Goal: Task Accomplishment & Management: Complete application form

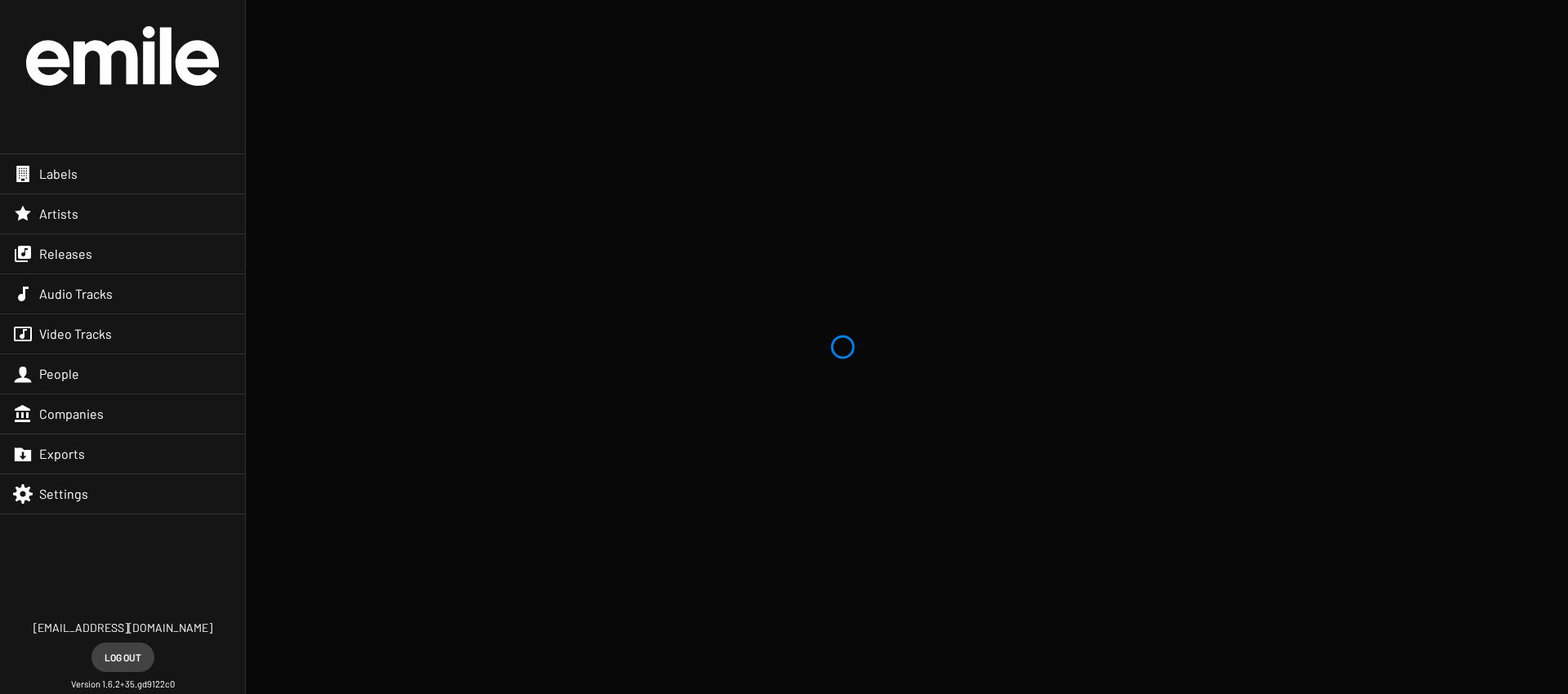
click at [75, 270] on div "Releases" at bounding box center [122, 254] width 245 height 40
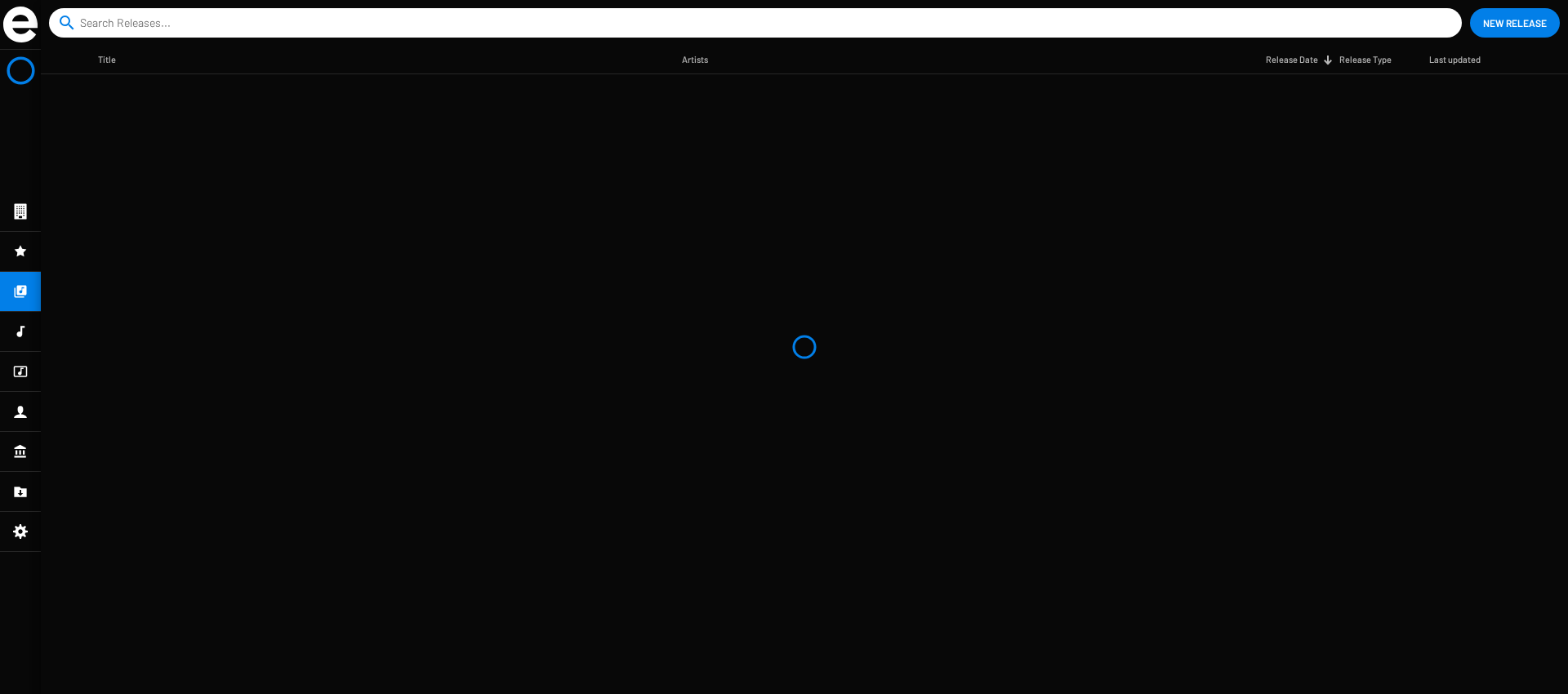
click at [20, 227] on div at bounding box center [20, 211] width 40 height 40
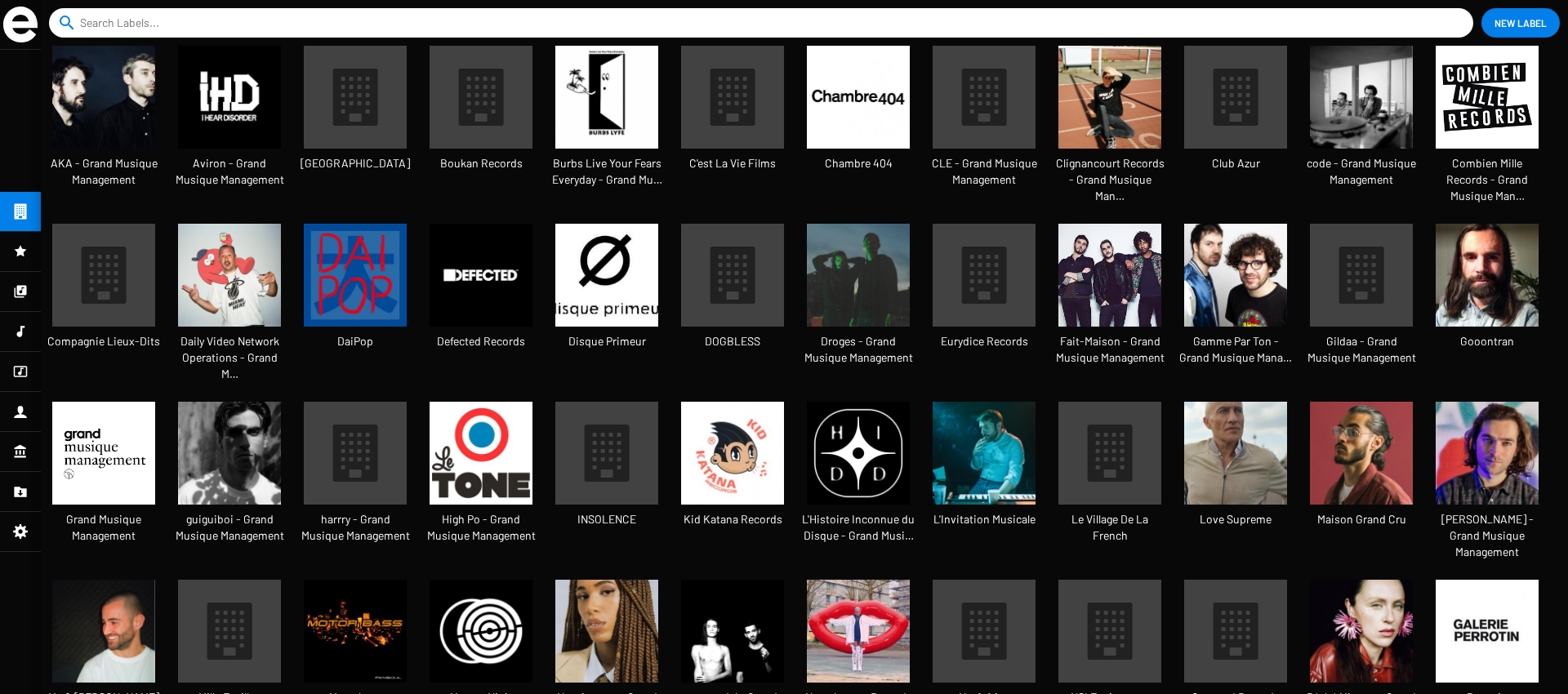
click at [26, 130] on mat-nav-list at bounding box center [20, 371] width 40 height 644
click at [1506, 28] on span "New Label" at bounding box center [1521, 23] width 52 height 29
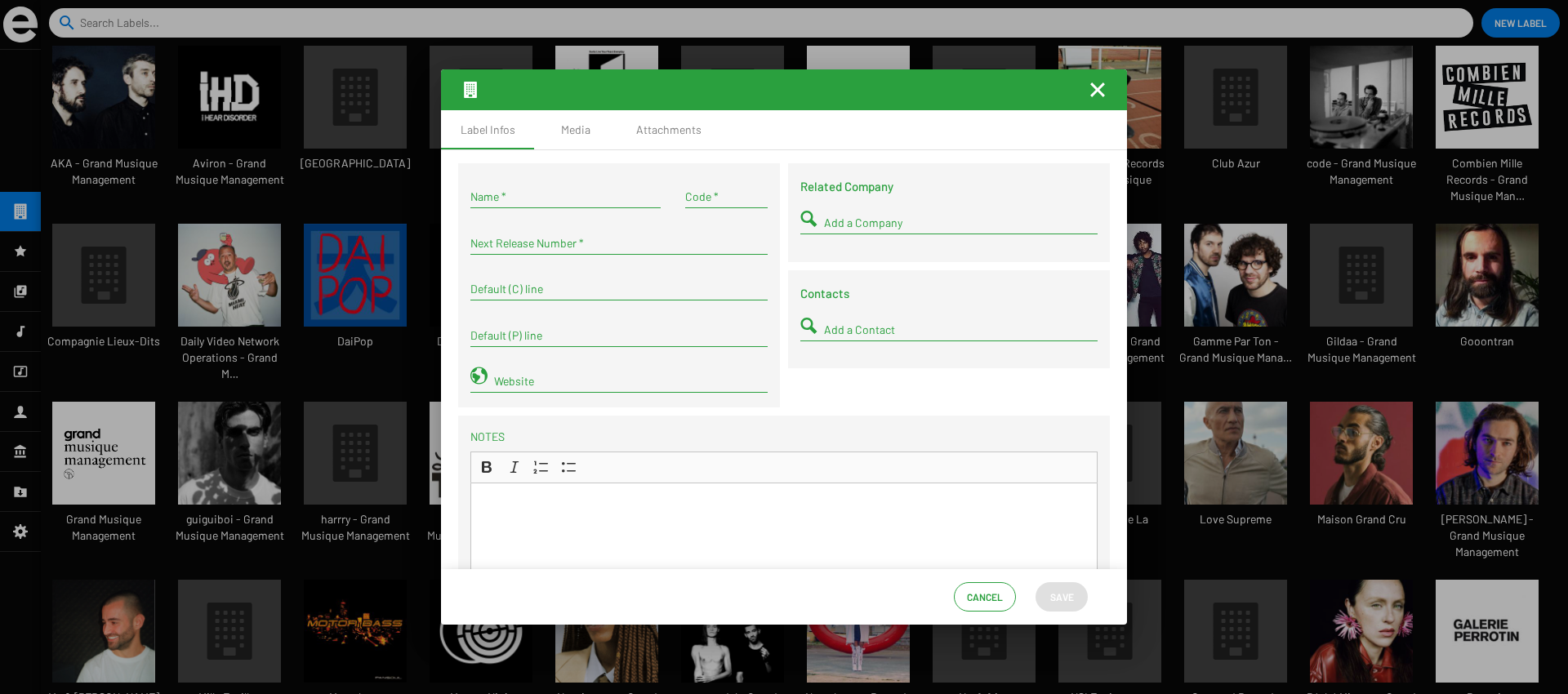
click at [541, 195] on input "Name *" at bounding box center [565, 197] width 190 height 13
type input "[PERSON_NAME] - Grand Musique Management"
click at [855, 397] on div "Related Company Add a Company Contacts Add a Contact" at bounding box center [949, 290] width 330 height 253
click at [533, 247] on input "Next Release Number *" at bounding box center [618, 243] width 297 height 13
type input "1"
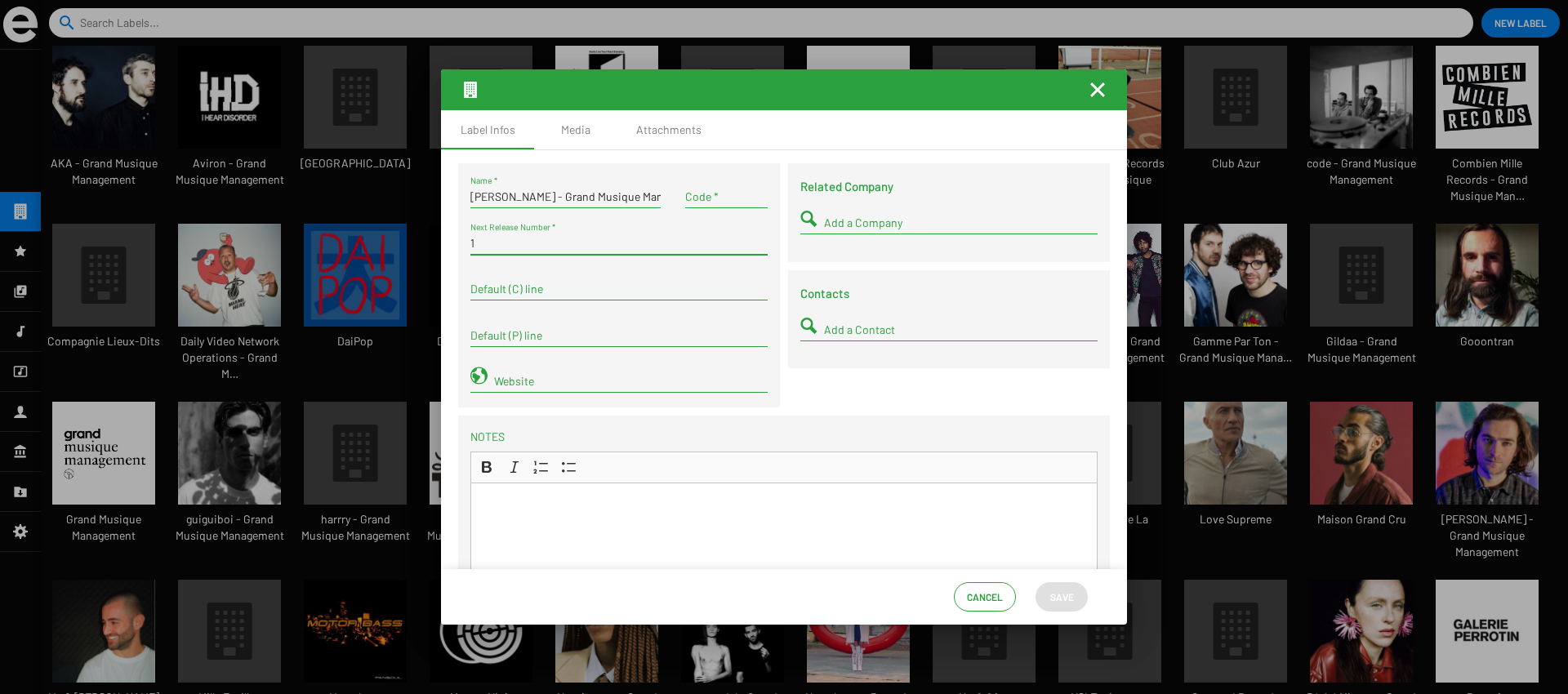
click at [872, 384] on div "Related Company Add a Company Contacts Add a Contact" at bounding box center [949, 290] width 330 height 253
click at [579, 286] on input "Default (C) line" at bounding box center [618, 289] width 297 height 13
click at [577, 286] on input "[PERSON_NAME] - Grand Musique Management" at bounding box center [618, 289] width 297 height 13
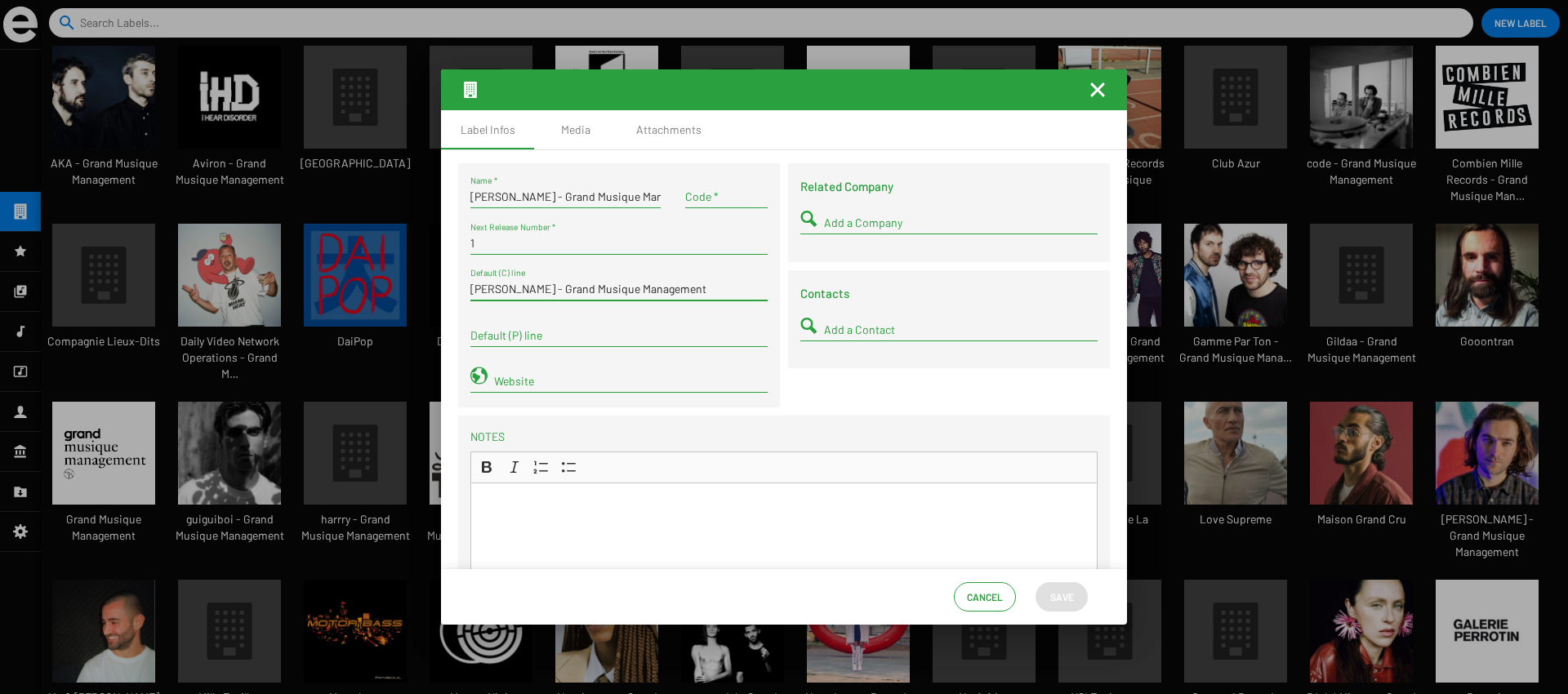
type input "[PERSON_NAME] - Grand Musique Management"
click at [571, 339] on input "Default (P) line" at bounding box center [618, 336] width 297 height 13
paste input "[PERSON_NAME] - Grand Musique Management"
type input "[PERSON_NAME] - Grand Musique Management"
click at [846, 387] on div "Related Company Add a Company Contacts Add a Contact" at bounding box center [949, 290] width 330 height 253
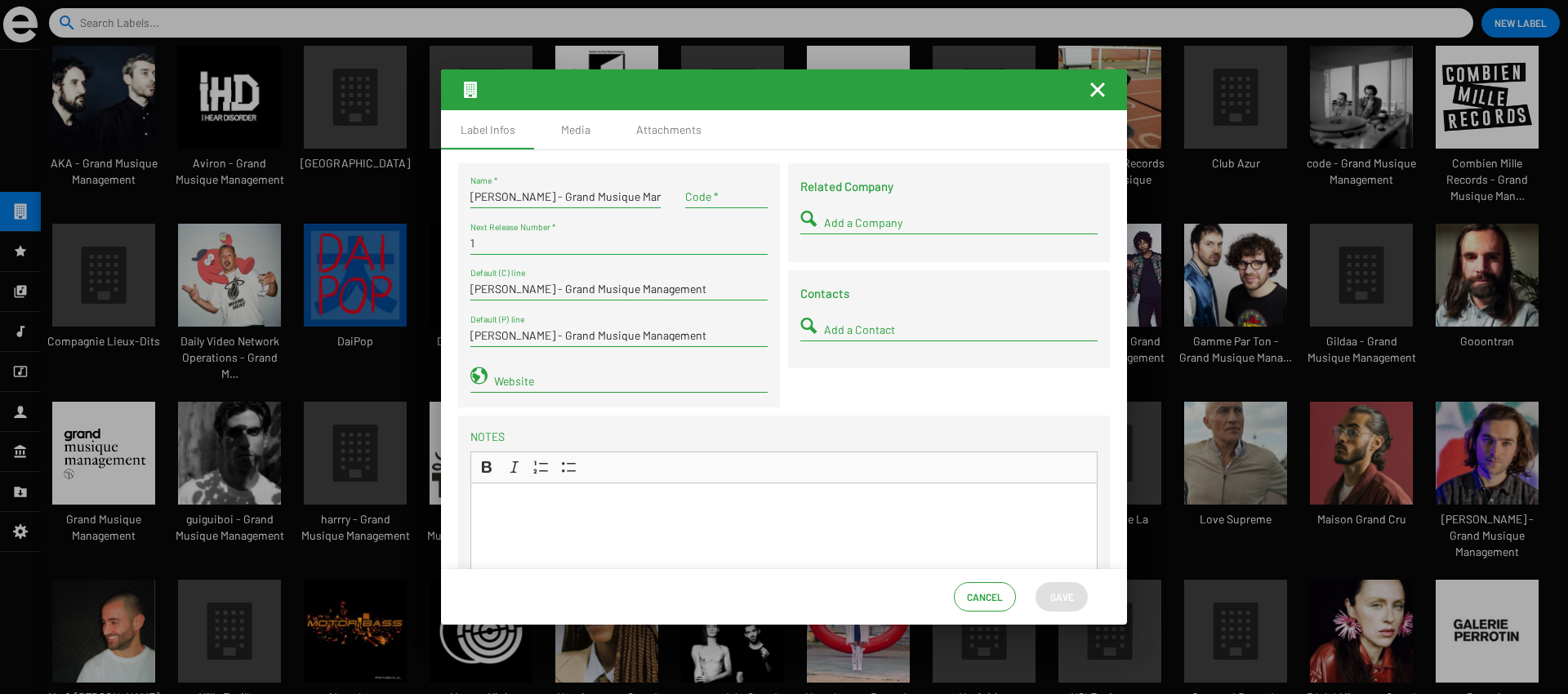
click at [853, 221] on input "Add a Company" at bounding box center [961, 223] width 274 height 13
click at [840, 226] on input "Add a Company" at bounding box center [961, 223] width 274 height 13
type input "g"
click at [854, 164] on div "Related Company Add a Company" at bounding box center [949, 212] width 322 height 99
click at [847, 390] on div "Related Company Add a Company Contacts Add a Contact" at bounding box center [949, 290] width 330 height 253
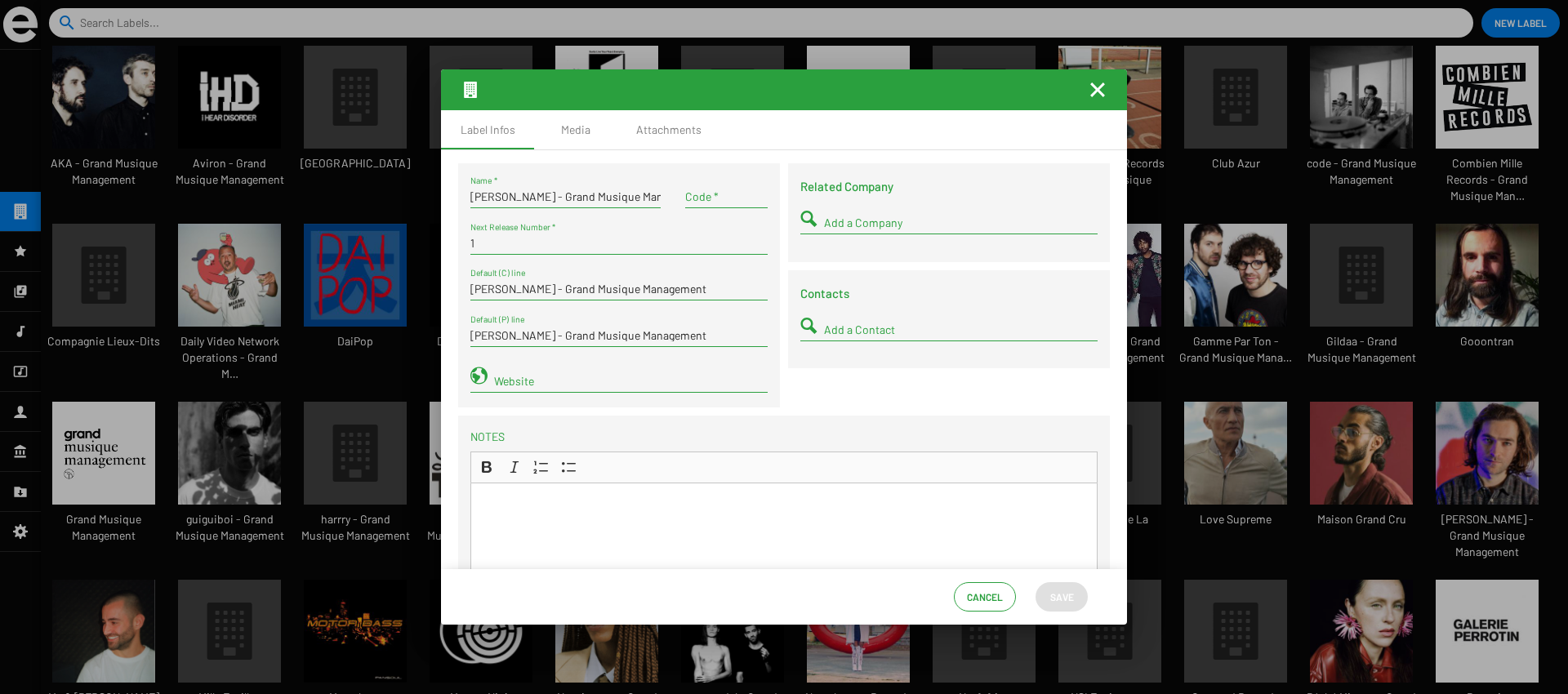
click at [713, 199] on input "Code *" at bounding box center [726, 197] width 83 height 13
click at [828, 369] on div "Related Company Add a Company Contacts Add a Contact" at bounding box center [949, 290] width 330 height 253
click at [695, 180] on div "Code *" at bounding box center [726, 192] width 83 height 32
click at [697, 196] on input "Code *" at bounding box center [726, 197] width 83 height 13
click at [697, 173] on div "Dany Dan - Grand Musique Management Name * Code * Code is required 1 Next Relea…" at bounding box center [619, 286] width 322 height 244
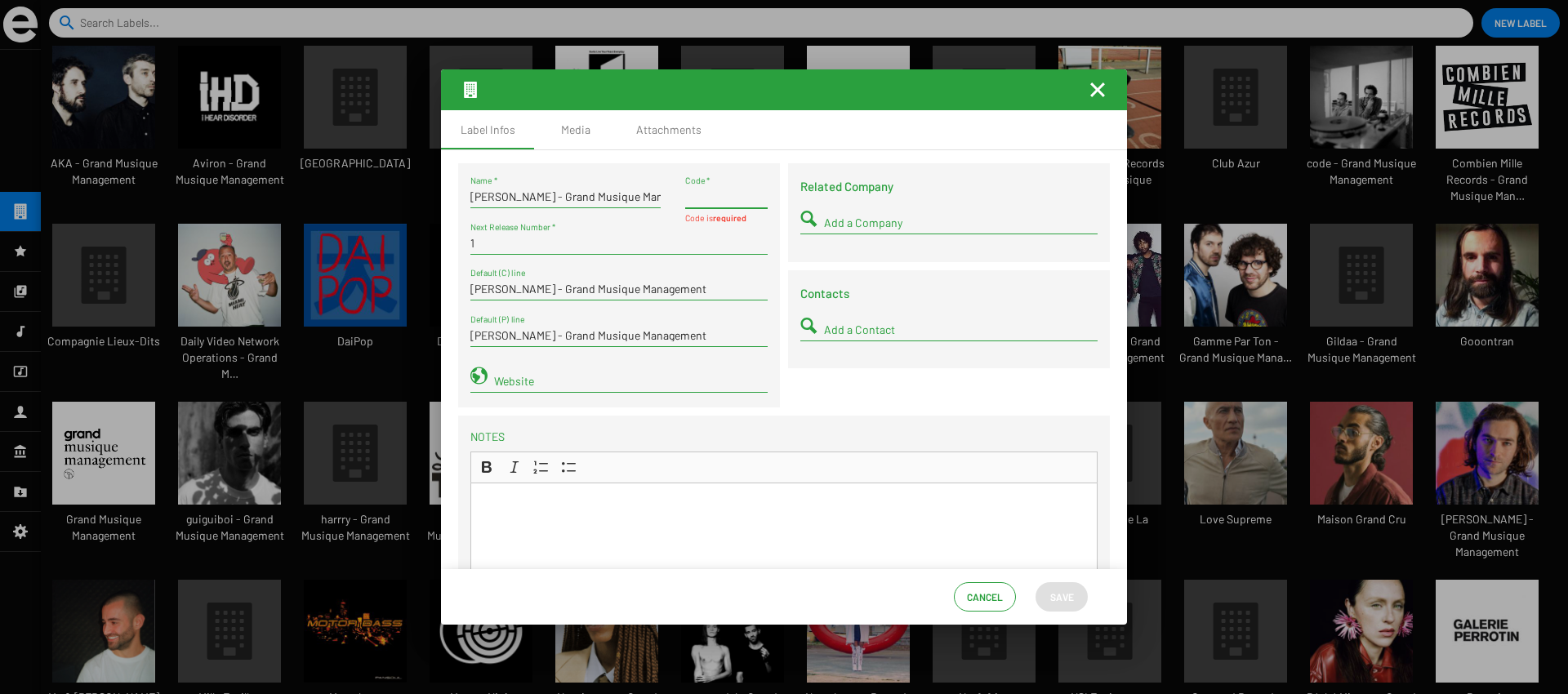
click at [741, 199] on input "Code *" at bounding box center [726, 197] width 83 height 13
click at [710, 172] on div "Dany Dan - Grand Musique Management Name * Code * Code is required 1 Next Relea…" at bounding box center [619, 286] width 322 height 244
click at [1099, 93] on mat-icon "Fermer la fenêtre" at bounding box center [1097, 89] width 19 height 19
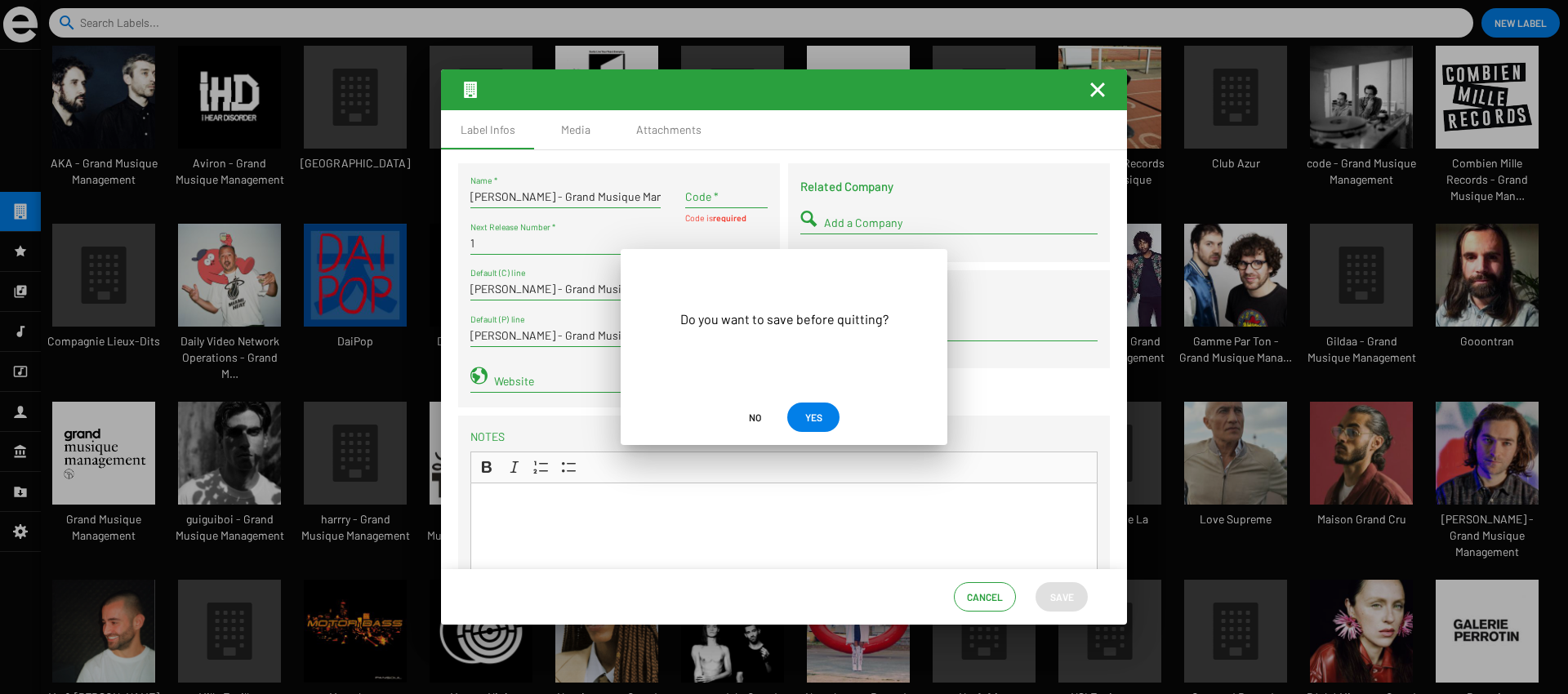
click at [749, 419] on span "No" at bounding box center [755, 417] width 13 height 29
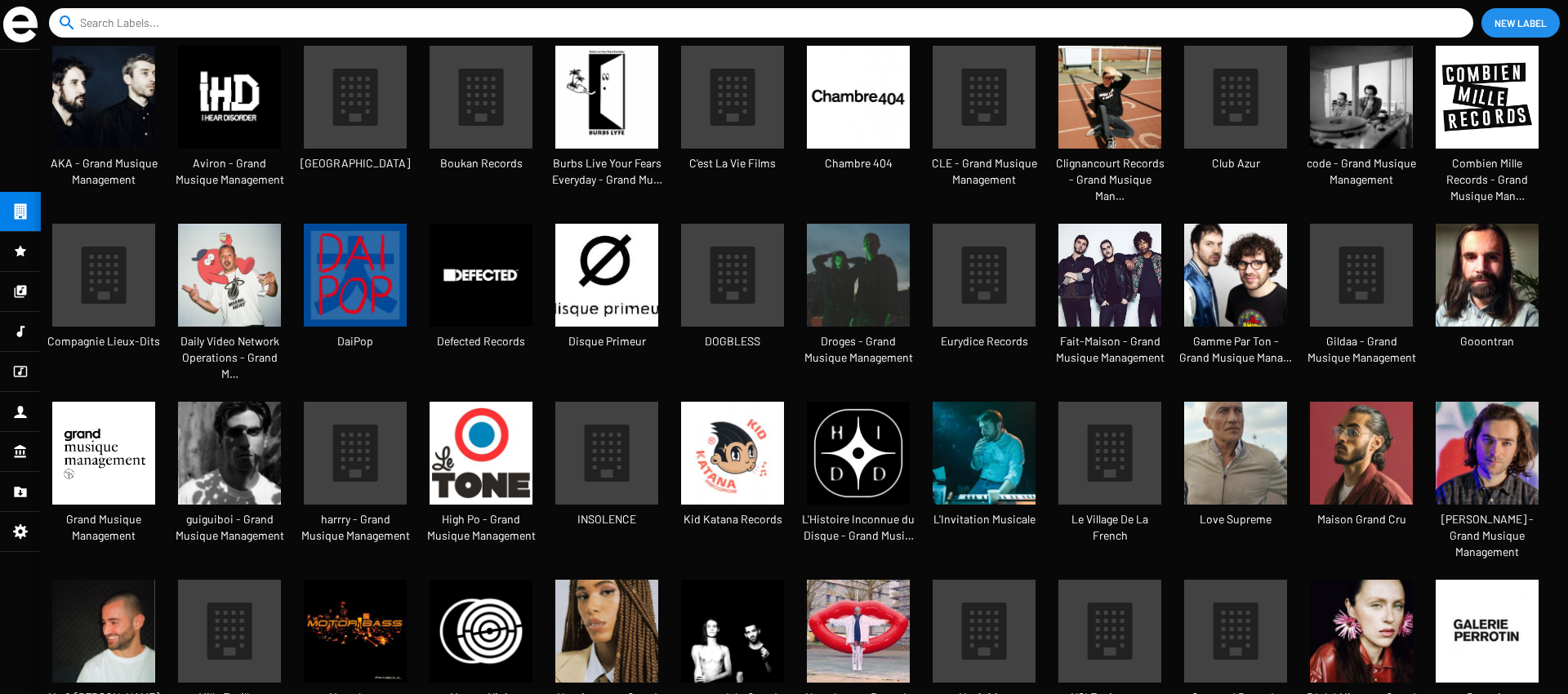
click at [1119, 124] on img at bounding box center [1110, 97] width 103 height 103
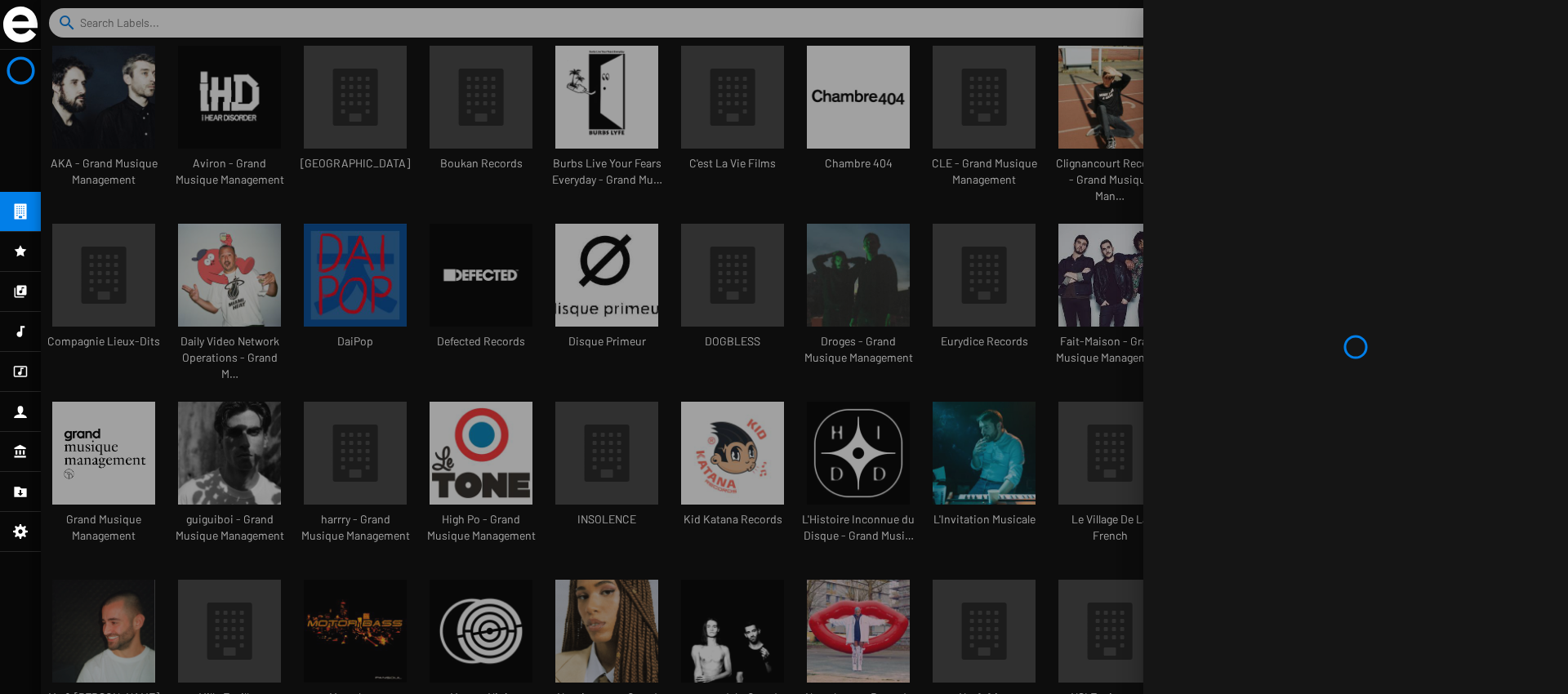
click at [817, 451] on div at bounding box center [804, 347] width 1528 height 694
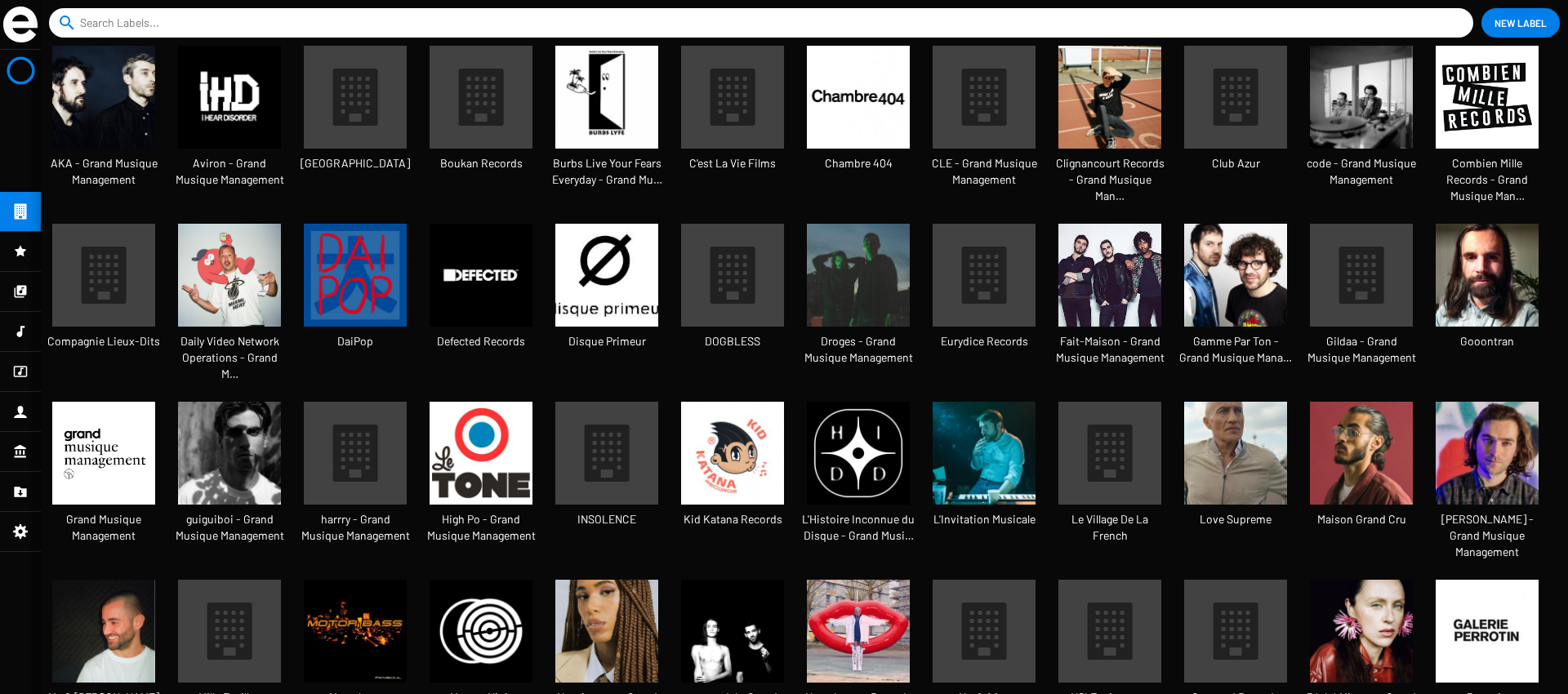
click at [235, 441] on img at bounding box center [229, 453] width 103 height 103
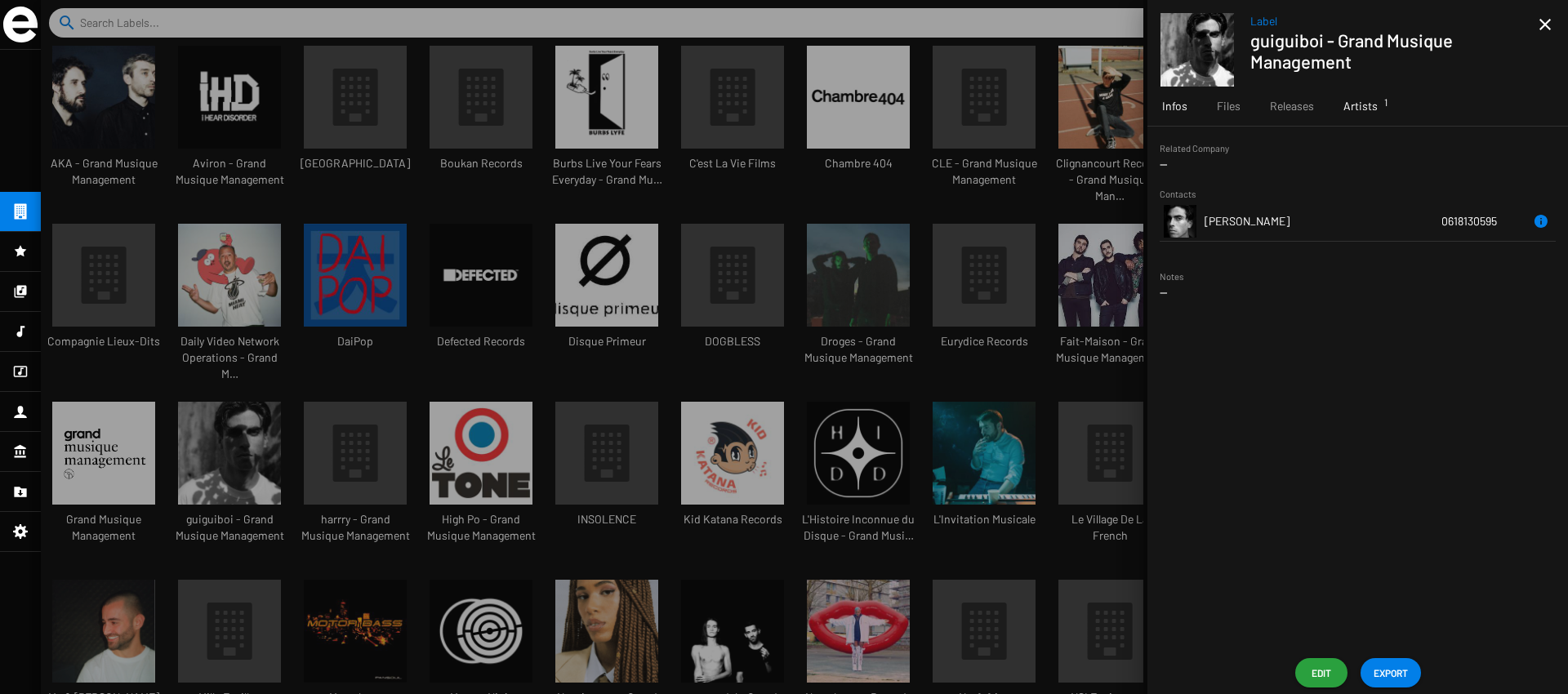
click at [1379, 113] on div "Artists 1" at bounding box center [1361, 106] width 64 height 40
click at [1296, 107] on span "Releases 8" at bounding box center [1292, 105] width 44 height 16
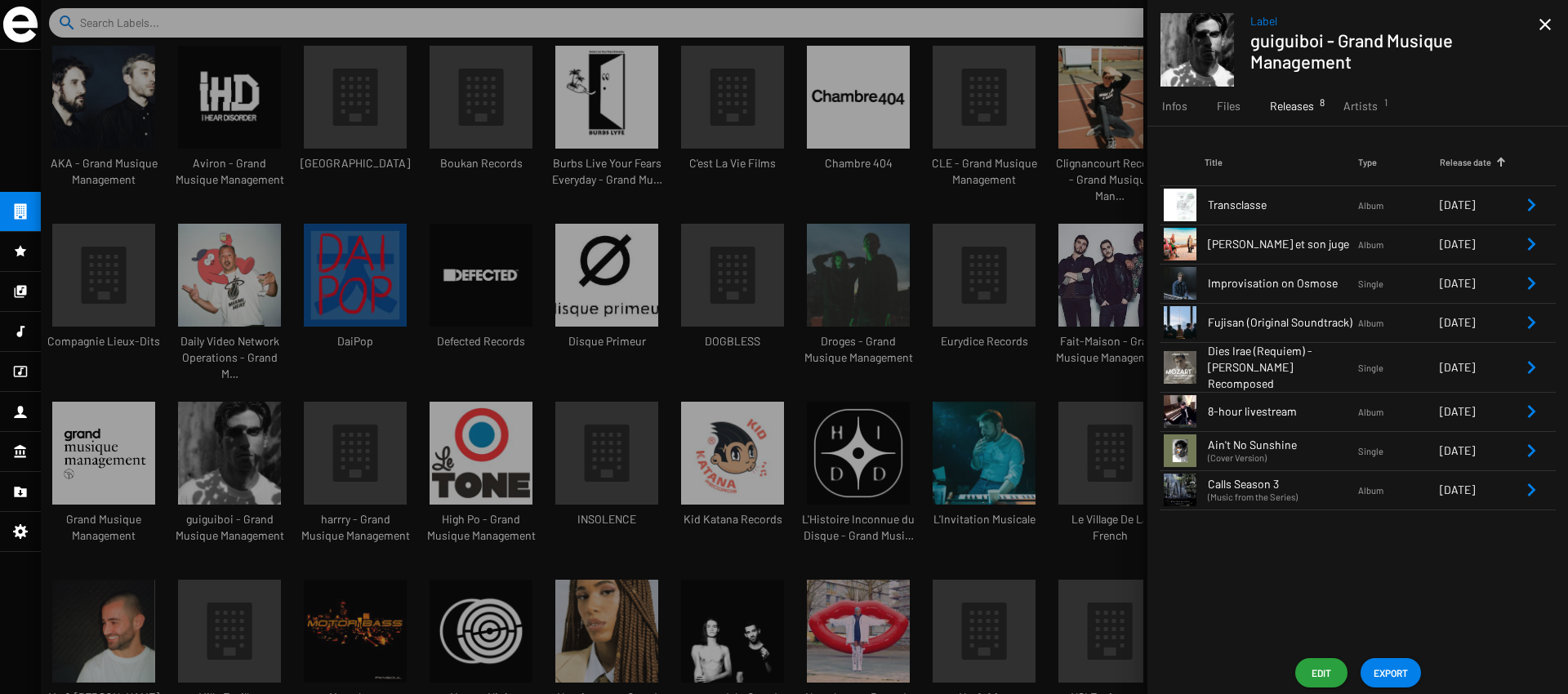
click at [1382, 191] on td "Album" at bounding box center [1399, 205] width 82 height 40
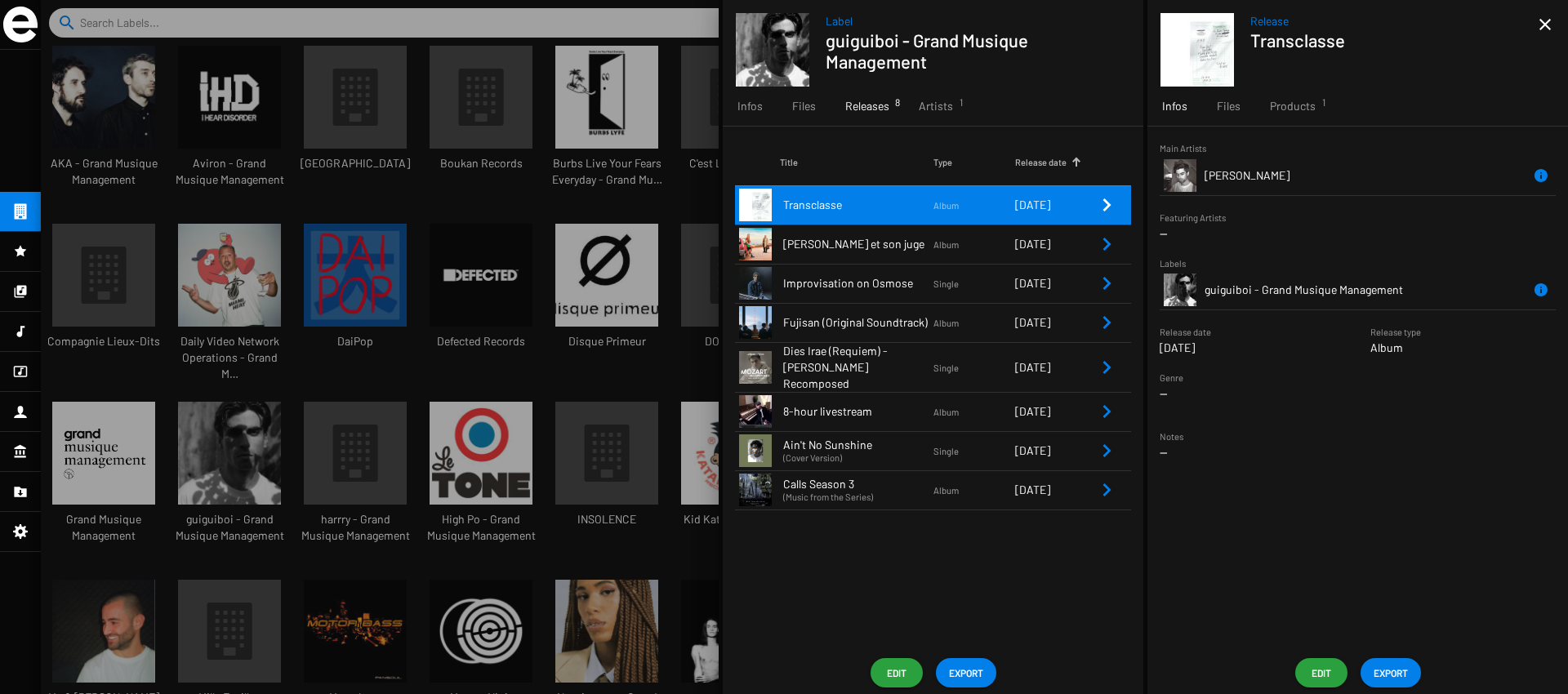
click at [1303, 129] on div "Main Artists Guillaume Ferran Featuring Artists -- Labels guiguiboi - Grand Mus…" at bounding box center [1357, 388] width 420 height 525
click at [1296, 115] on div "Products 1" at bounding box center [1292, 106] width 75 height 40
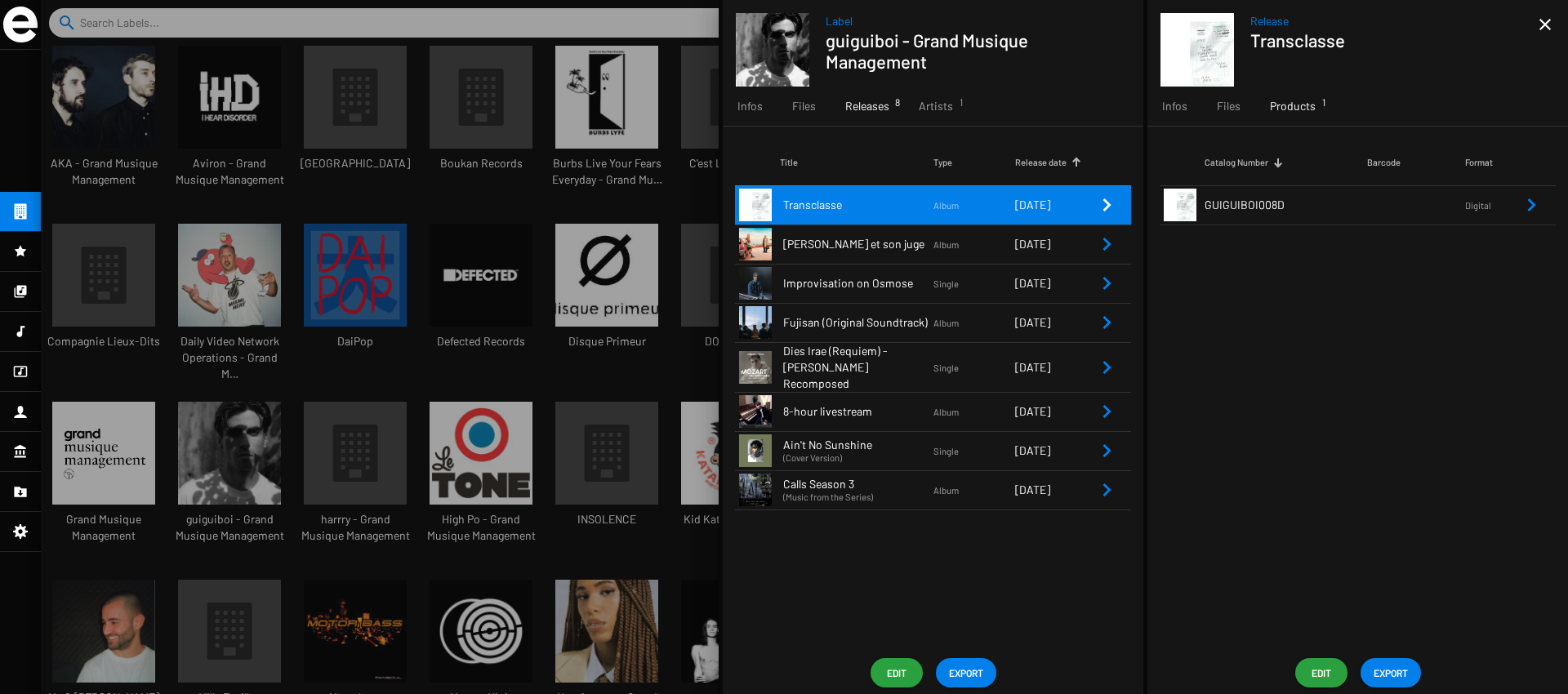
click at [1270, 257] on div "Catalog Number Barcode Format GUIGUIBOI008D Digital" at bounding box center [1357, 388] width 420 height 525
click at [608, 249] on div at bounding box center [804, 347] width 1528 height 694
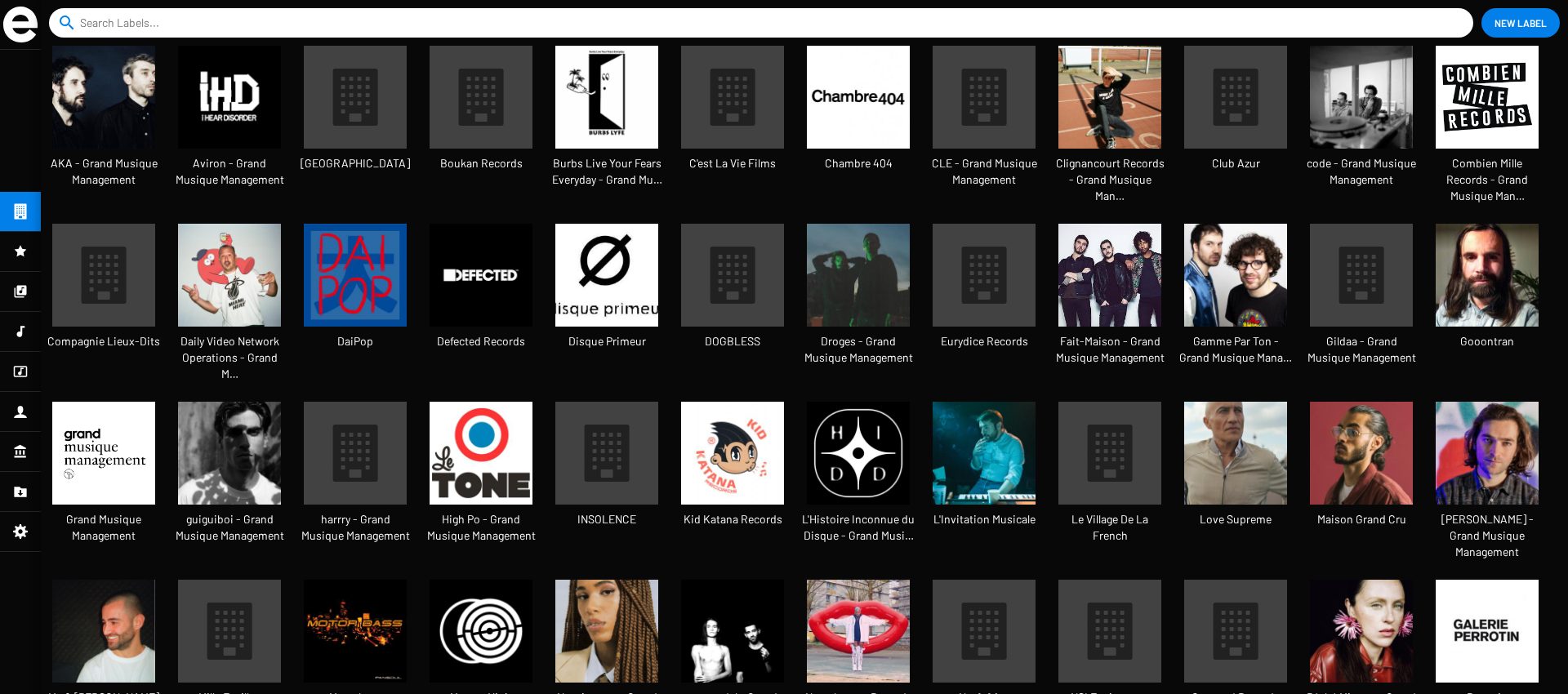
click at [1528, 13] on span "New Label" at bounding box center [1521, 23] width 52 height 29
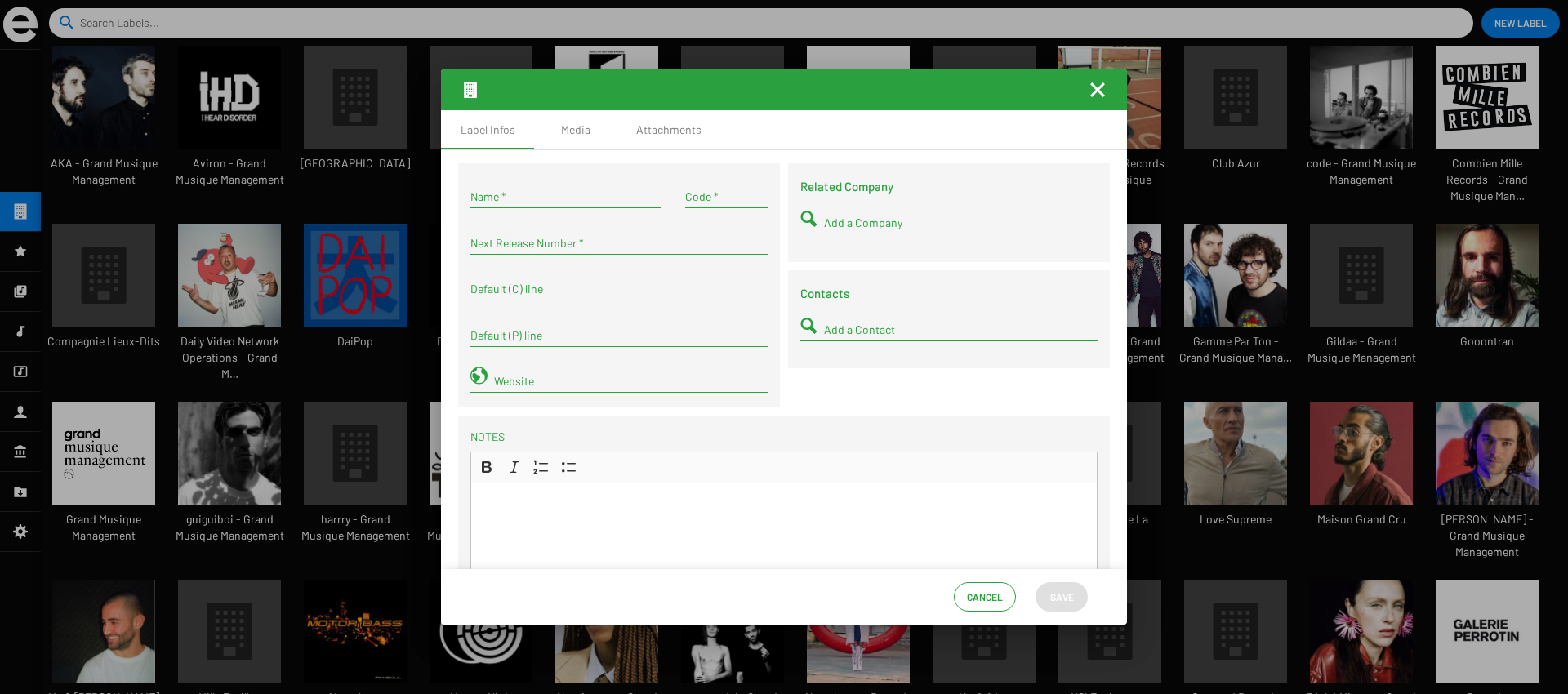
click at [476, 216] on div "Name *" at bounding box center [565, 199] width 190 height 46
click at [491, 199] on input "Name *" at bounding box center [565, 197] width 190 height 13
type input "[PERSON_NAME] - Grand Musique Management"
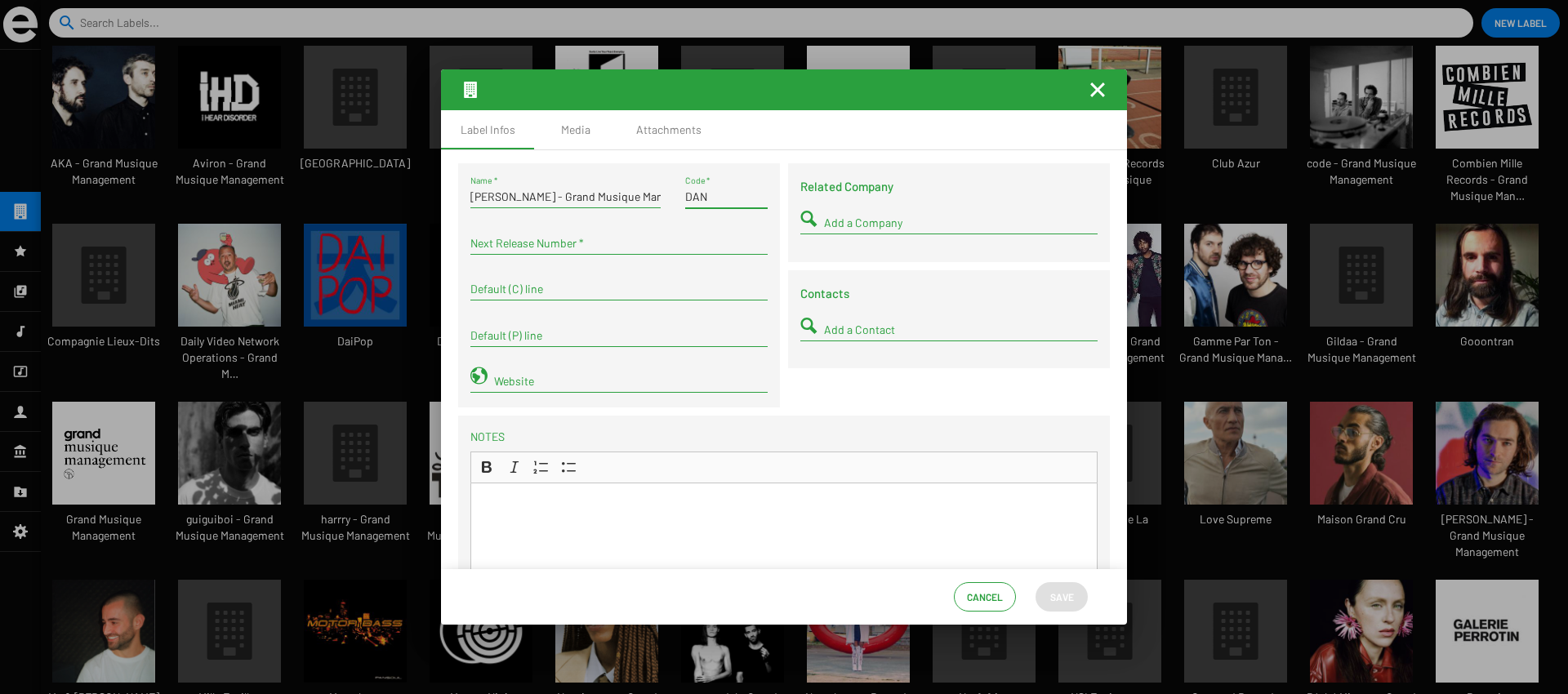
type input "DAN"
click at [553, 229] on div "Next Release Number *" at bounding box center [618, 239] width 297 height 32
click at [550, 247] on input "Next Release Number *" at bounding box center [618, 243] width 297 height 13
type input "1"
type input "C"
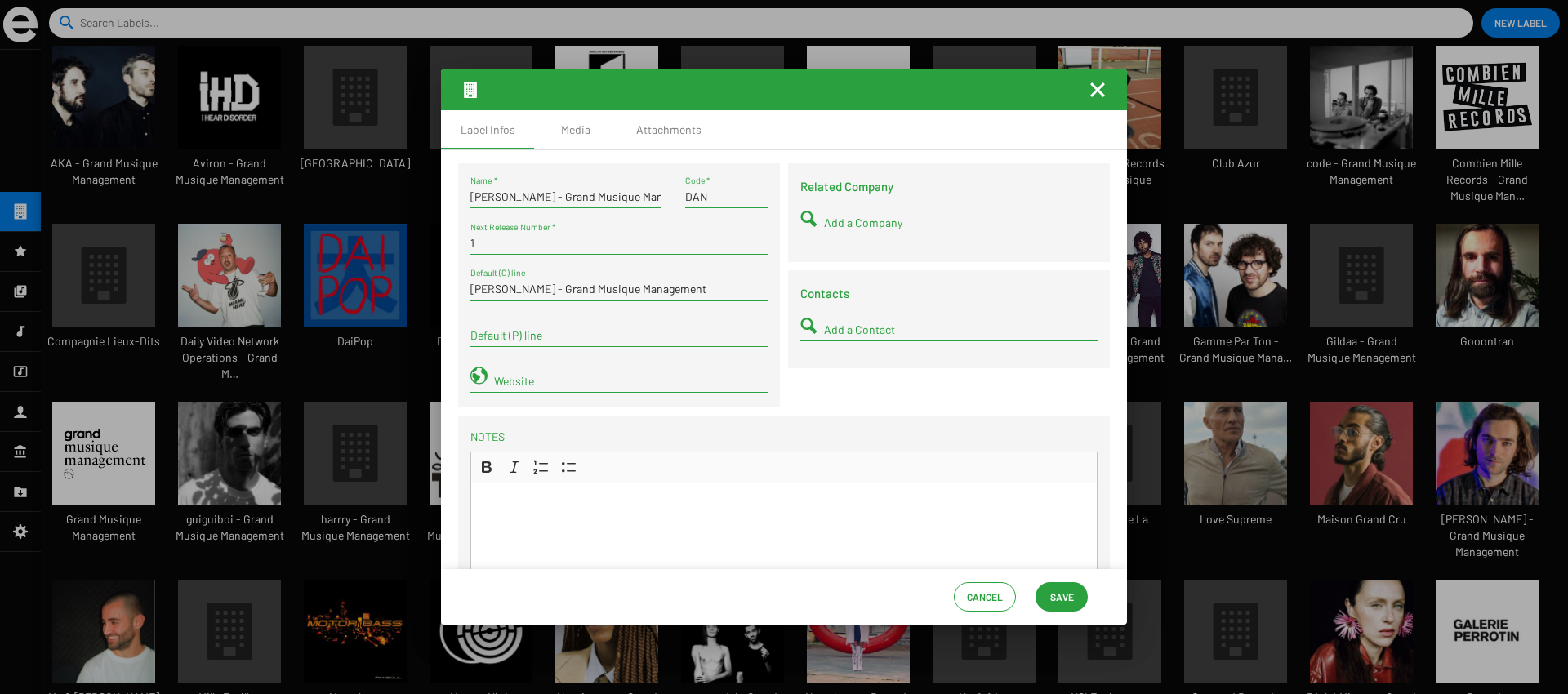
type input "[PERSON_NAME] - Grand Musique Management"
paste input "[PERSON_NAME] - Grand Musique Management"
type input "[PERSON_NAME] - Grand Musique Management"
click at [805, 370] on div "Related Company Add a Company Contacts Add a Contact" at bounding box center [949, 290] width 330 height 253
click at [1044, 586] on button "Save" at bounding box center [1062, 596] width 52 height 29
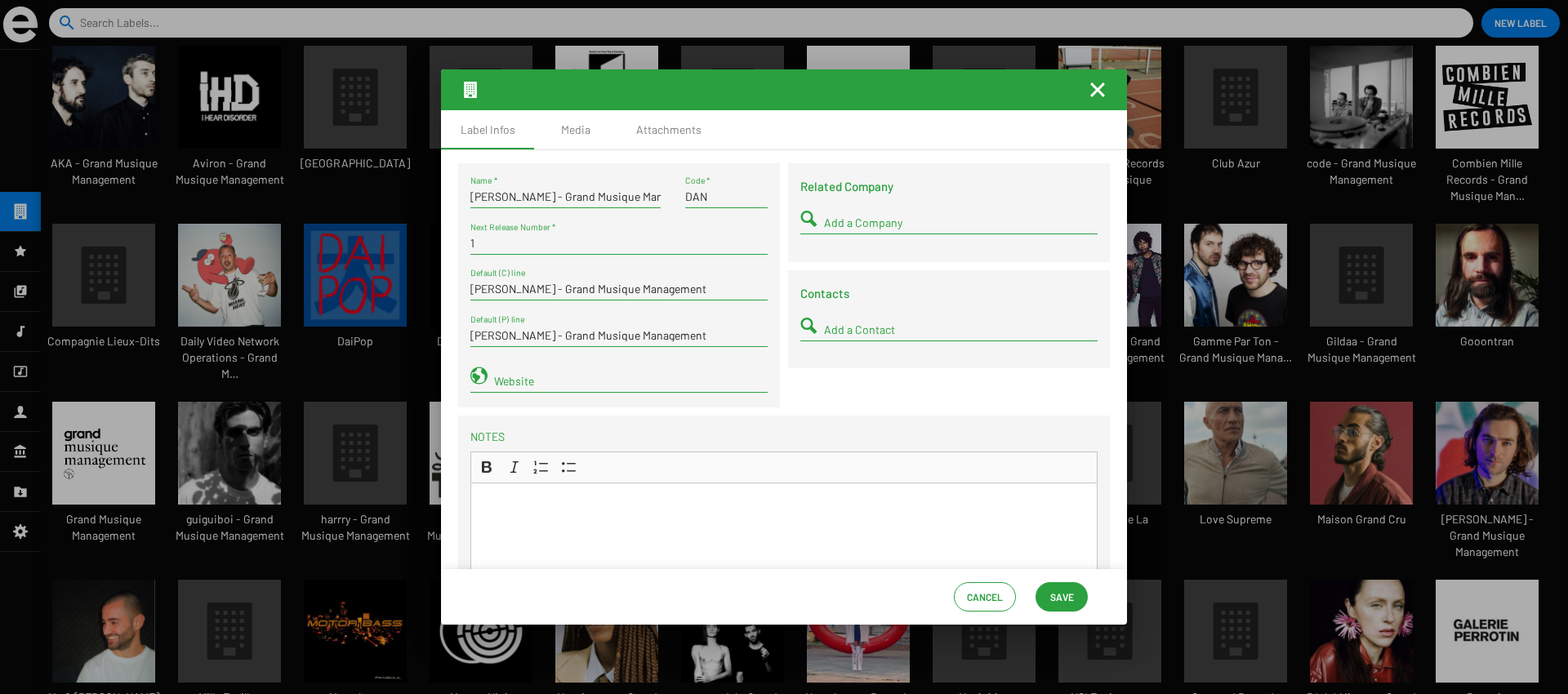
click at [1044, 586] on button "Save" at bounding box center [1062, 596] width 52 height 29
click at [1049, 587] on span "Save" at bounding box center [1062, 596] width 26 height 29
click at [1050, 587] on span "Save" at bounding box center [1062, 596] width 24 height 29
click at [1089, 90] on mat-icon "Fermer la fenêtre" at bounding box center [1097, 89] width 19 height 19
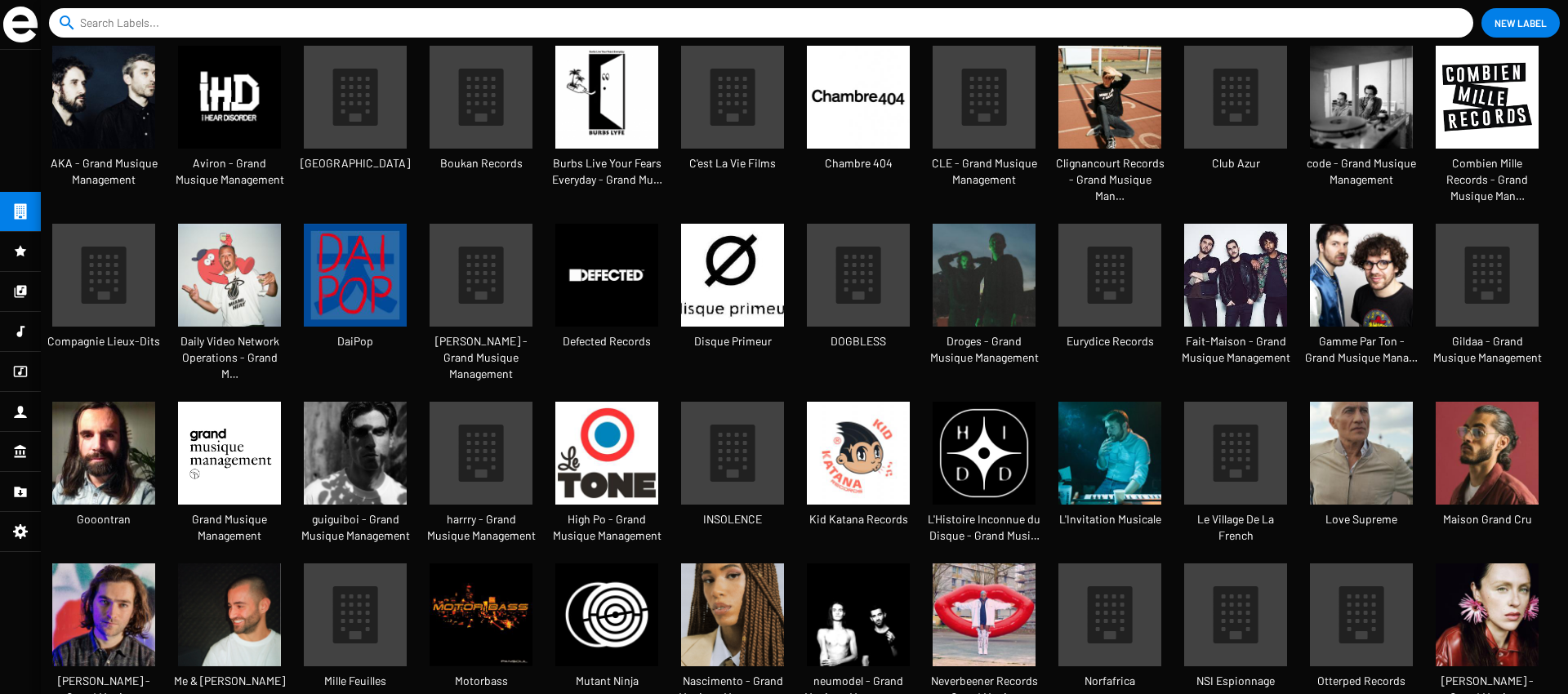
click at [439, 286] on mat-icon at bounding box center [481, 275] width 103 height 103
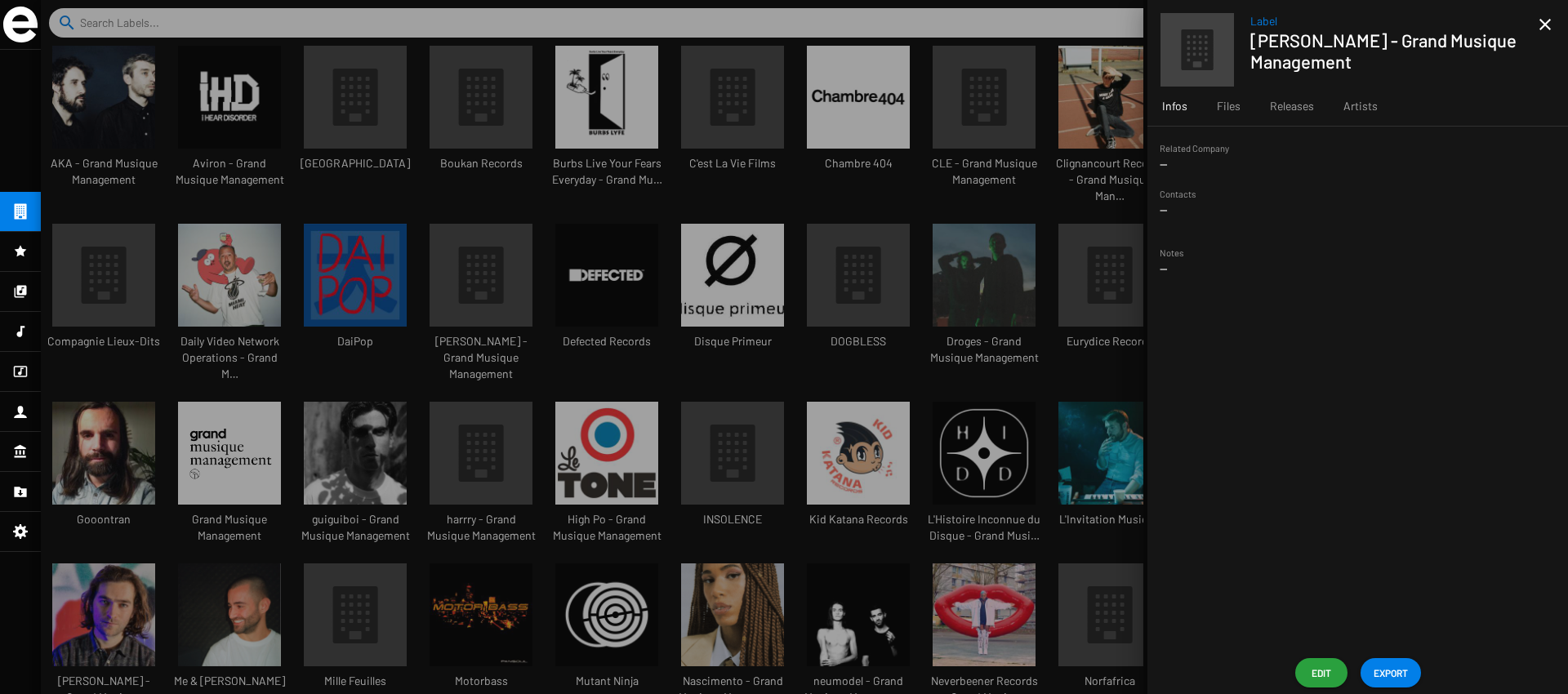
click at [1310, 675] on span "Edit" at bounding box center [1321, 672] width 26 height 29
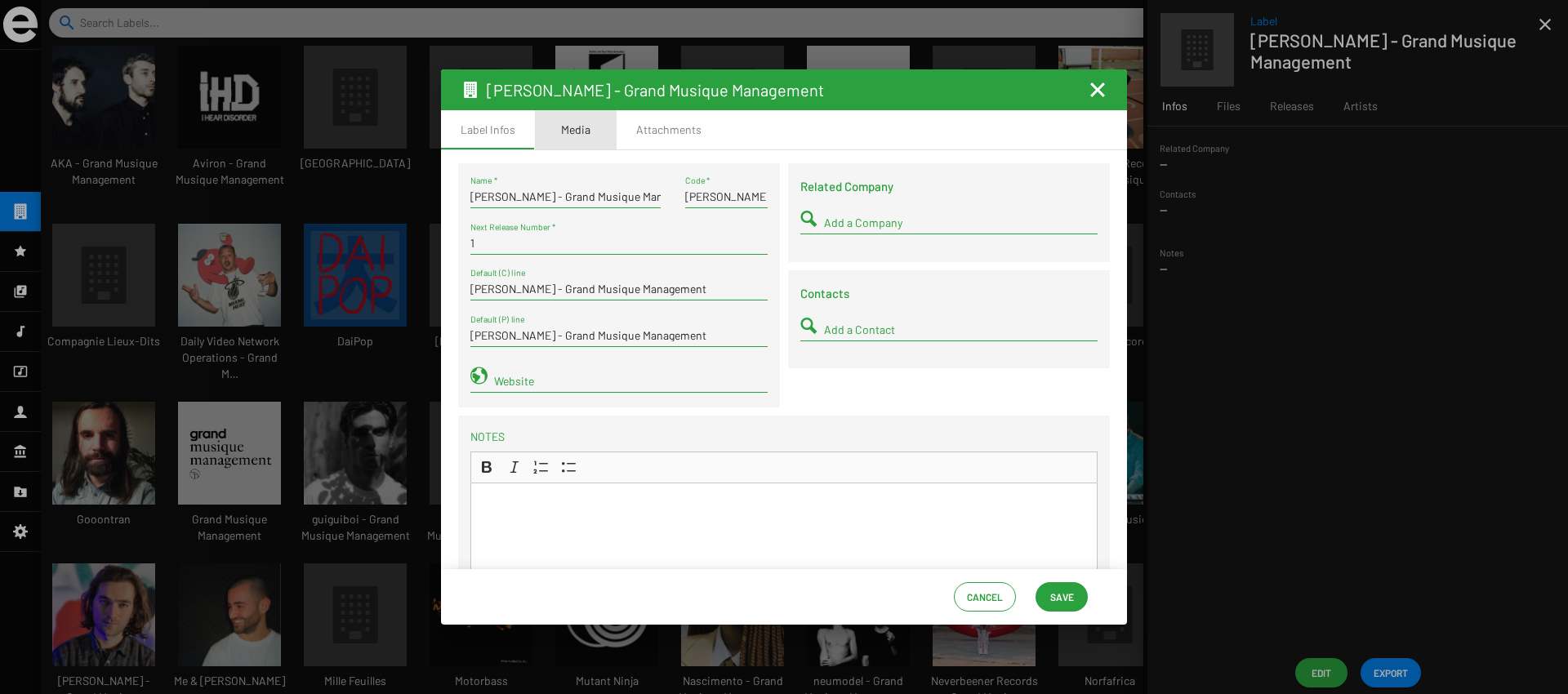
click at [571, 136] on div "Media" at bounding box center [575, 129] width 29 height 16
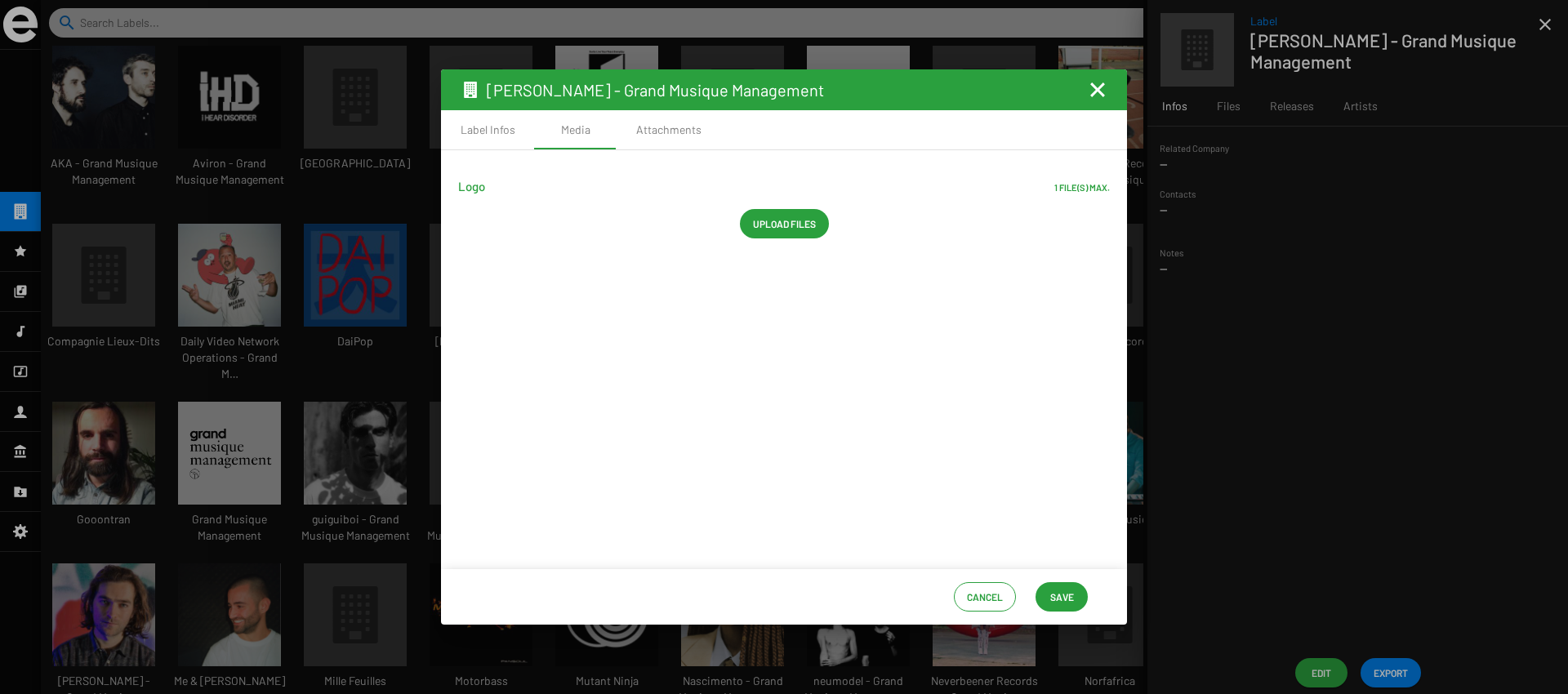
click at [784, 218] on span "Upload files" at bounding box center [784, 223] width 63 height 29
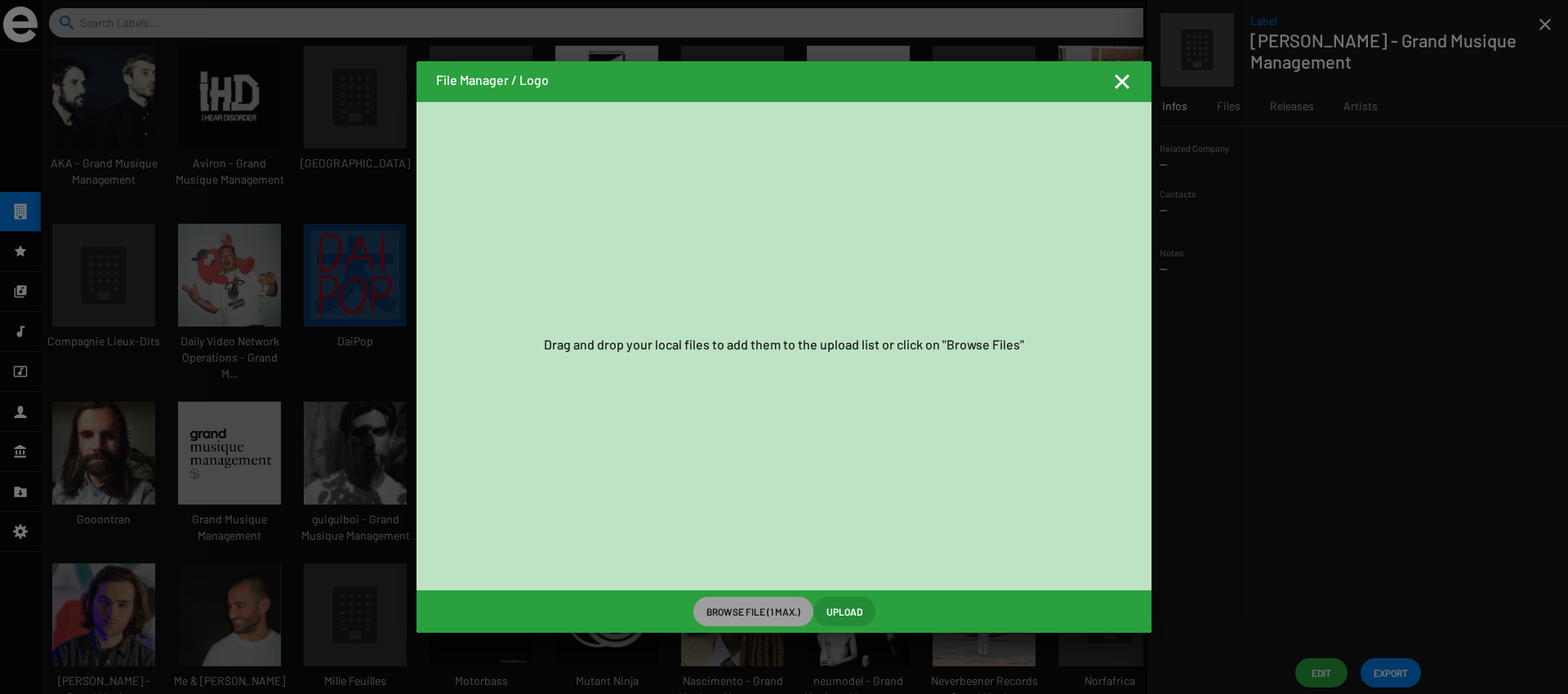
click at [763, 609] on span "Browse File (1 max.)" at bounding box center [752, 611] width 94 height 29
click at [840, 447] on div "Drag and drop your local files to add them to the upload list or click on "Brow…" at bounding box center [784, 346] width 735 height 488
click at [771, 602] on span "Browse File (1 max.)" at bounding box center [752, 611] width 94 height 29
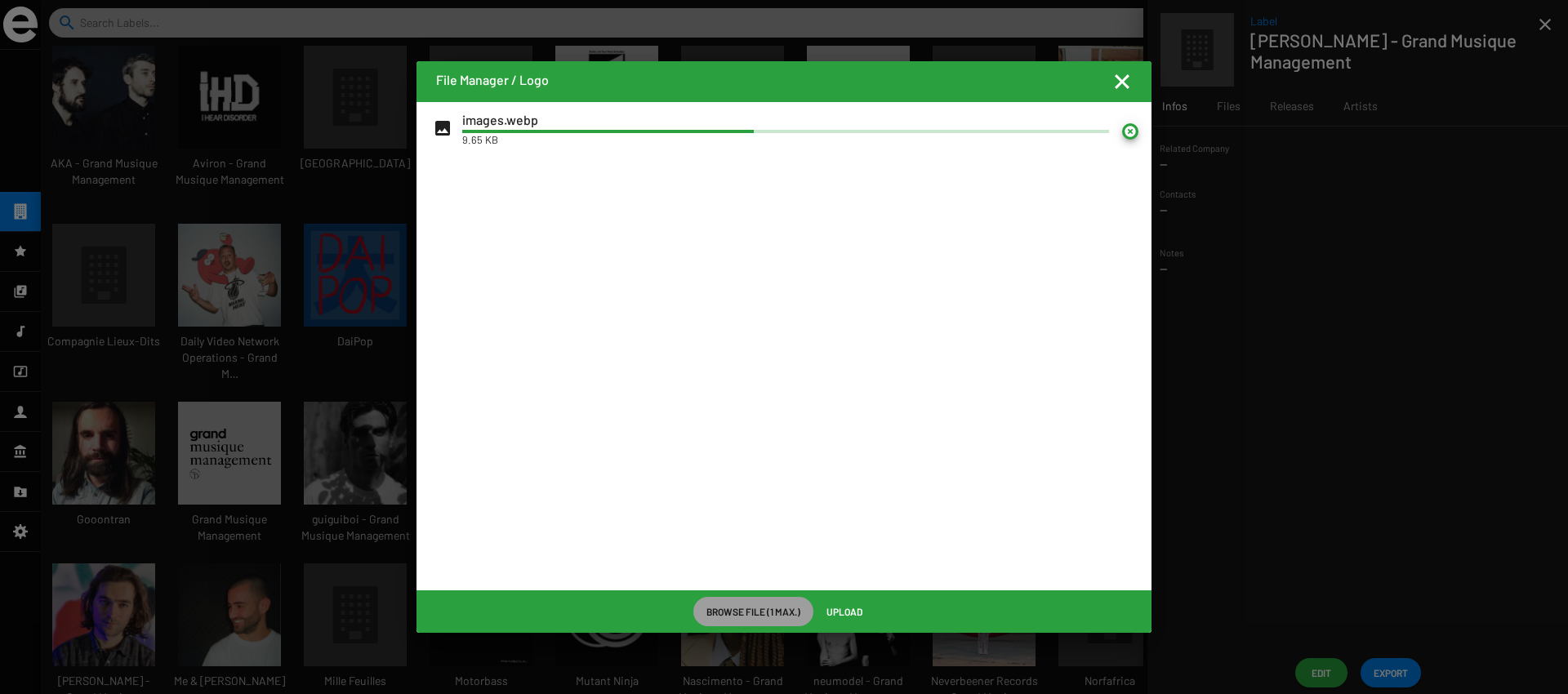
click at [843, 606] on span "Upload" at bounding box center [844, 611] width 36 height 29
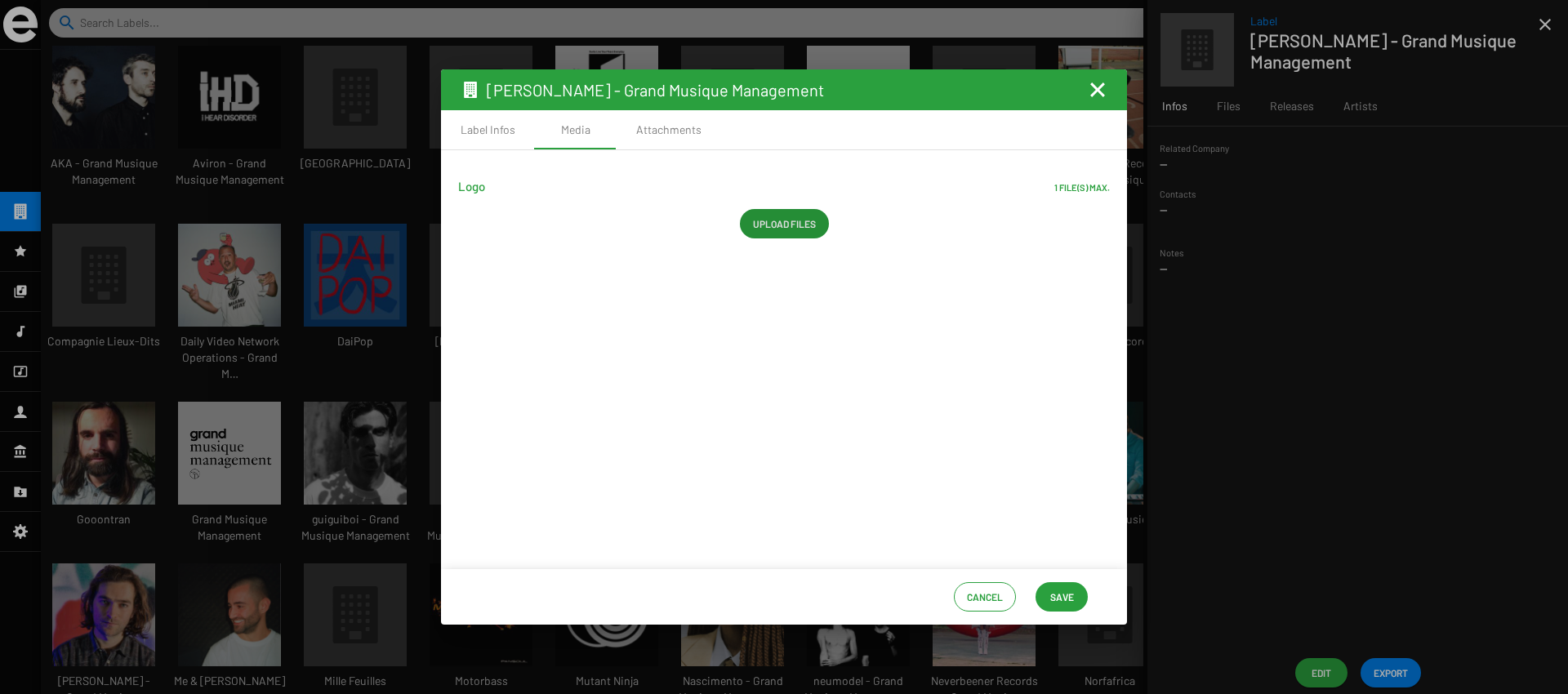
click at [1053, 593] on span "Save" at bounding box center [1062, 596] width 24 height 29
click at [1099, 89] on mat-icon "Fermer la fenêtre" at bounding box center [1097, 89] width 19 height 19
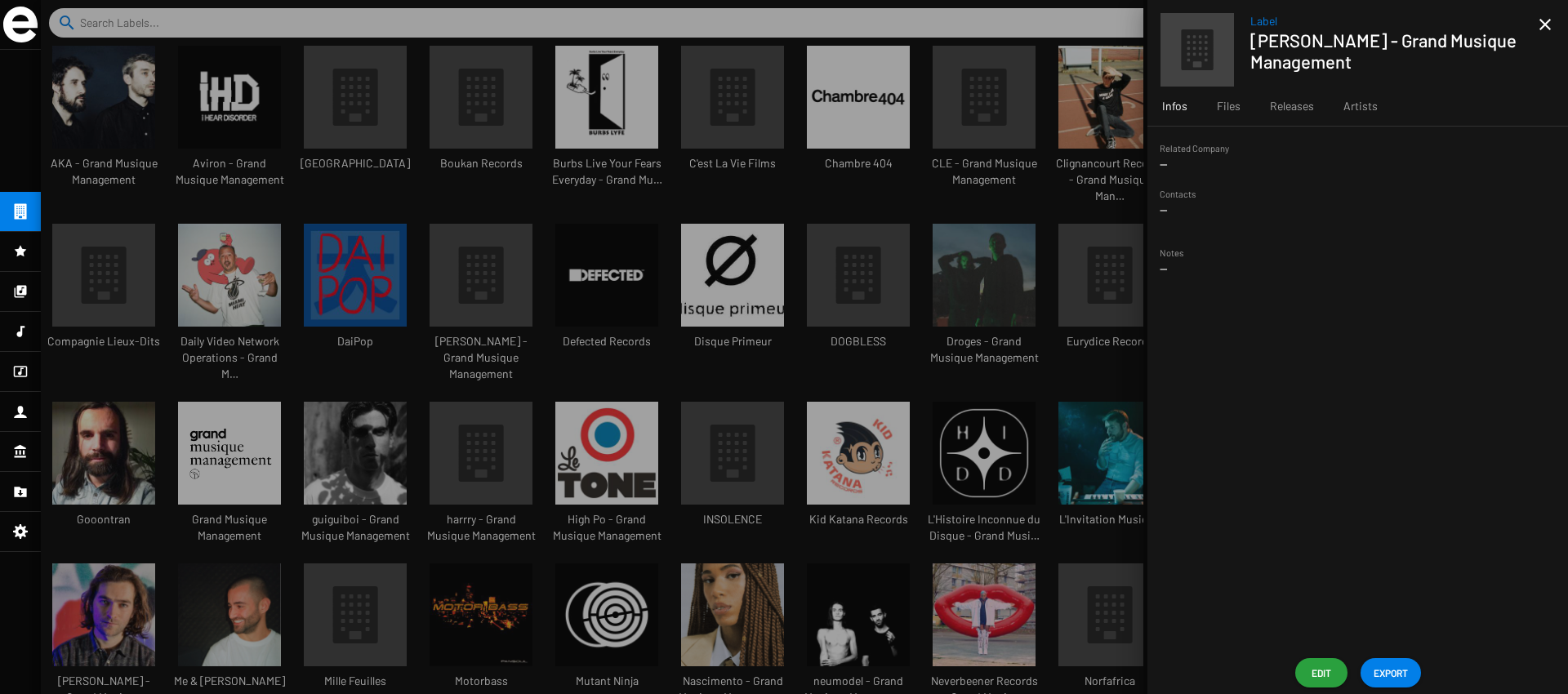
click at [120, 221] on div at bounding box center [804, 347] width 1528 height 694
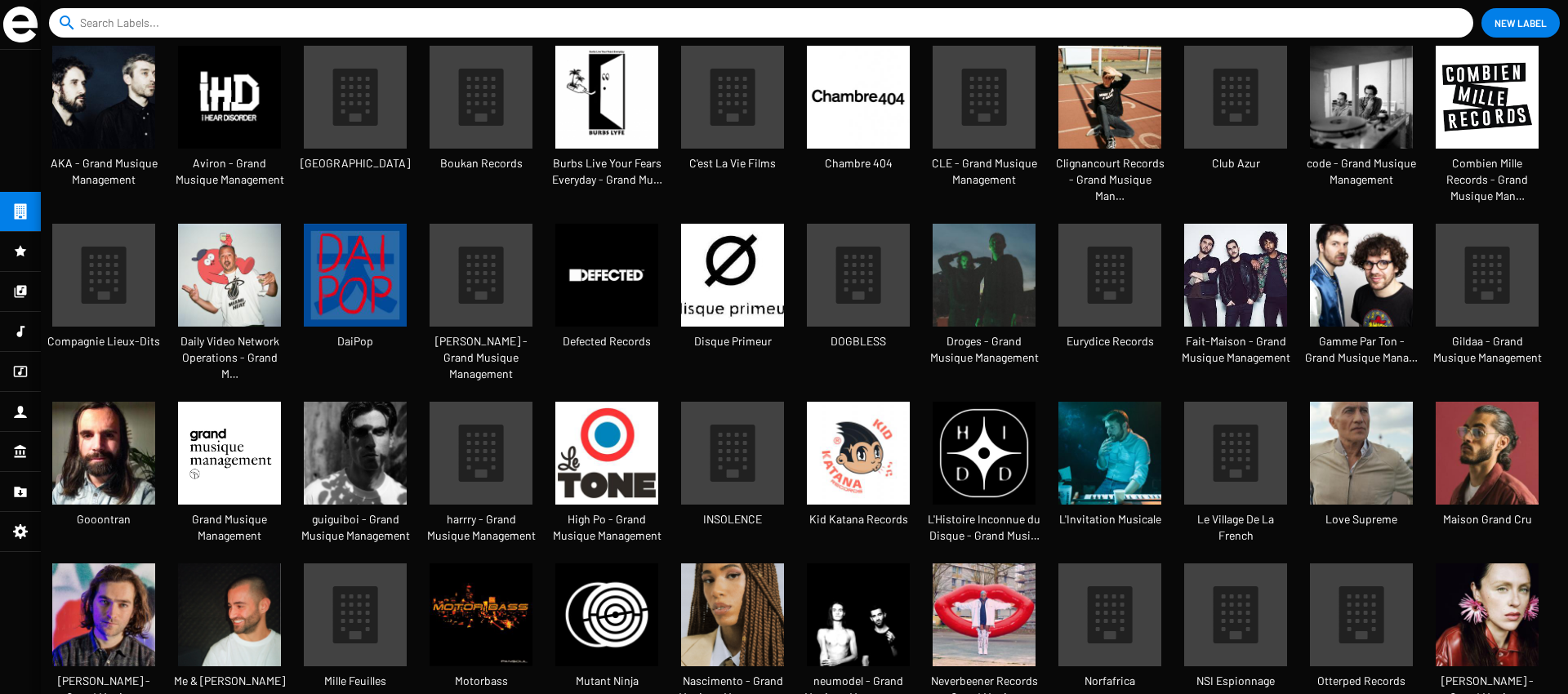
click at [452, 252] on icon at bounding box center [480, 275] width 68 height 68
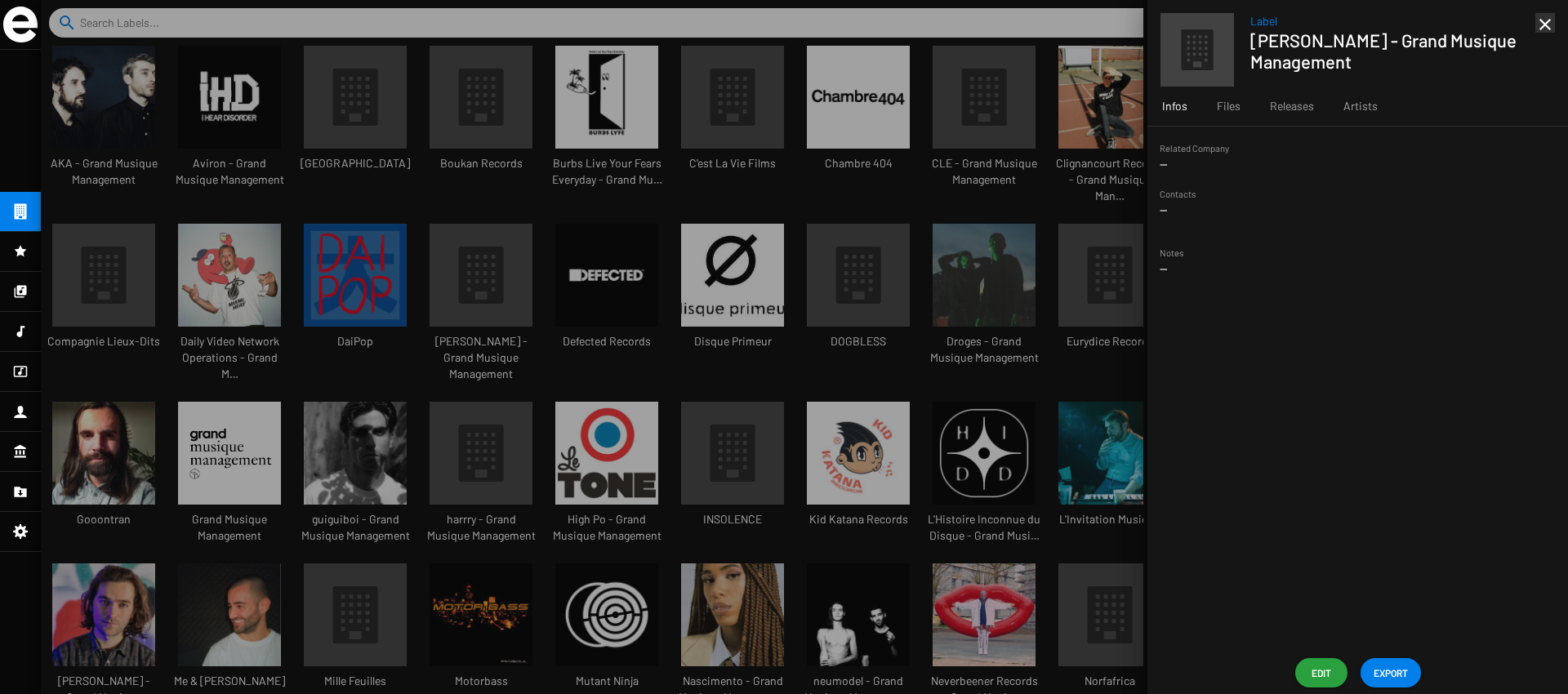
click at [1322, 667] on span "Edit" at bounding box center [1321, 672] width 26 height 29
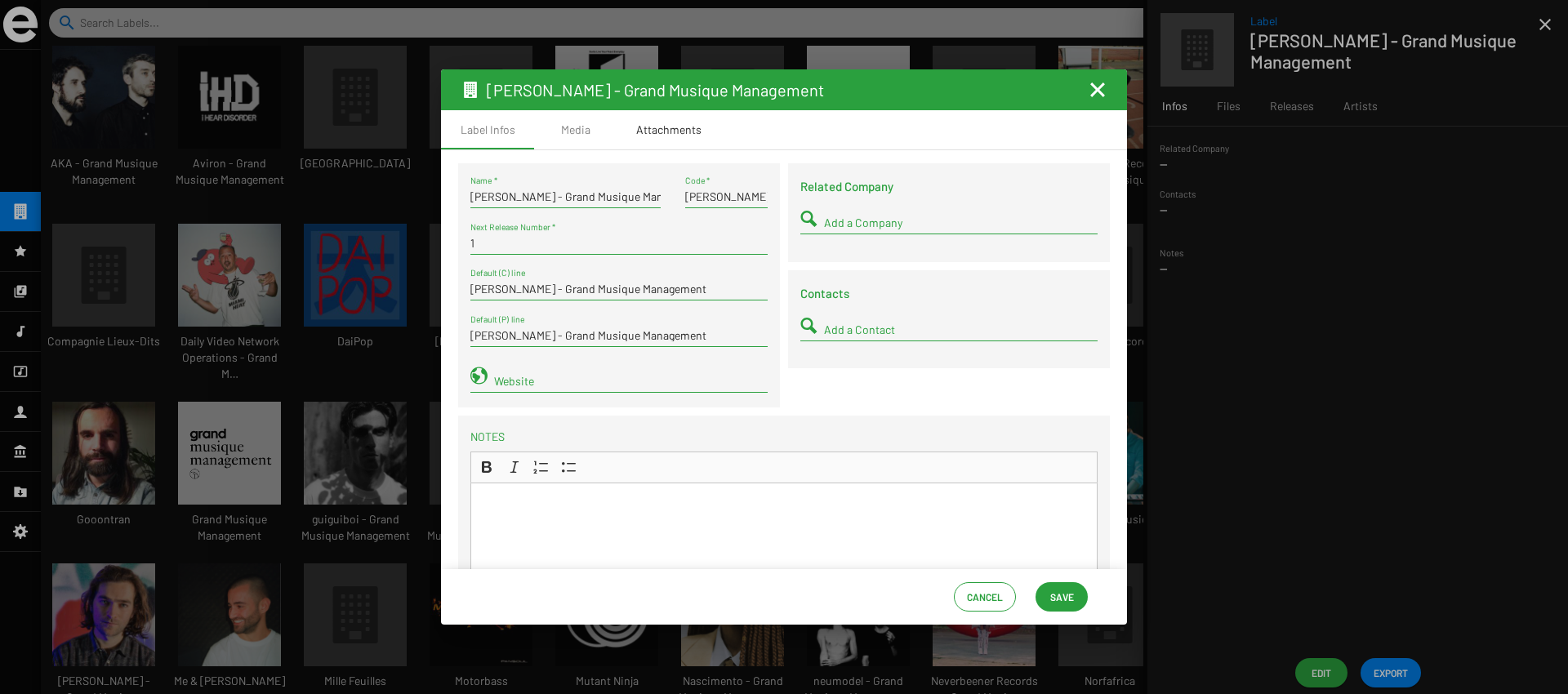
click at [617, 122] on div "Attachments" at bounding box center [669, 130] width 104 height 40
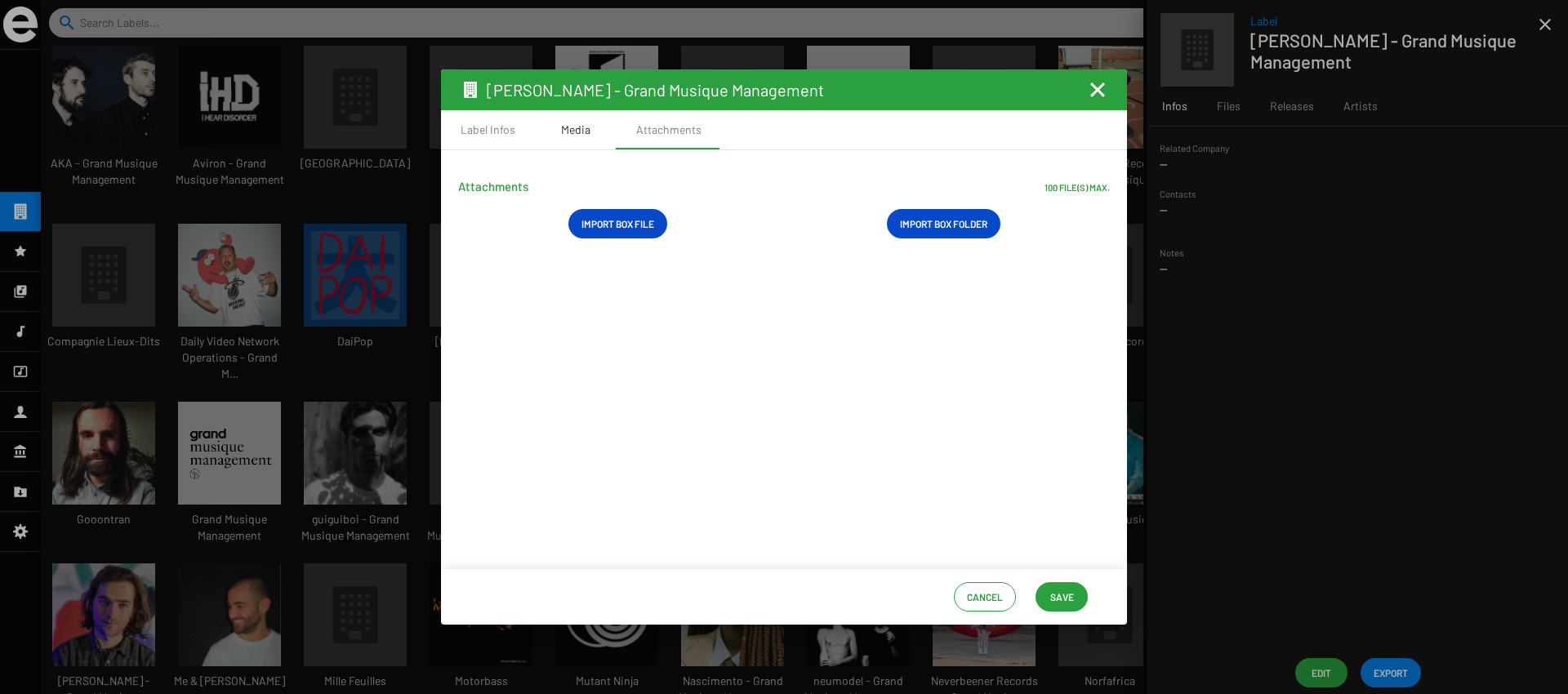
click at [573, 125] on div "Media" at bounding box center [575, 129] width 29 height 16
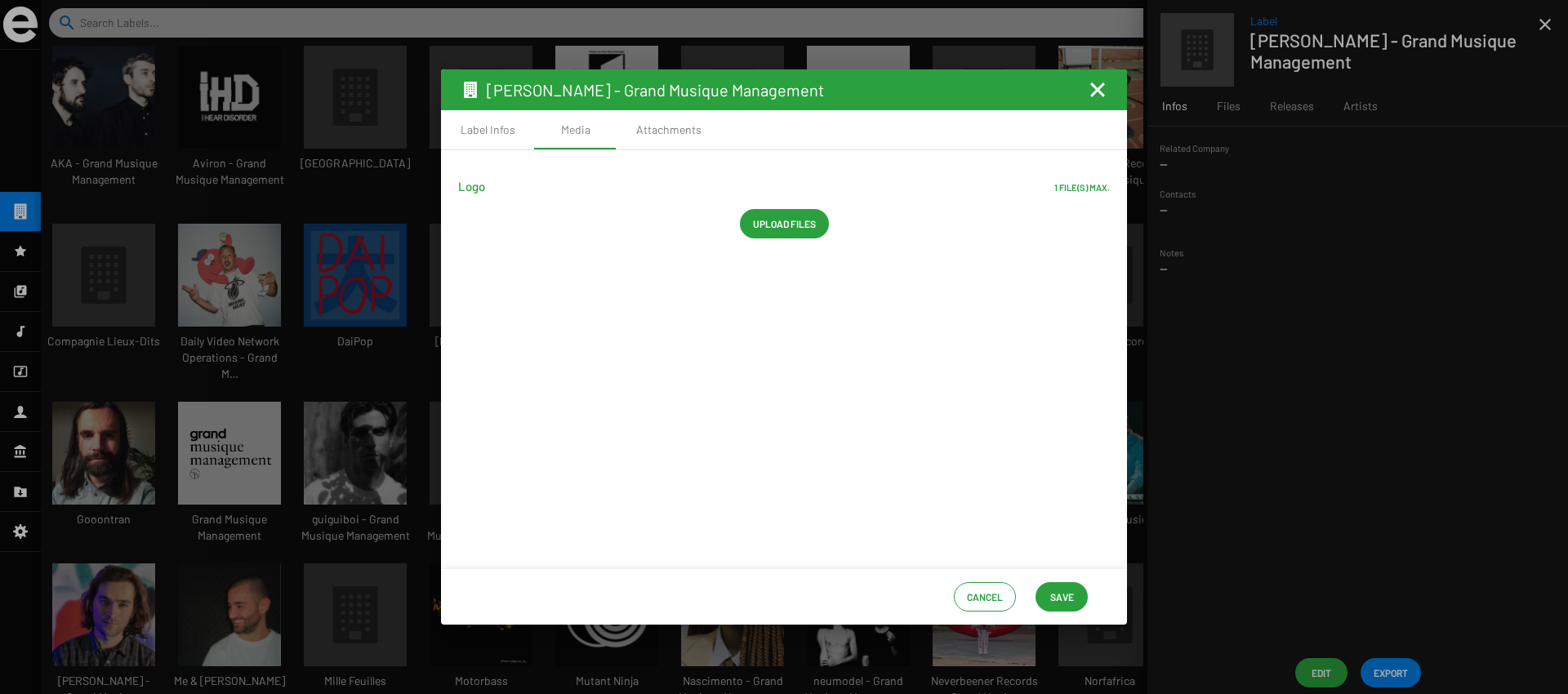
click at [789, 243] on app-file-widget "Logo 1 file(s) max. Upload files" at bounding box center [784, 213] width 651 height 75
click at [779, 225] on span "Upload files" at bounding box center [784, 223] width 63 height 29
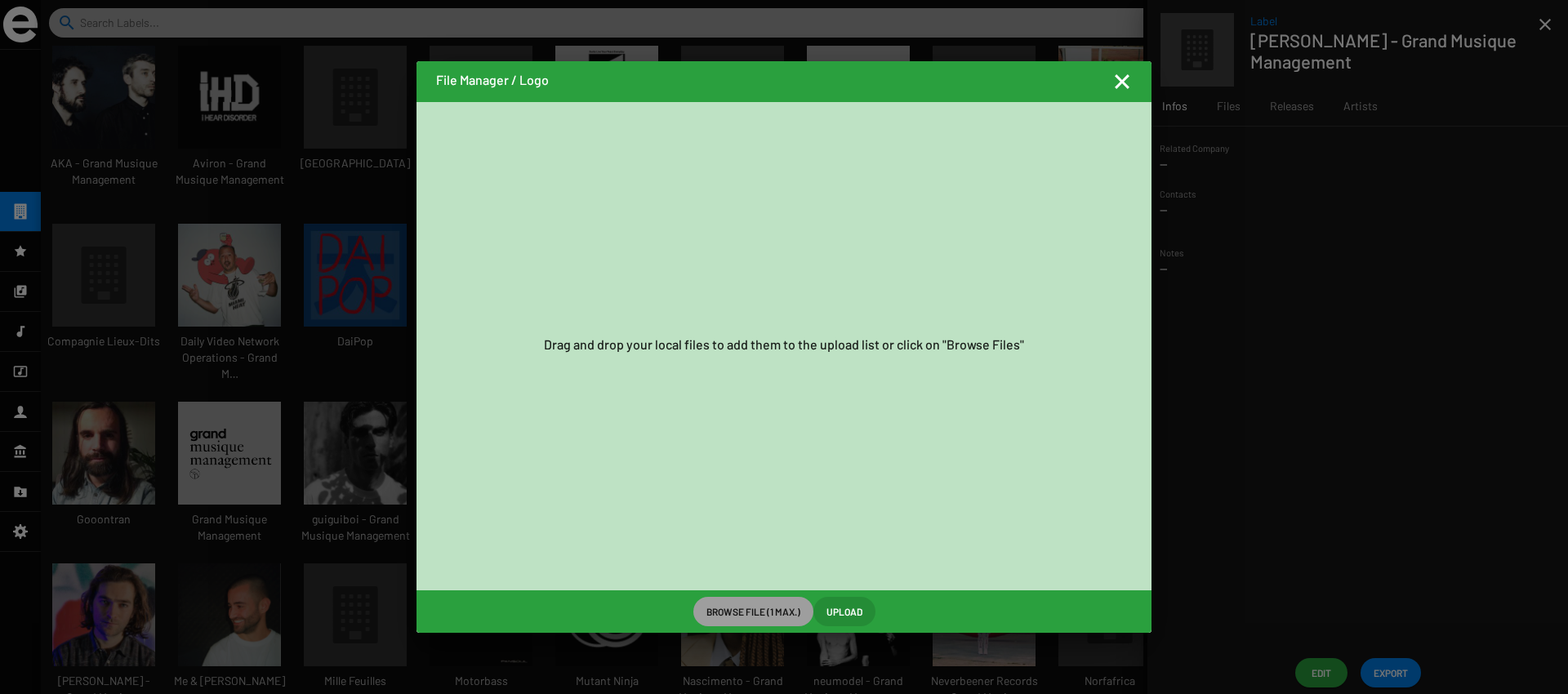
click at [730, 610] on span "Browse File (1 max.)" at bounding box center [752, 611] width 94 height 29
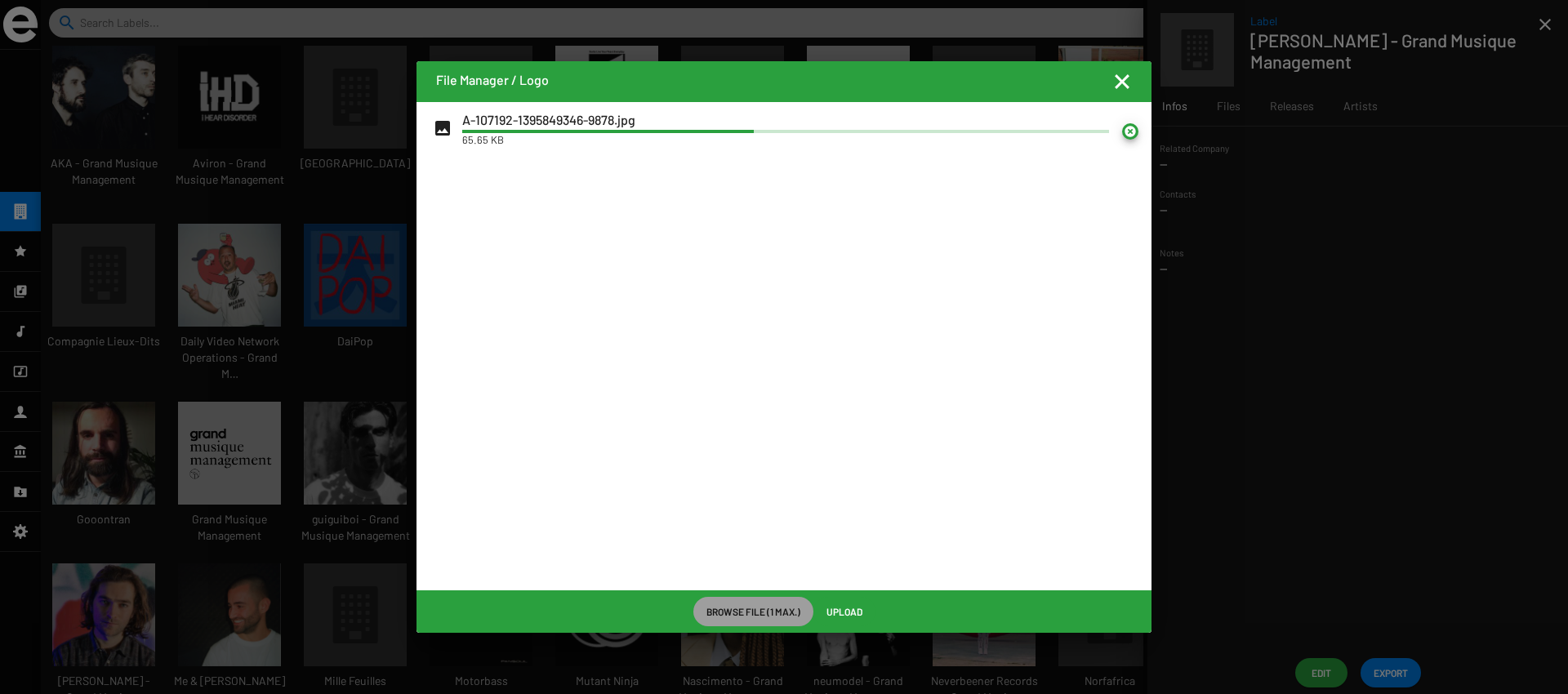
click at [835, 613] on span "Upload" at bounding box center [844, 611] width 36 height 29
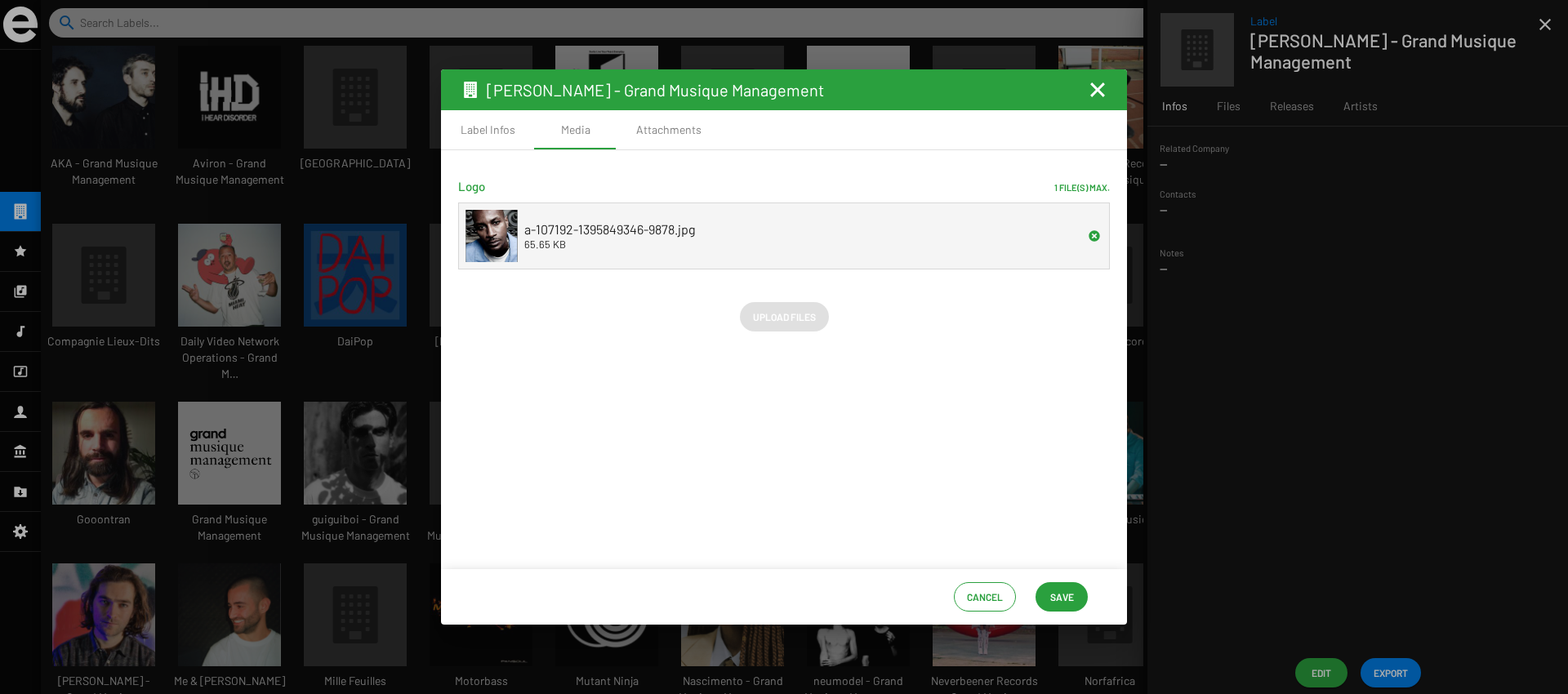
click at [1083, 606] on button "Save" at bounding box center [1062, 596] width 52 height 29
click at [1050, 590] on span "Save" at bounding box center [1062, 596] width 24 height 29
click at [1100, 90] on mat-icon "Fermer la fenêtre" at bounding box center [1097, 89] width 19 height 19
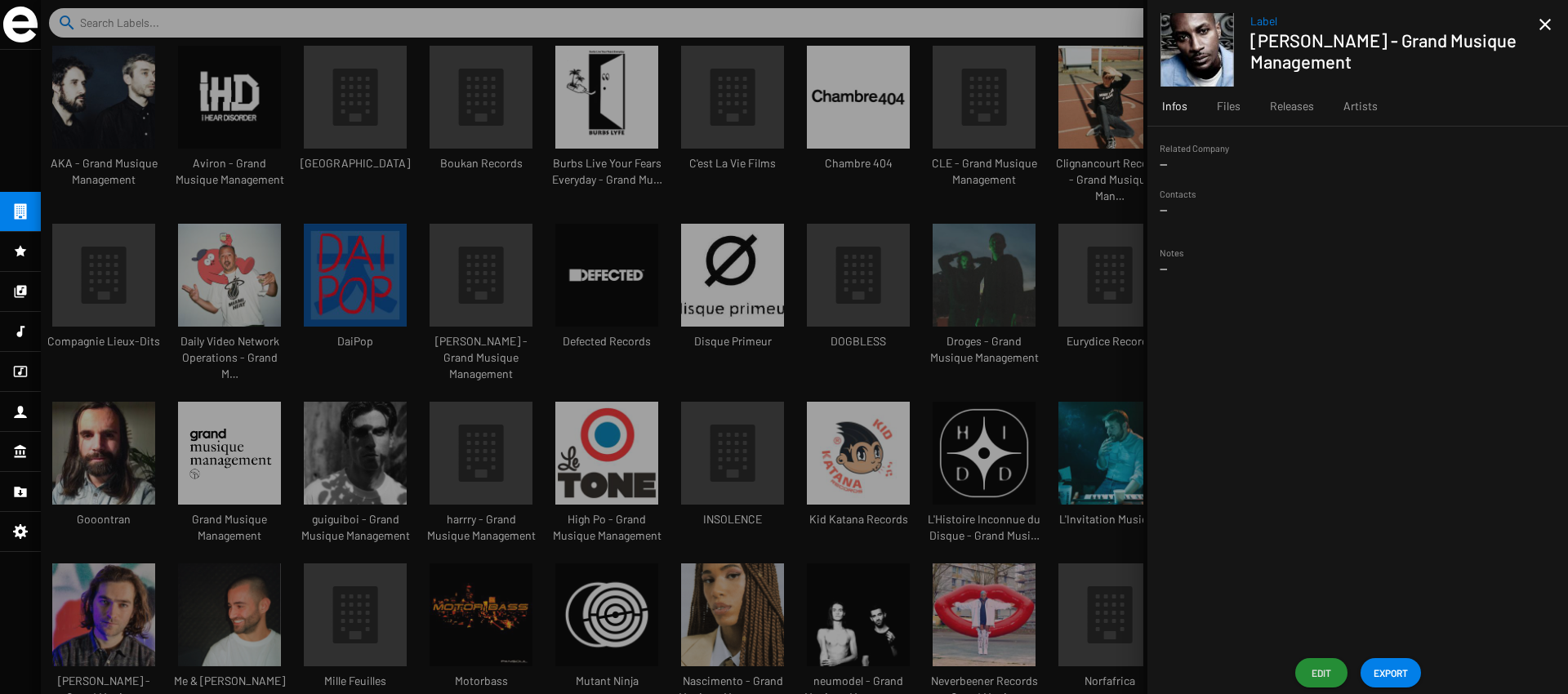
click at [524, 159] on div at bounding box center [804, 347] width 1528 height 694
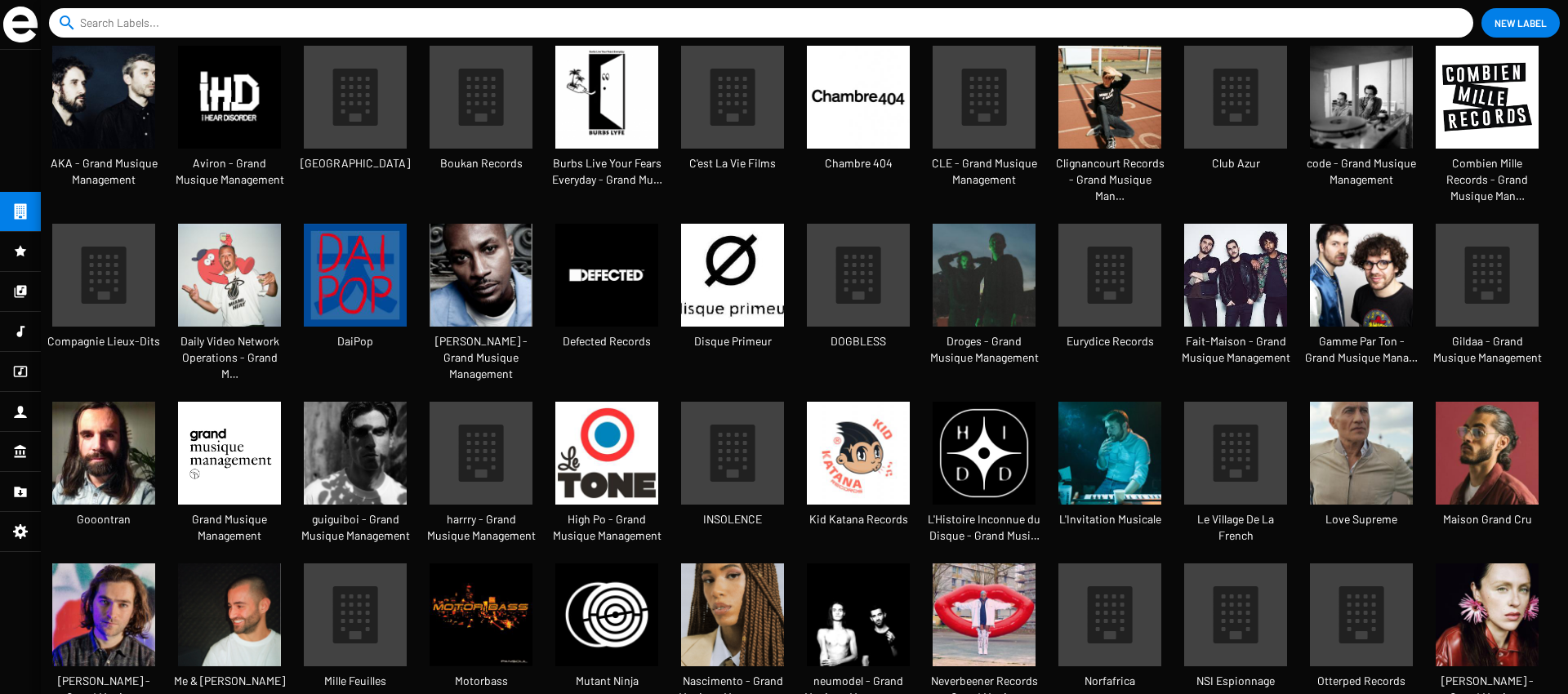
click at [10, 302] on div at bounding box center [20, 291] width 40 height 40
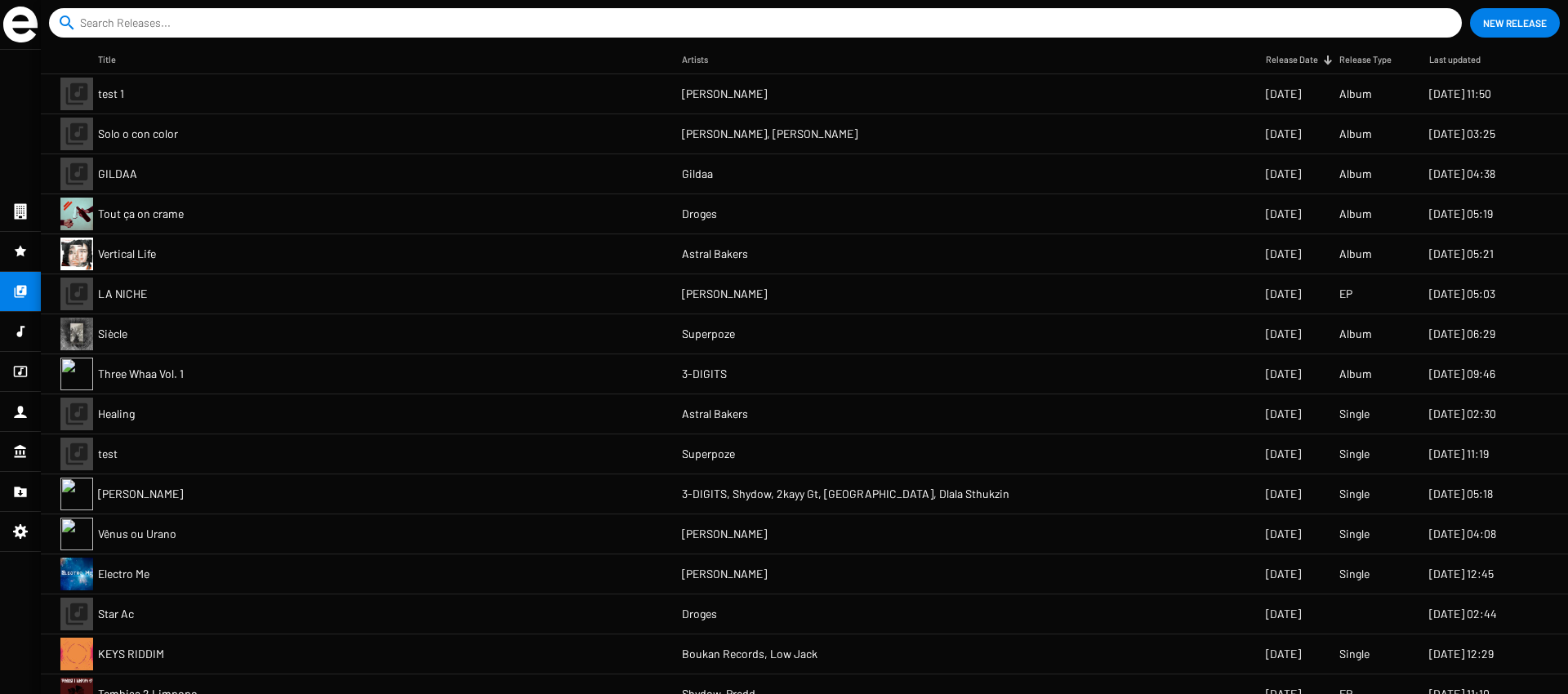
click at [479, 98] on mat-cell "test 1" at bounding box center [389, 93] width 584 height 40
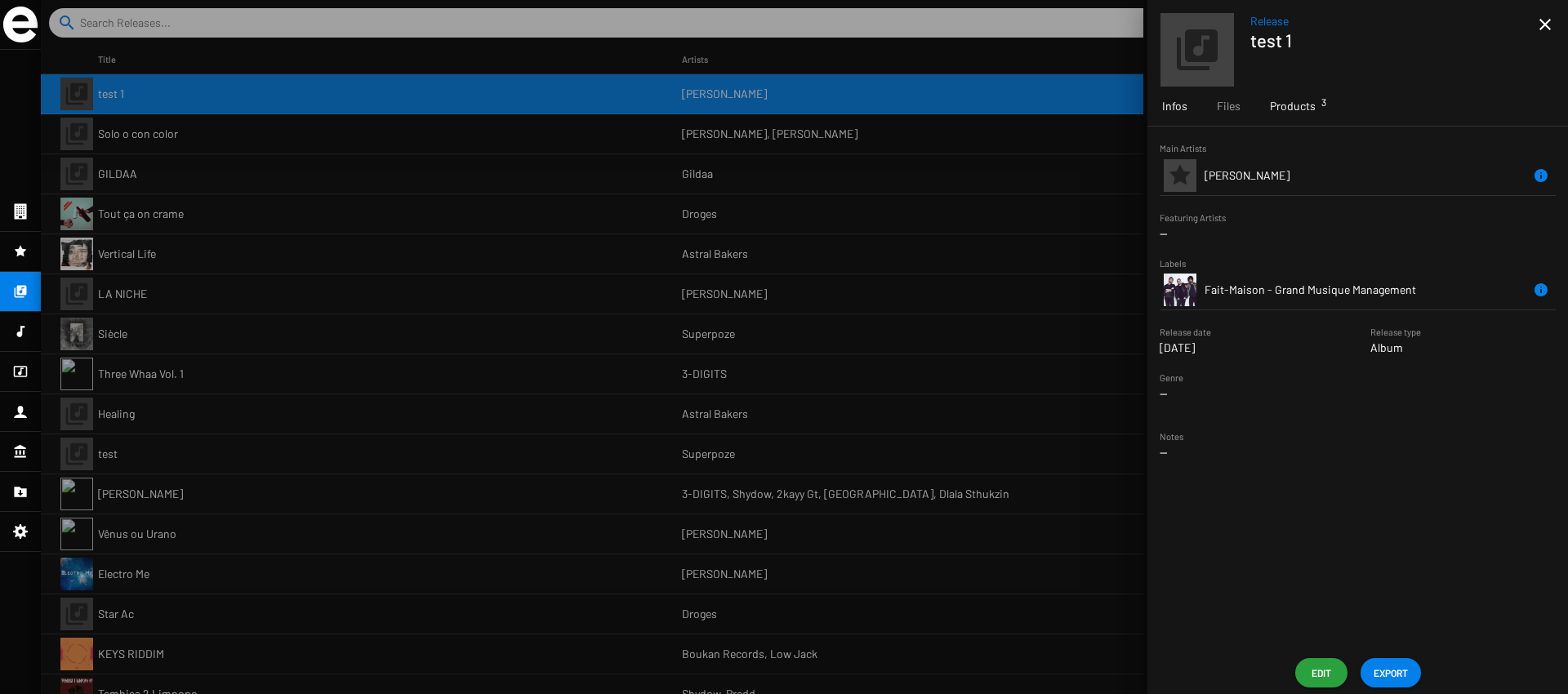
click at [1314, 117] on div "Products 3" at bounding box center [1292, 106] width 75 height 40
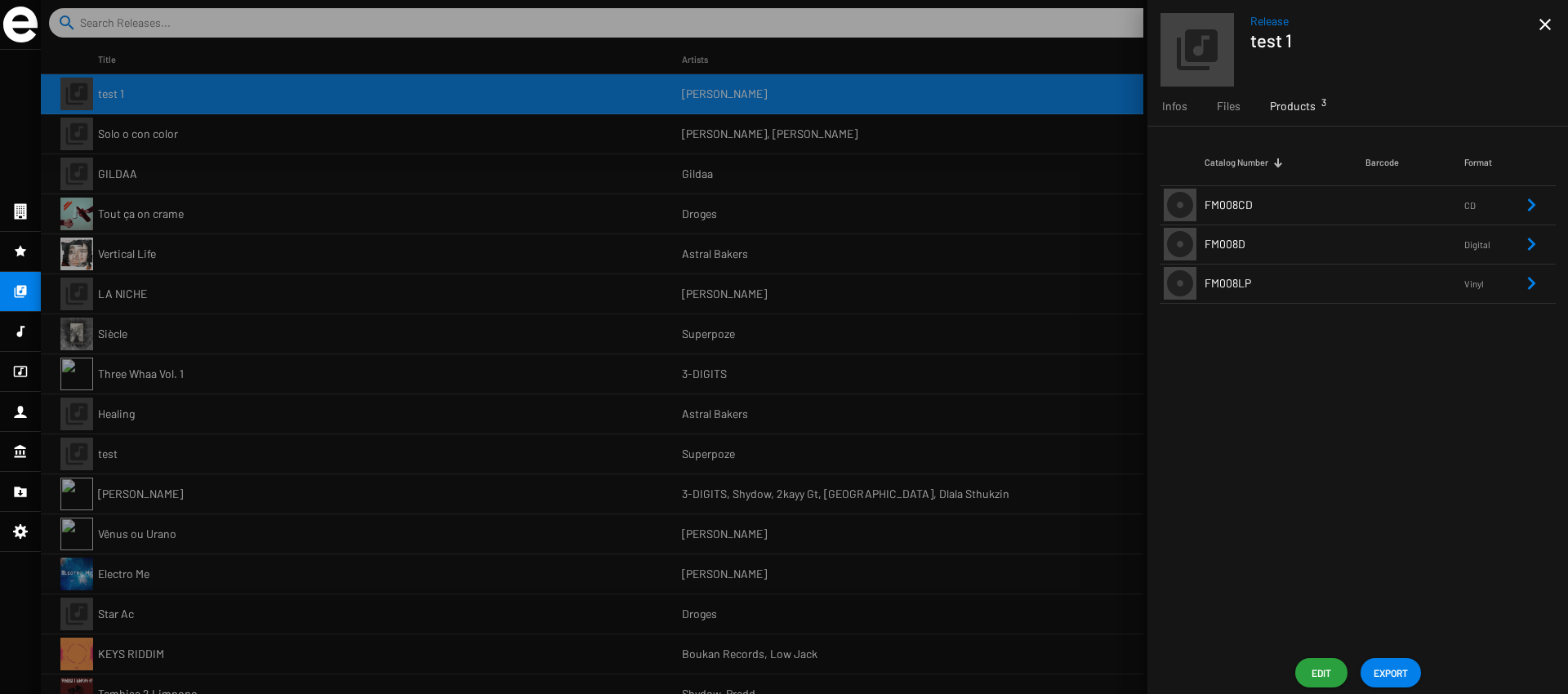
click at [570, 182] on div at bounding box center [804, 347] width 1528 height 694
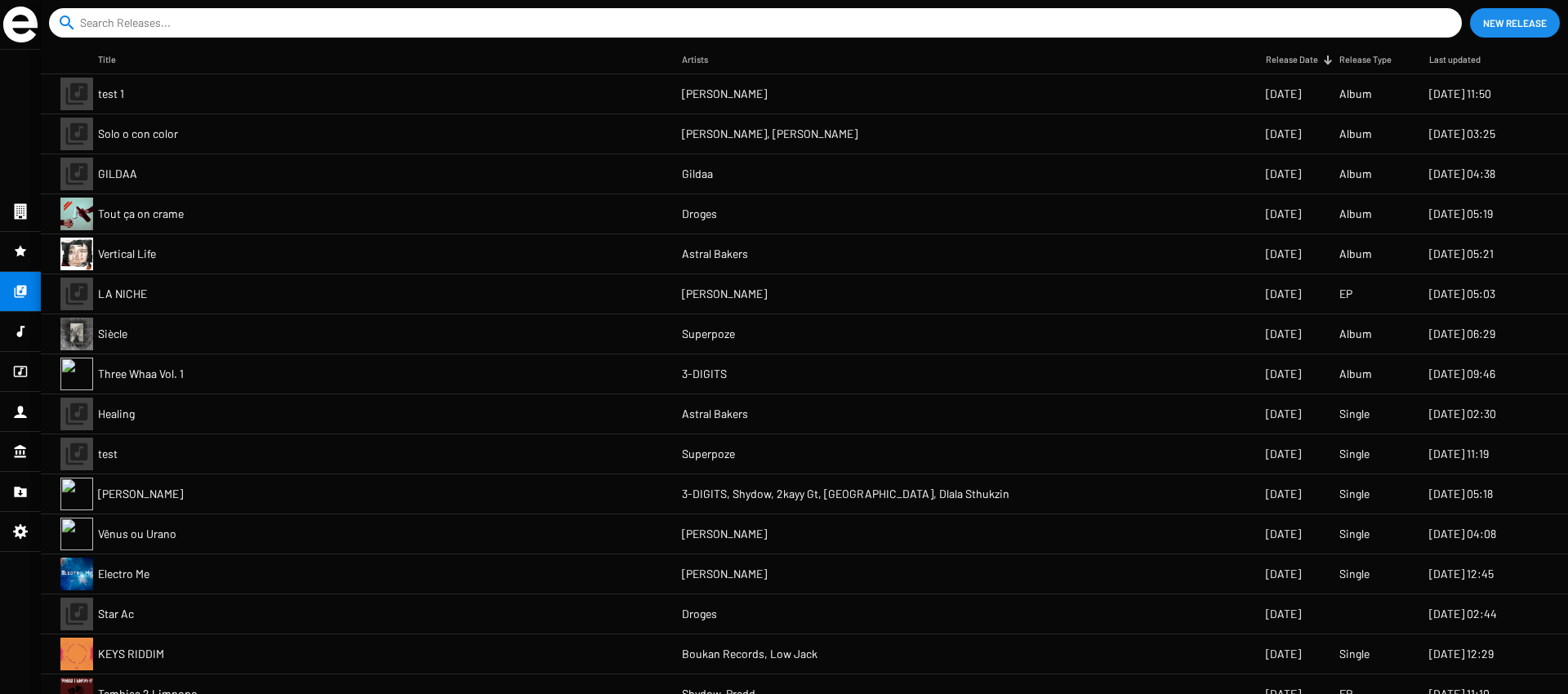
click at [1508, 17] on span "New Release" at bounding box center [1515, 23] width 64 height 29
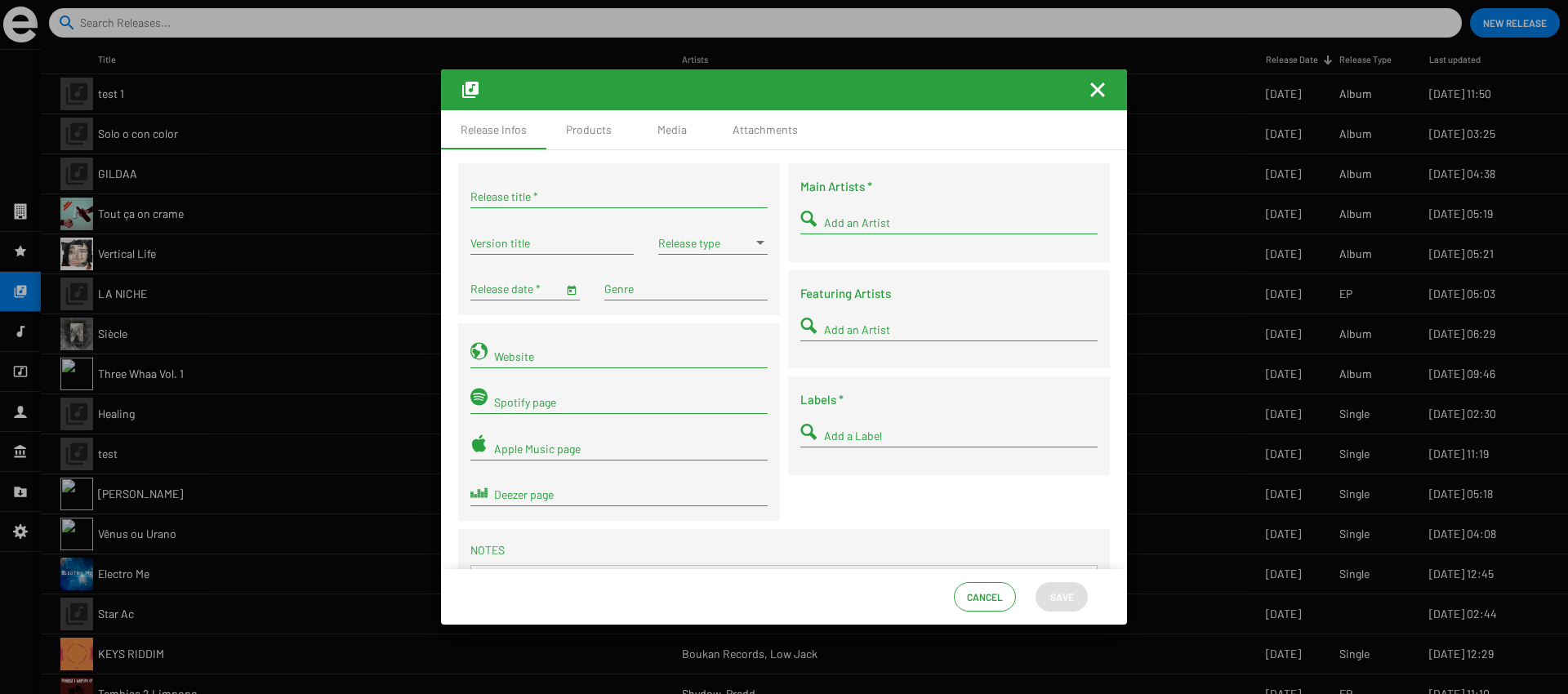
click at [496, 191] on input "Release title *" at bounding box center [618, 197] width 297 height 13
type input "Spécial Dany Dan, Vol. 1"
click at [587, 256] on div "Version title" at bounding box center [552, 246] width 163 height 46
click at [731, 237] on span at bounding box center [705, 243] width 94 height 13
click at [703, 276] on span "Album" at bounding box center [710, 277] width 109 height 35
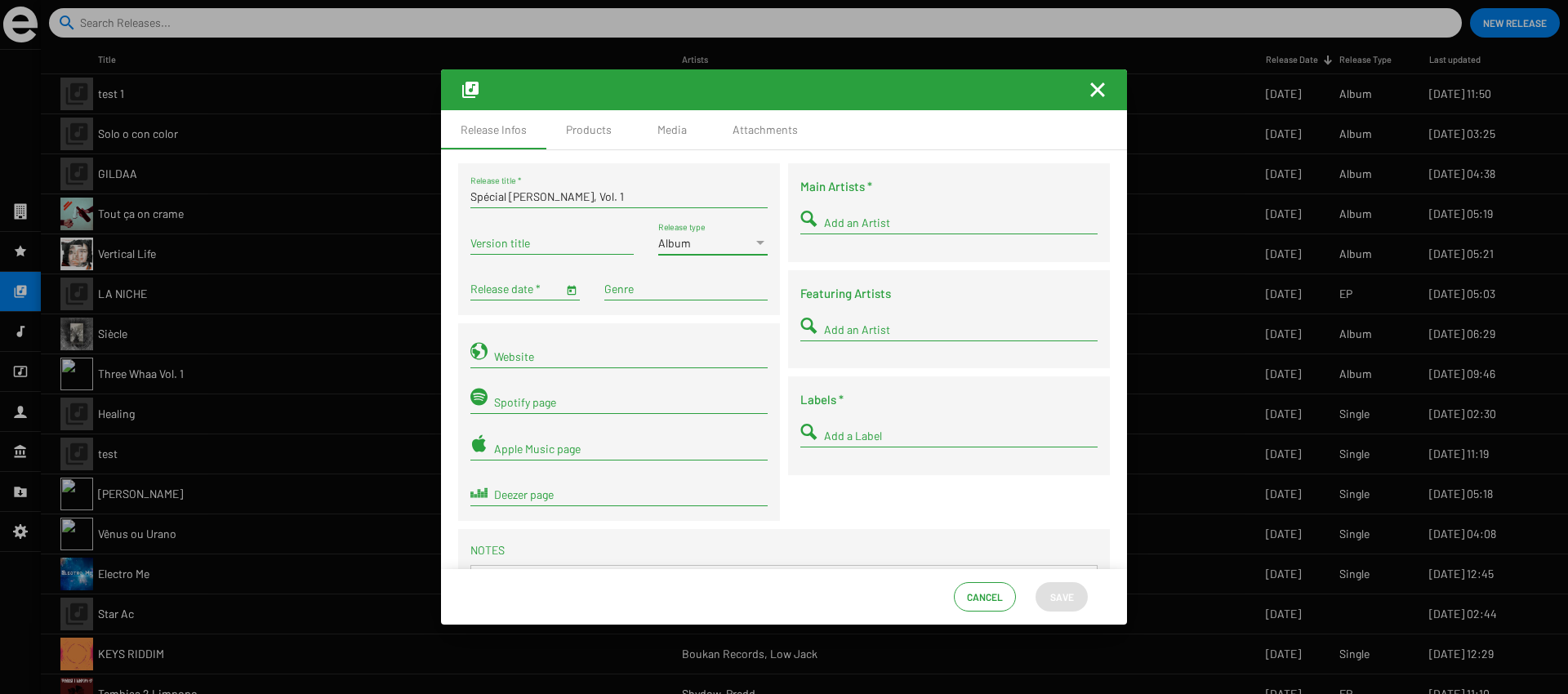
click at [680, 269] on div "Genre" at bounding box center [686, 285] width 163 height 32
click at [680, 253] on div "Album Release type" at bounding box center [713, 239] width 110 height 32
click at [693, 308] on span "Compilation" at bounding box center [710, 312] width 109 height 35
click at [800, 262] on div "Main Artists * Add an Artist Featuring Artists Add an Artist Labels * Add a Lab…" at bounding box center [949, 346] width 330 height 366
click at [702, 249] on div "Compilation Release type" at bounding box center [713, 239] width 110 height 32
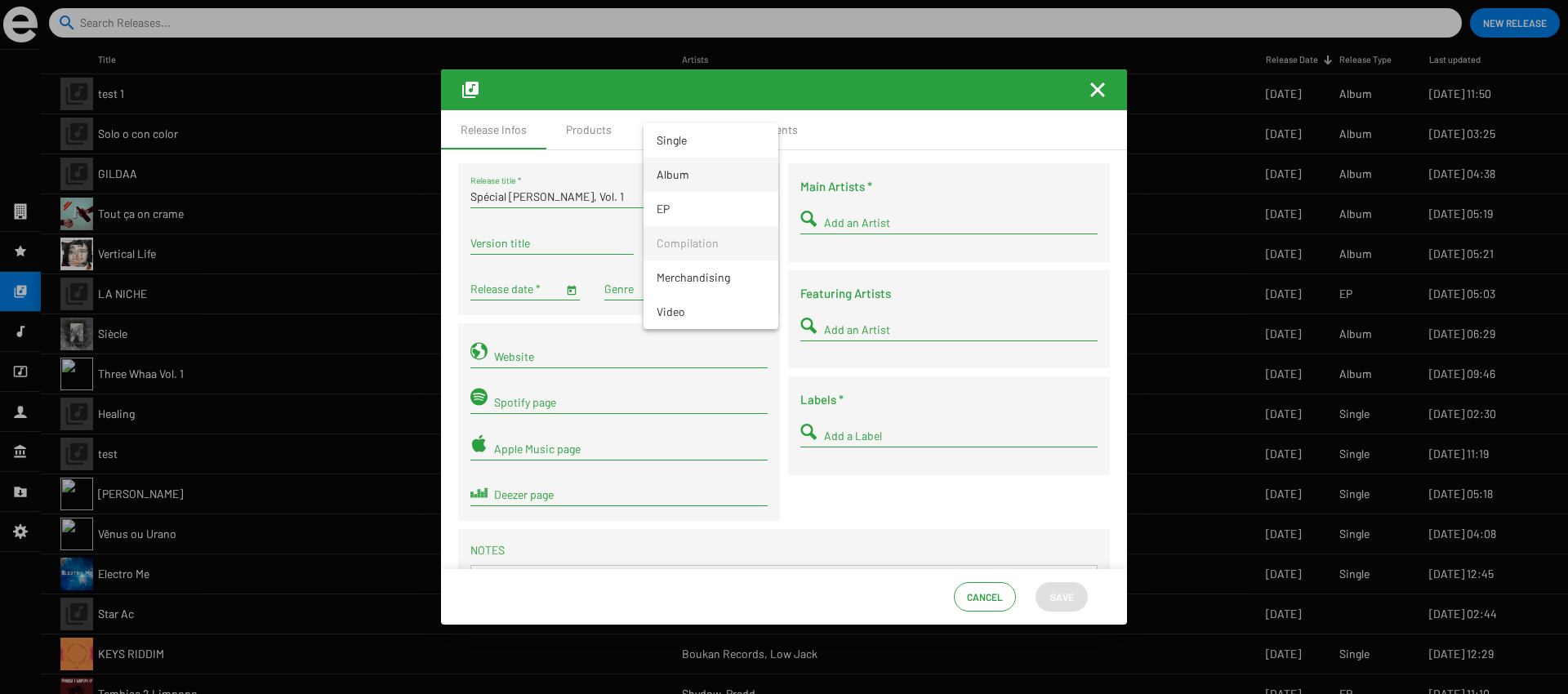
click at [677, 168] on span "Album" at bounding box center [710, 174] width 109 height 35
click at [816, 207] on div "Add an Artist" at bounding box center [949, 218] width 297 height 32
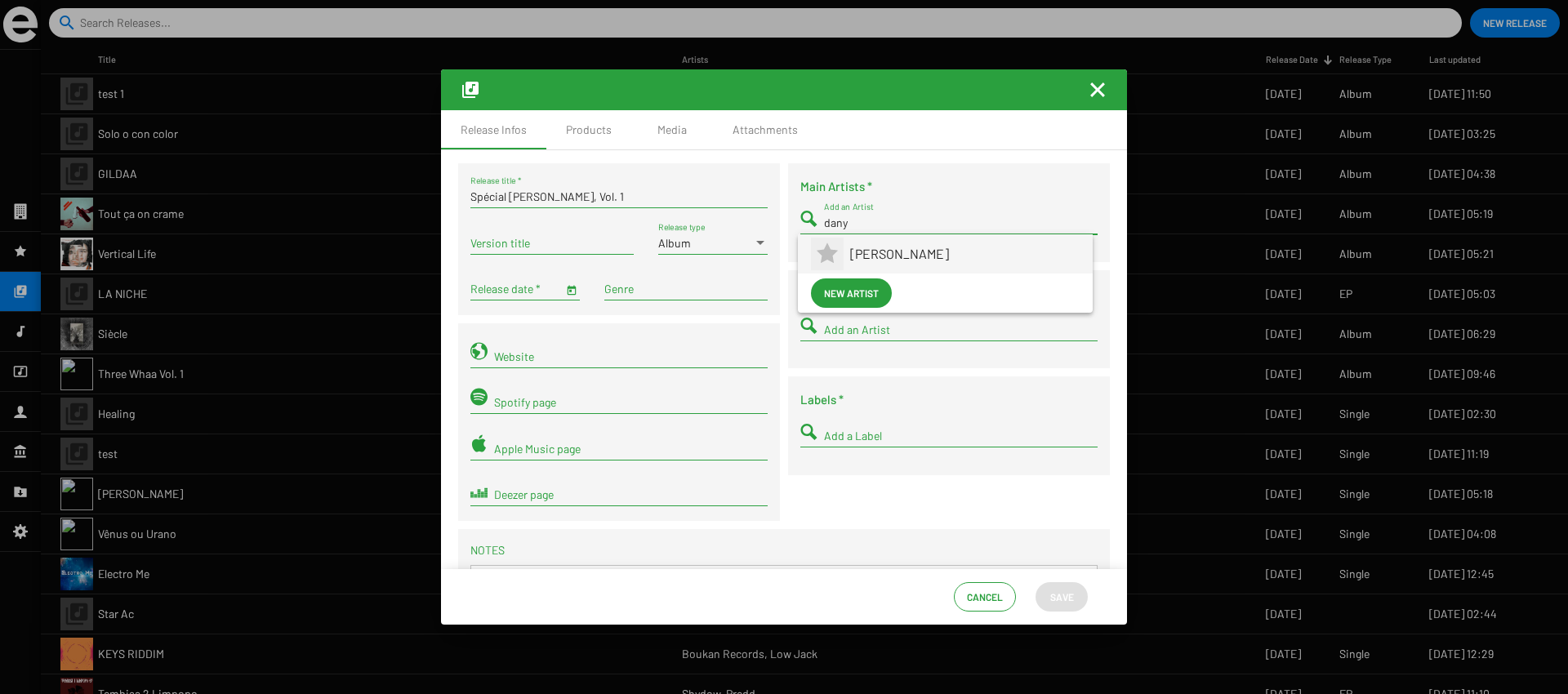
type input "dany"
click at [901, 253] on span "[PERSON_NAME]" at bounding box center [965, 254] width 229 height 40
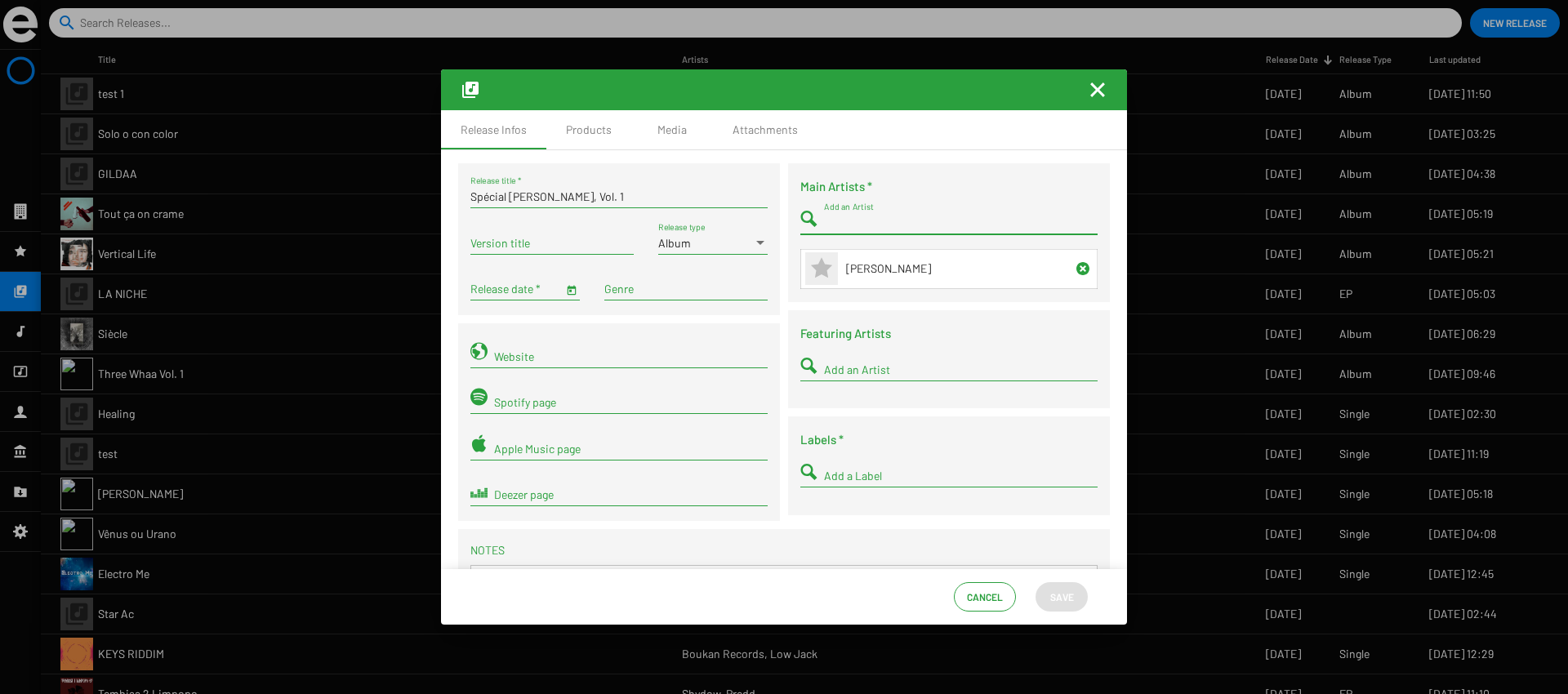
click at [527, 283] on input "Release date *" at bounding box center [516, 289] width 93 height 13
click at [568, 285] on span "Open calendar" at bounding box center [572, 288] width 12 height 13
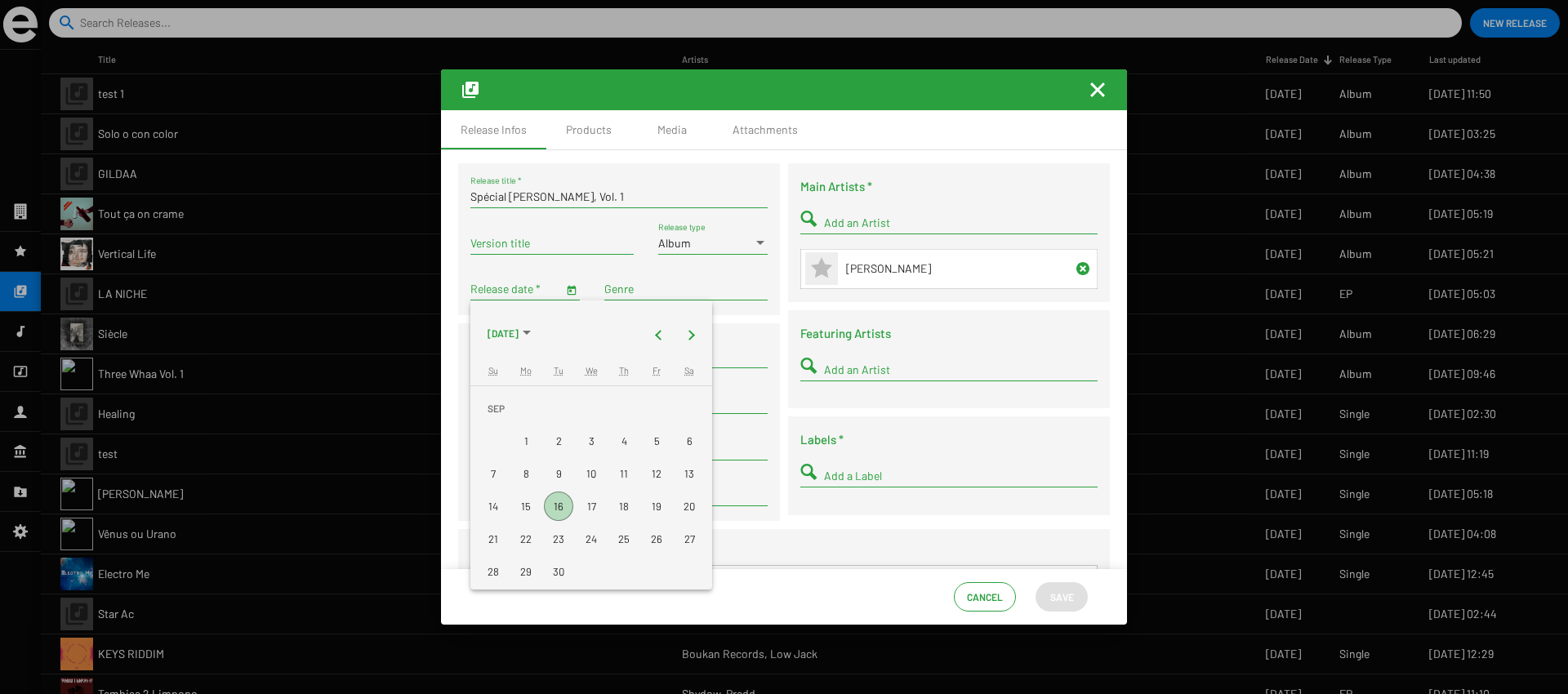
click at [518, 318] on span "SEP 2025" at bounding box center [503, 333] width 31 height 29
click at [658, 328] on button "Previous 24 years" at bounding box center [659, 334] width 33 height 33
click at [669, 456] on div "2003" at bounding box center [677, 451] width 51 height 29
click at [518, 424] on div "JAN" at bounding box center [506, 418] width 51 height 29
click at [657, 418] on div "3" at bounding box center [656, 408] width 29 height 29
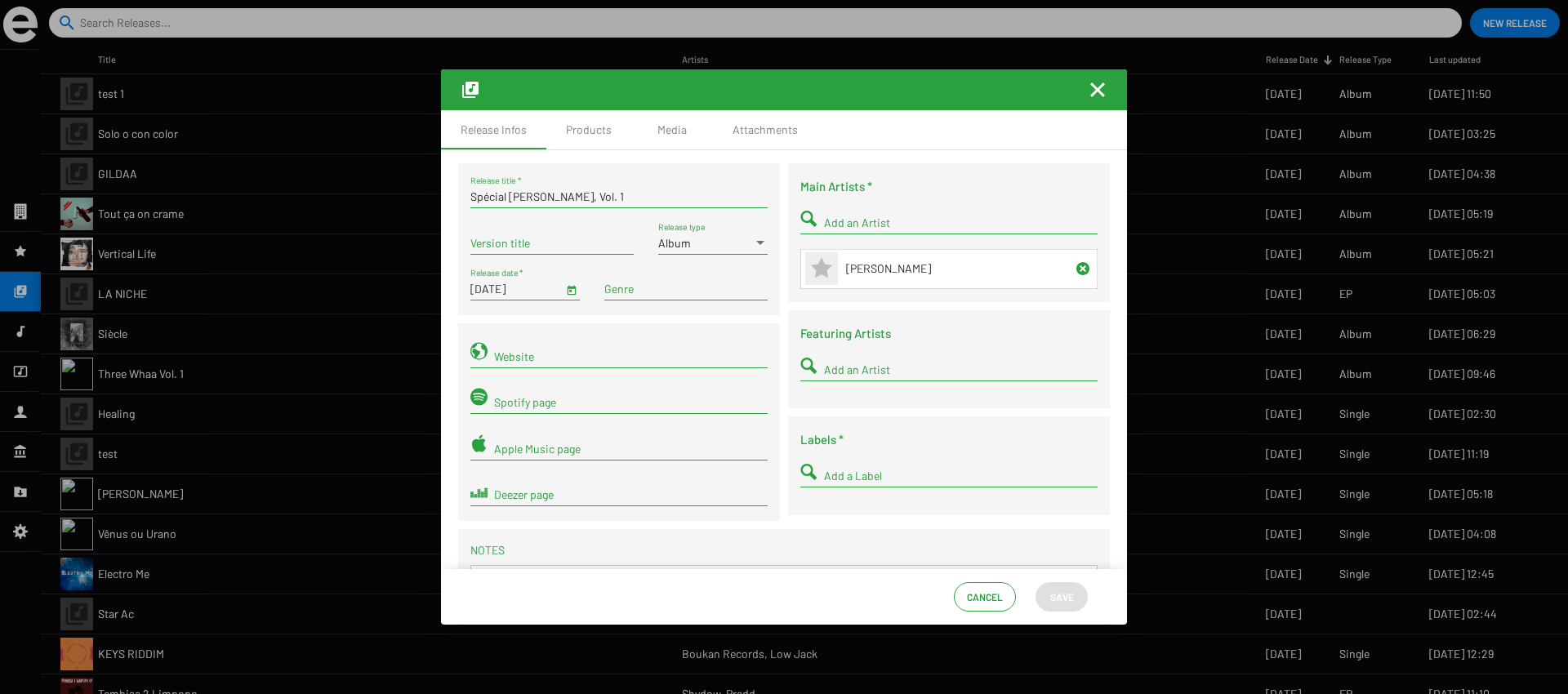
click at [577, 287] on button "Open calendar" at bounding box center [571, 289] width 17 height 17
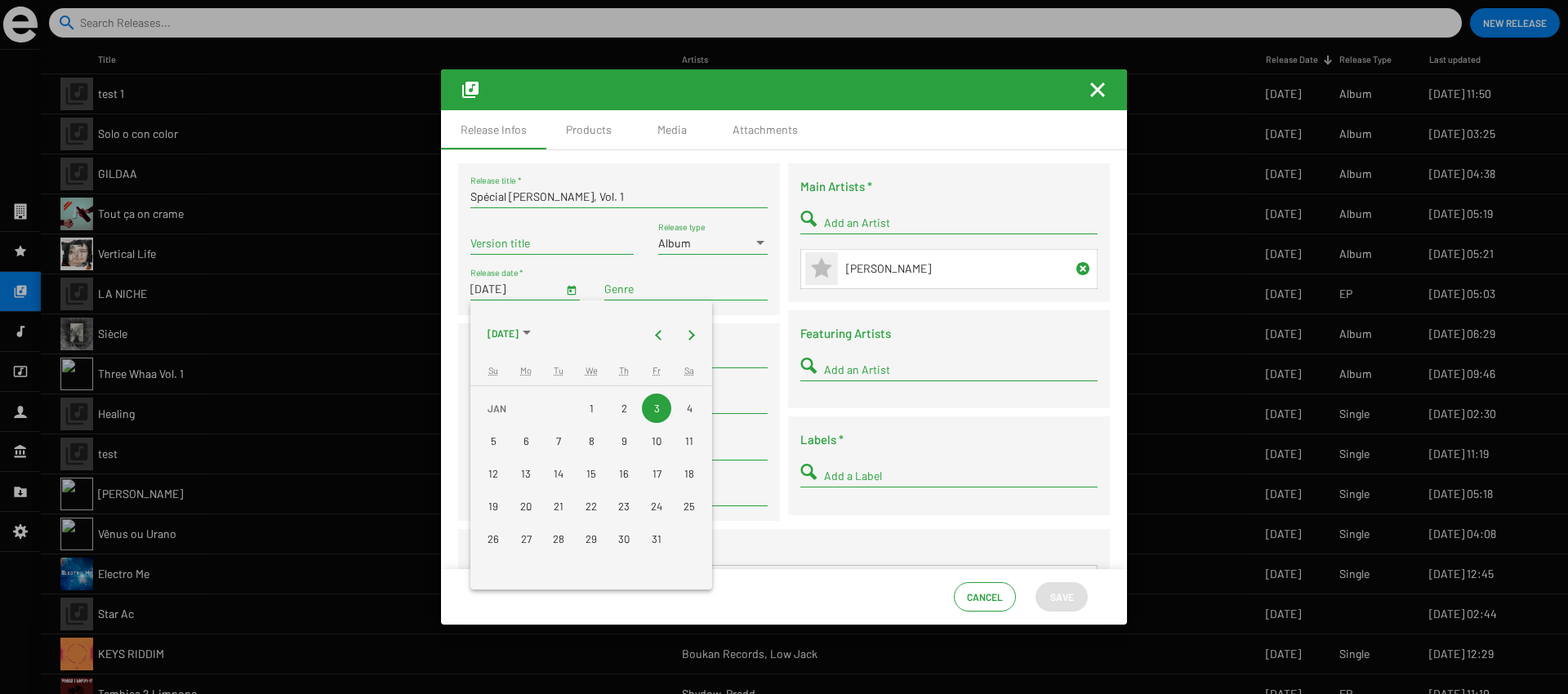
click at [595, 409] on div "1" at bounding box center [591, 408] width 29 height 29
type input "[DATE]"
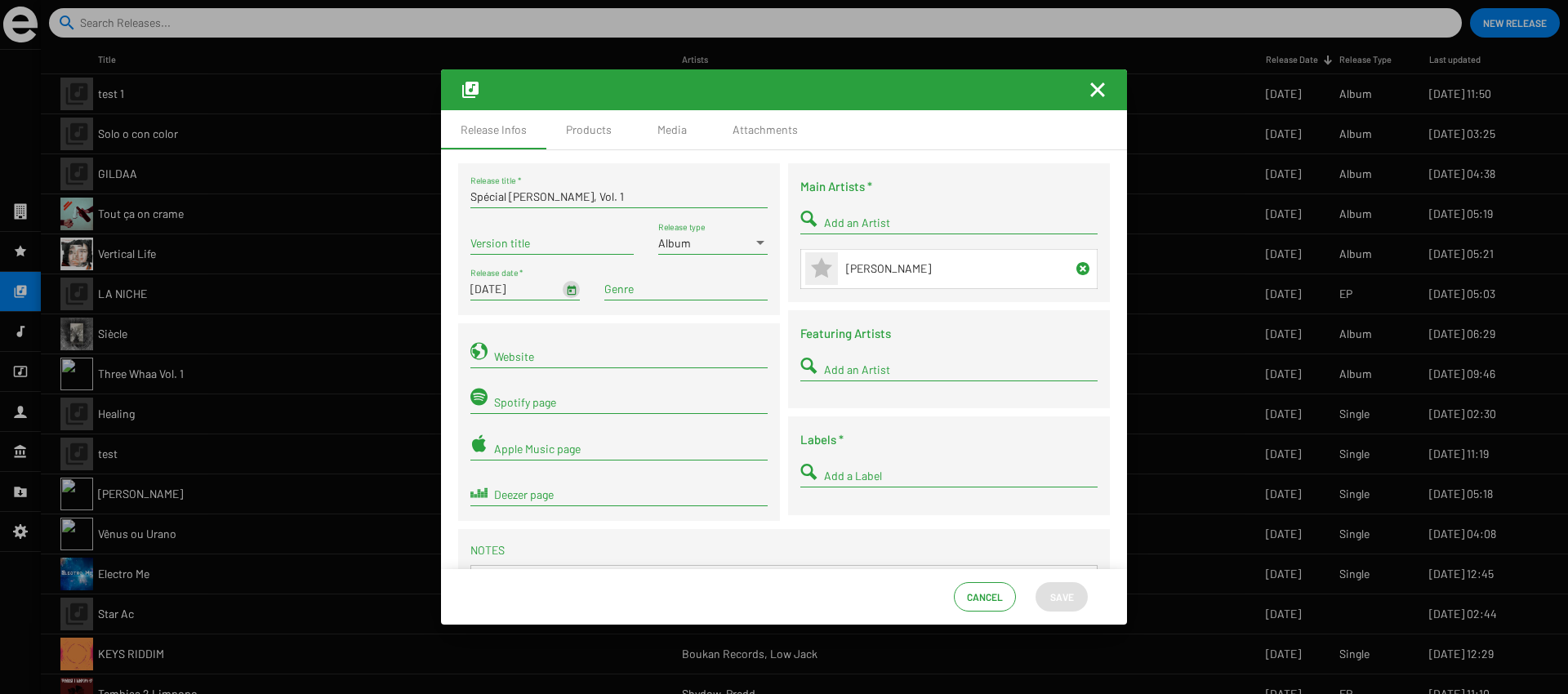
click at [598, 326] on div "Website Spotify page Apple Music page Deezer page" at bounding box center [619, 422] width 322 height 198
click at [868, 479] on input "Add a Label" at bounding box center [961, 476] width 274 height 13
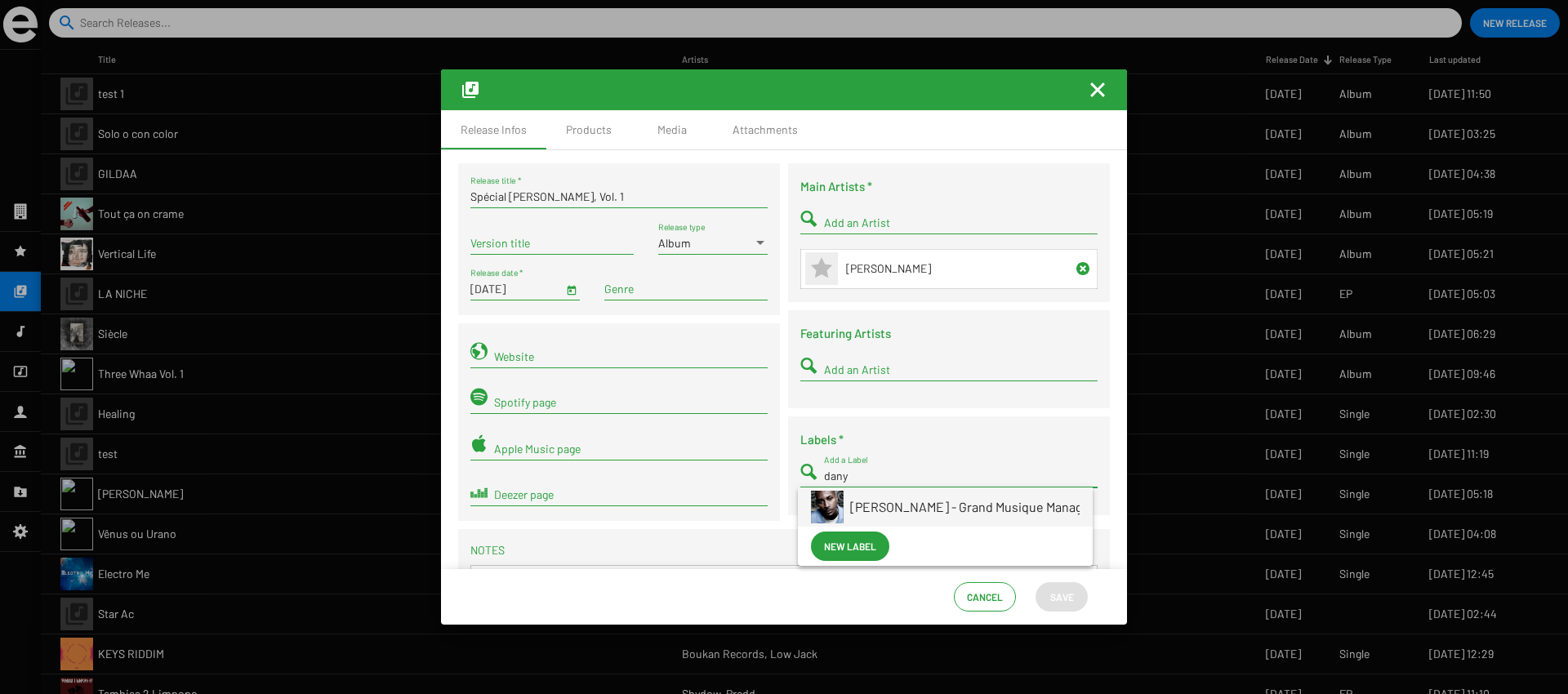
type input "dany"
click at [882, 494] on span "[PERSON_NAME] - Grand Musique Management" at bounding box center [985, 507] width 270 height 40
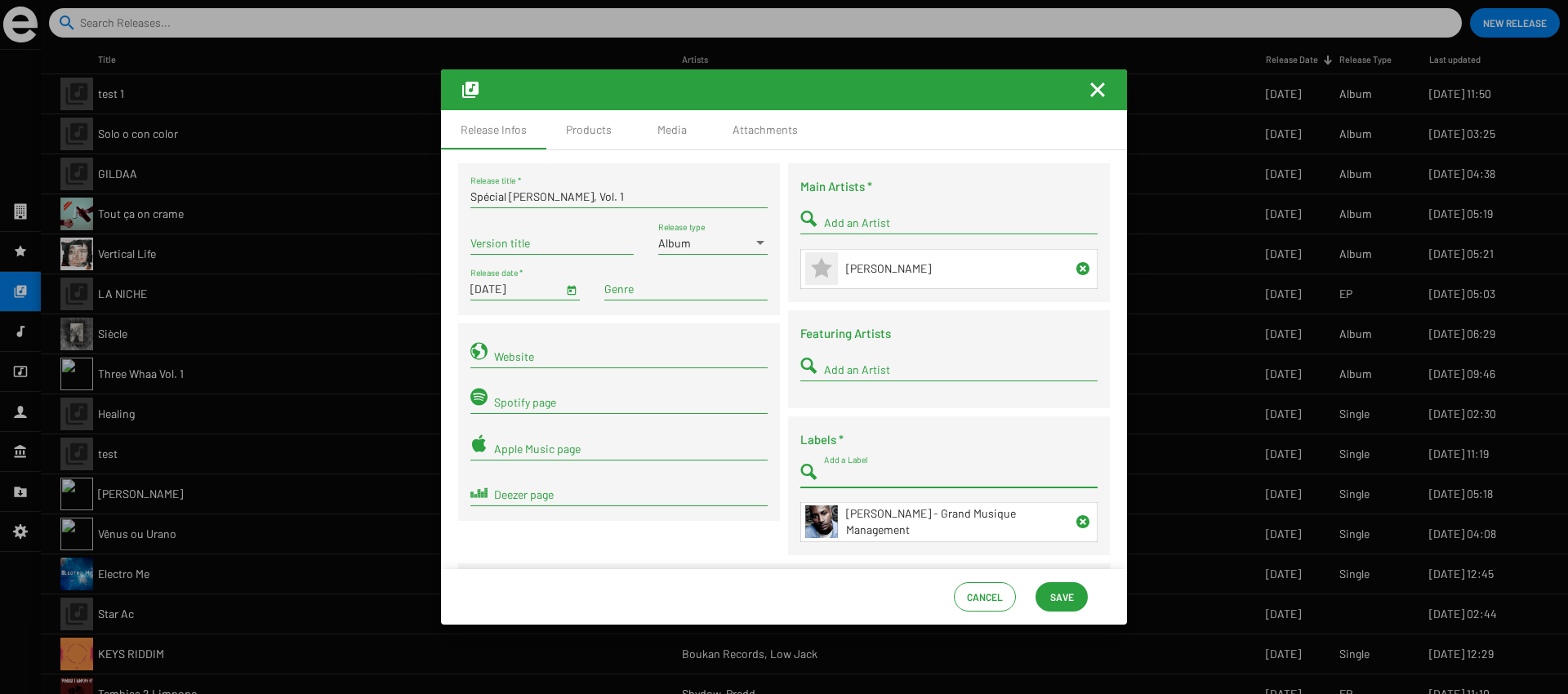
click at [890, 414] on div "Main Artists * Add an Artist Name Dany Dan Featuring Artists Add an Artist Labe…" at bounding box center [949, 363] width 330 height 400
click at [1052, 595] on span "Save" at bounding box center [1062, 596] width 24 height 29
click at [1066, 599] on span "Save" at bounding box center [1062, 596] width 24 height 29
click at [1050, 597] on span "Save" at bounding box center [1062, 596] width 24 height 29
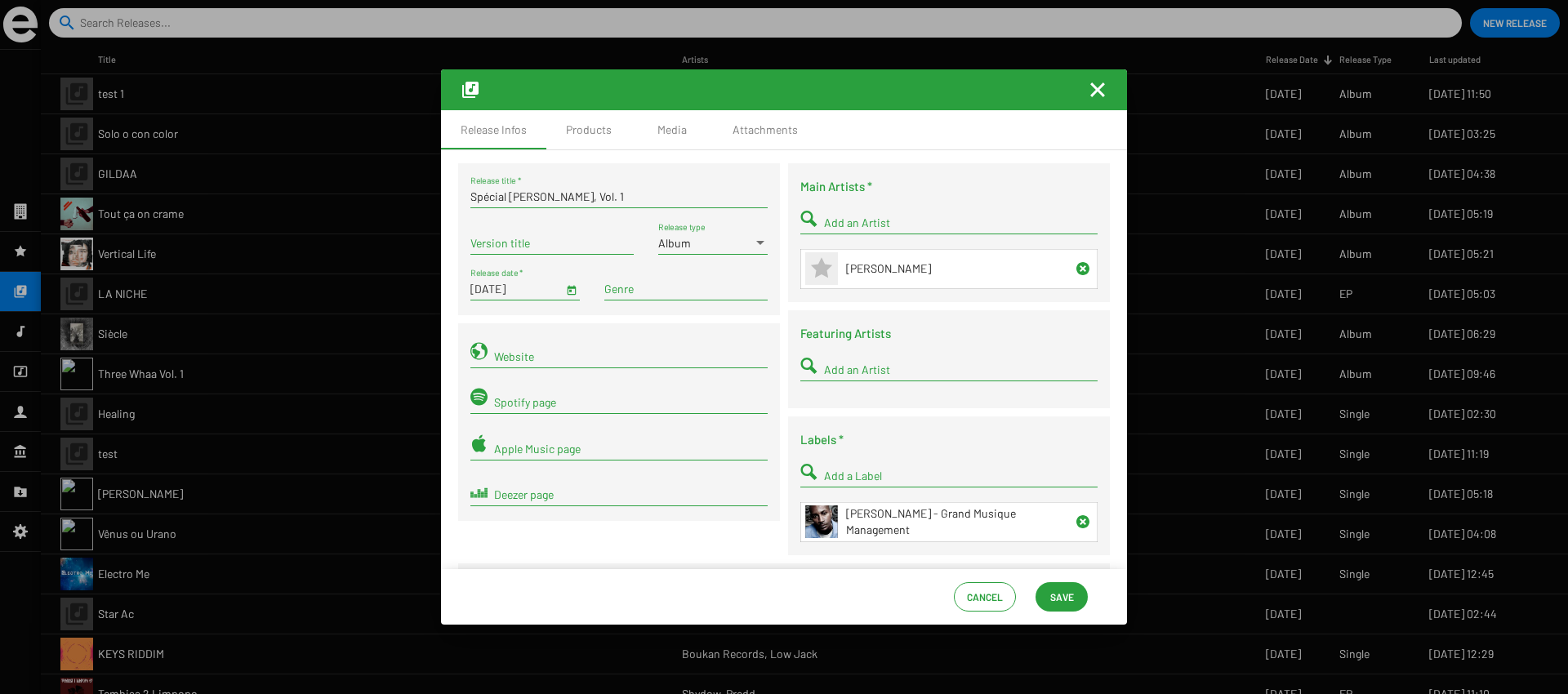
click at [1090, 95] on mat-icon "Fermer la fenêtre" at bounding box center [1097, 89] width 19 height 19
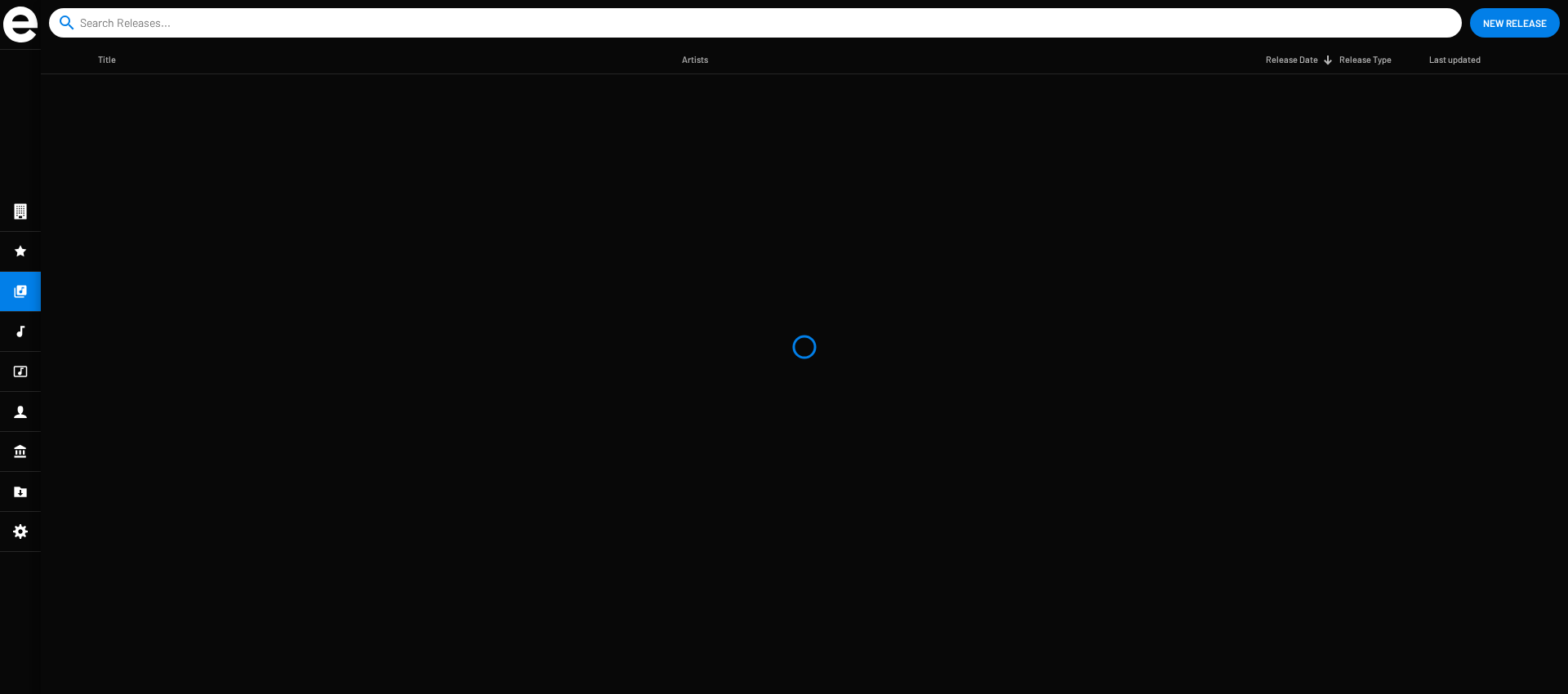
click at [333, 130] on mat-table "Title Artists Release Date Release Type Last updated" at bounding box center [804, 370] width 1528 height 649
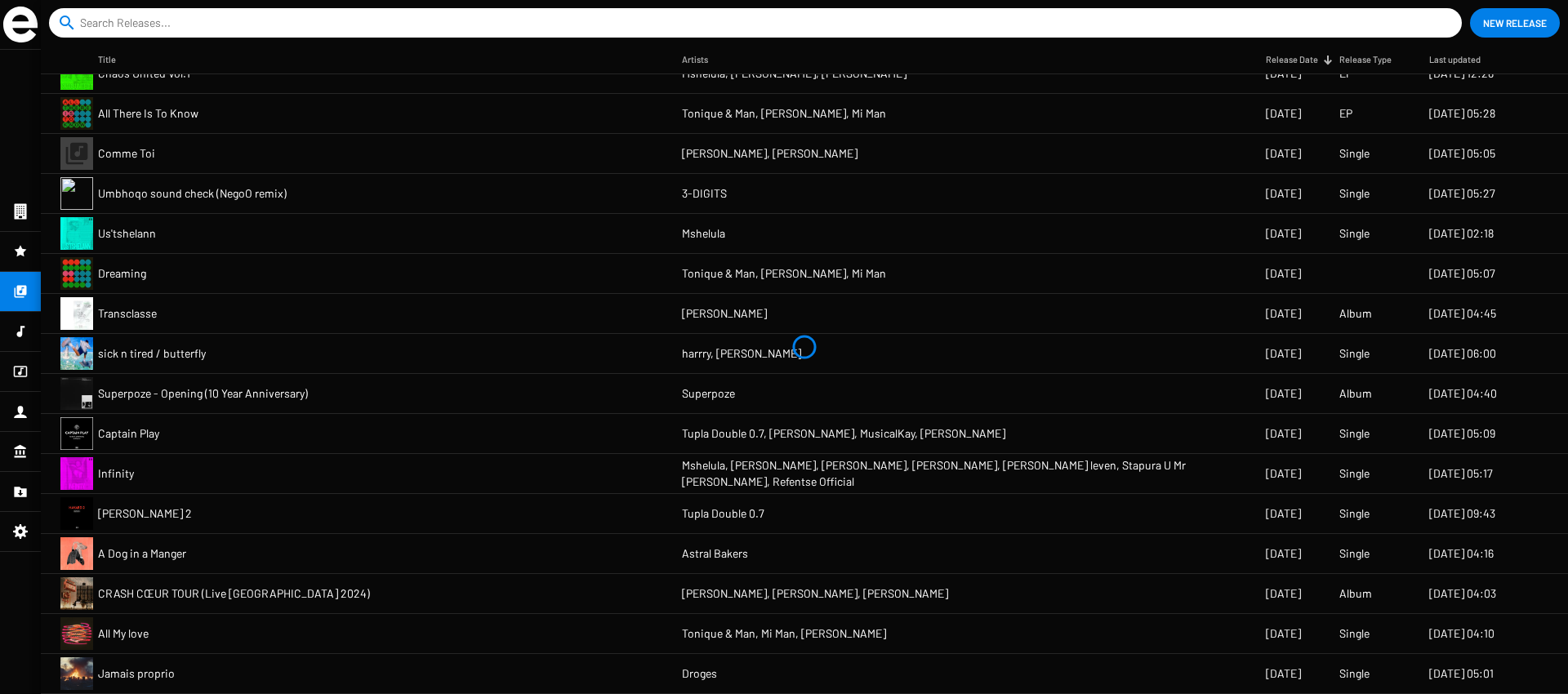
scroll to position [424, 0]
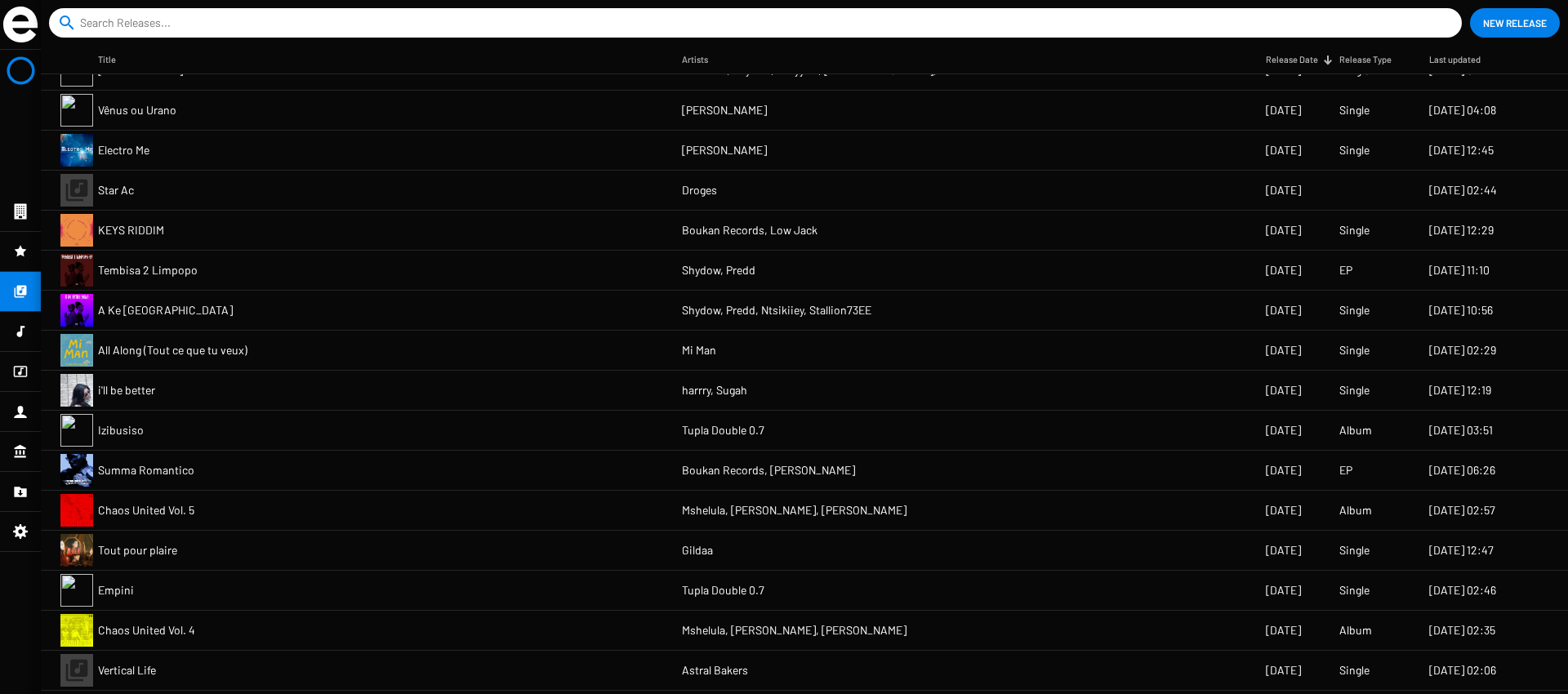
click at [123, 43] on app-catalog-header "search close New Release" at bounding box center [804, 23] width 1528 height 45
click at [122, 33] on input at bounding box center [758, 23] width 1357 height 29
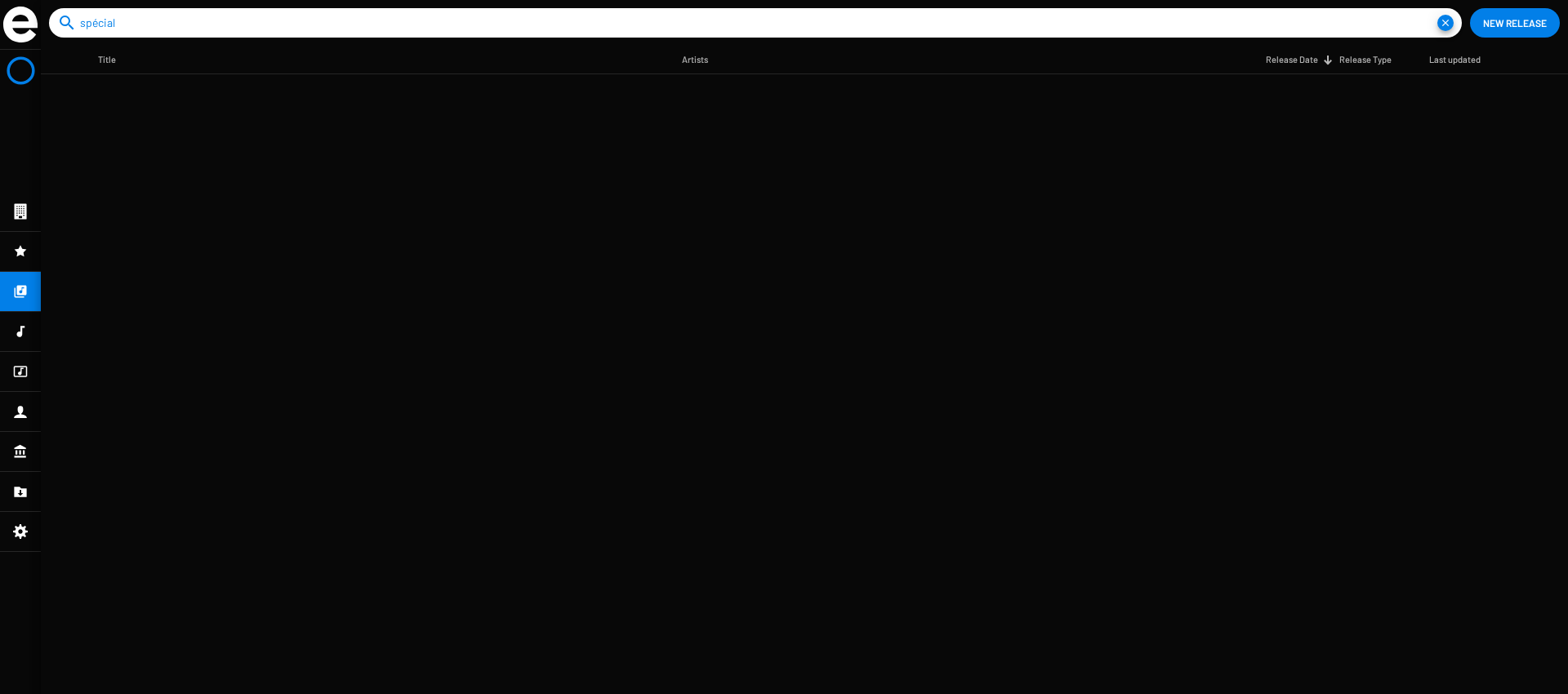
scroll to position [0, 0]
type input "spécial"
click at [171, 95] on span "Spécial [PERSON_NAME], Vol. 1" at bounding box center [174, 93] width 153 height 16
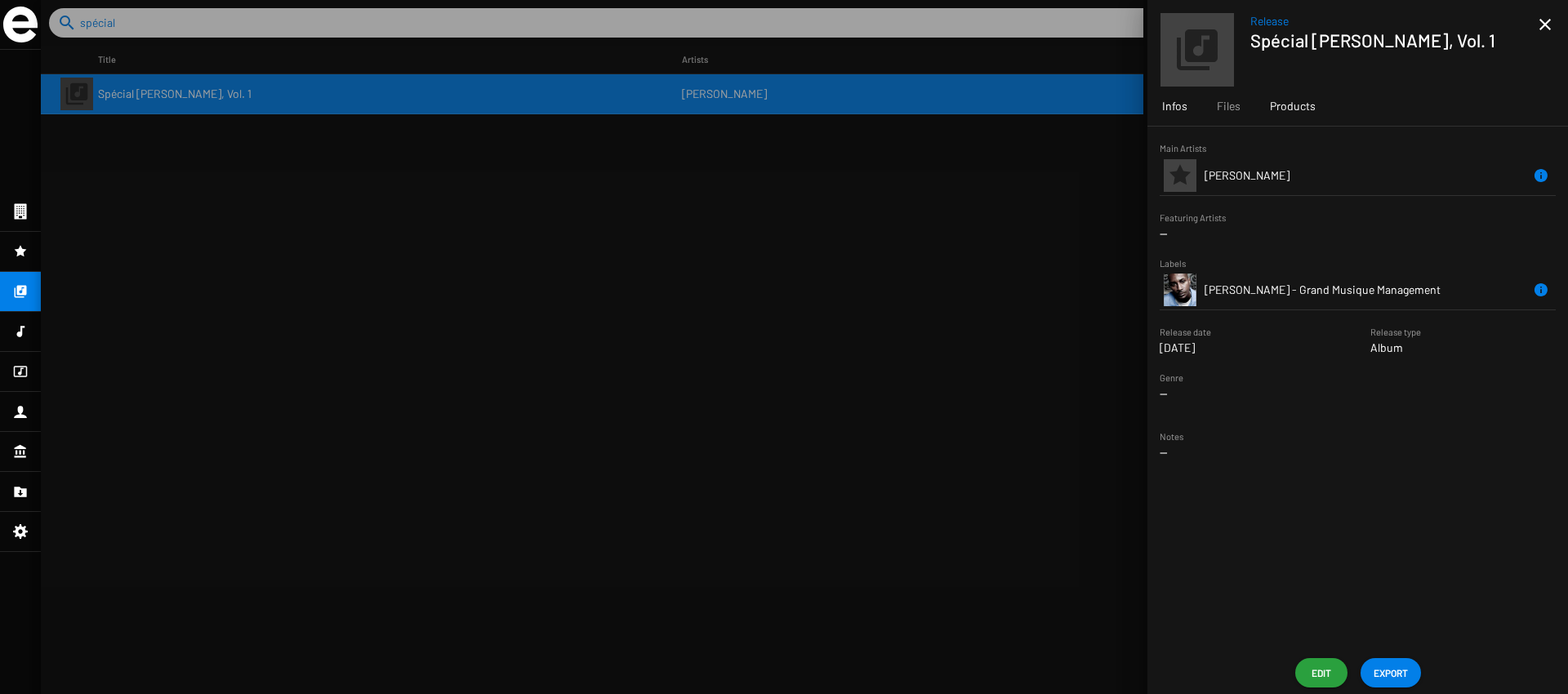
click at [1270, 105] on span "Products" at bounding box center [1292, 105] width 45 height 16
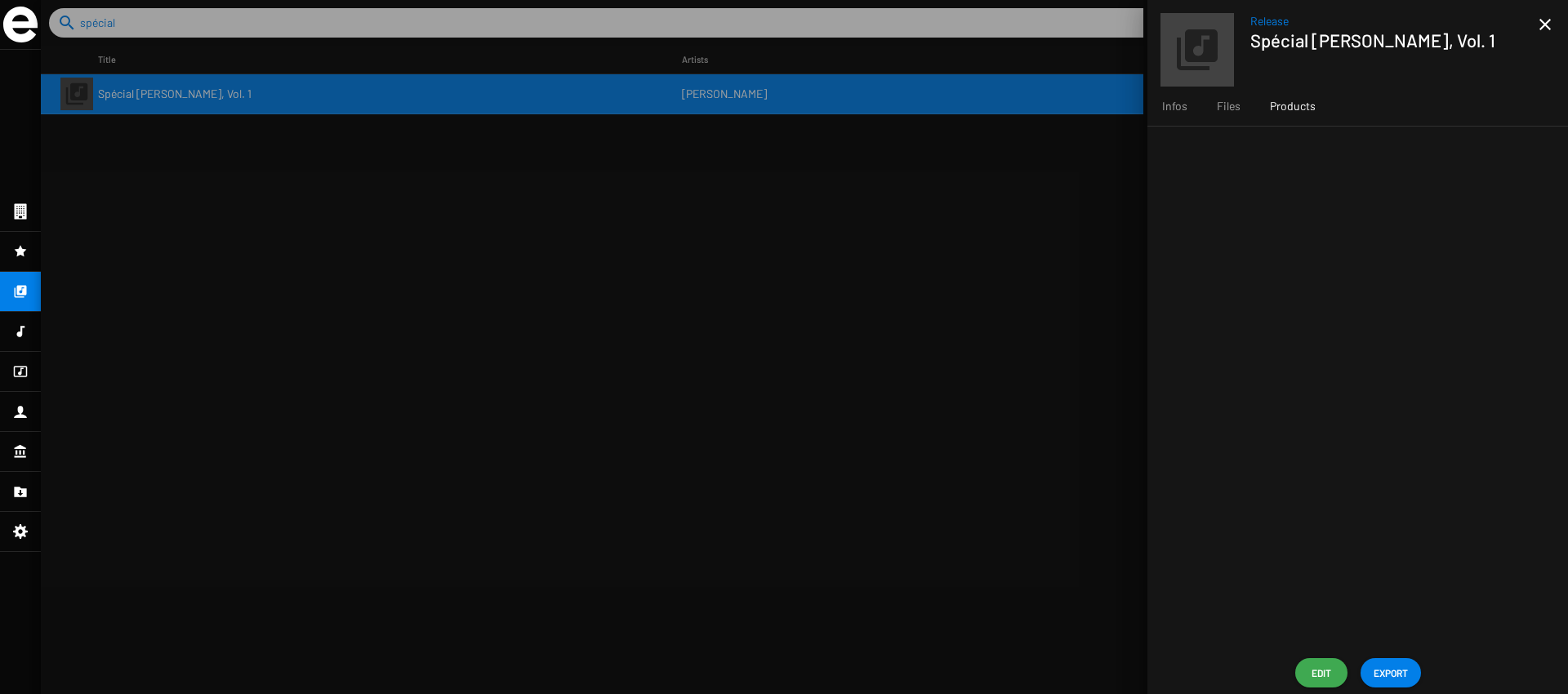
click at [1315, 667] on span "Edit" at bounding box center [1321, 672] width 26 height 29
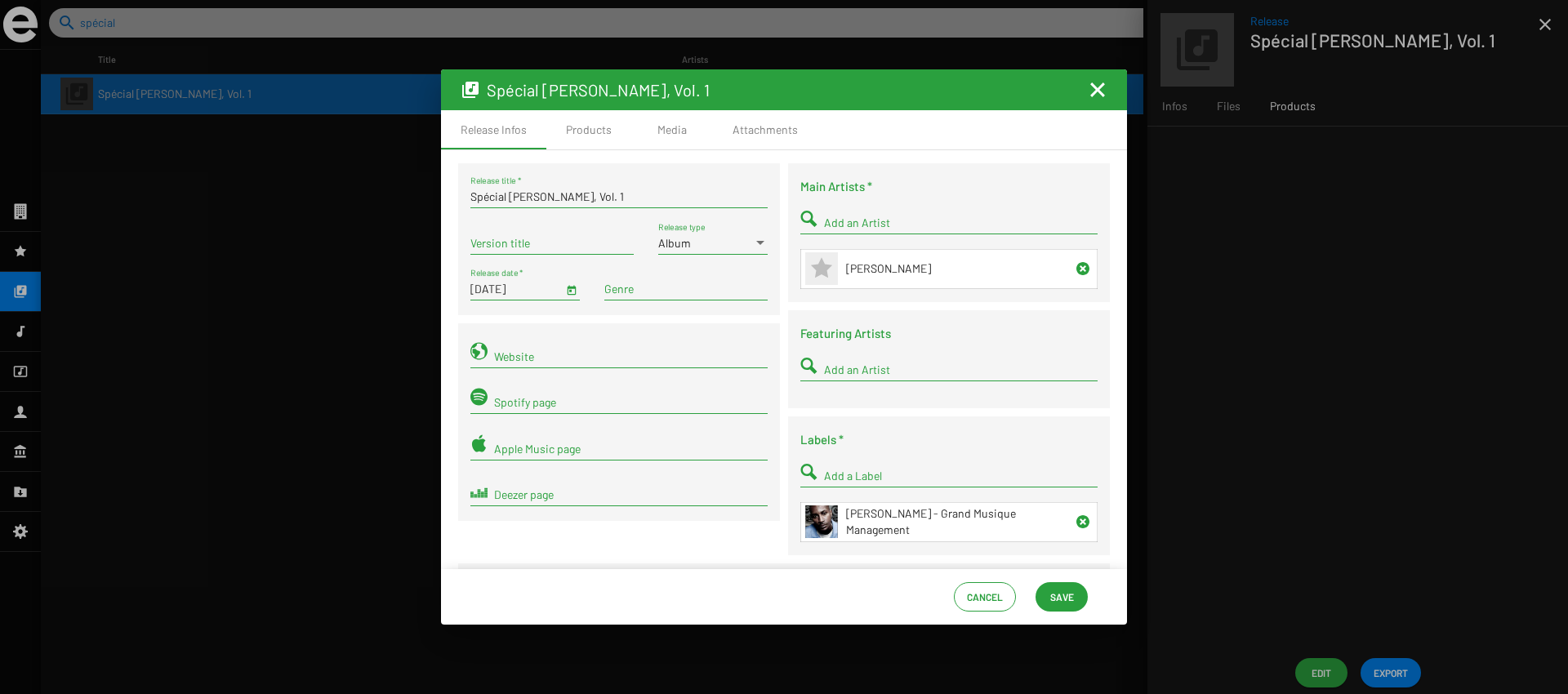
click at [577, 344] on div "Website" at bounding box center [630, 352] width 274 height 32
click at [679, 317] on div "Spécial [PERSON_NAME], Vol. 1 Release title * Version title Album Release type …" at bounding box center [619, 363] width 330 height 400
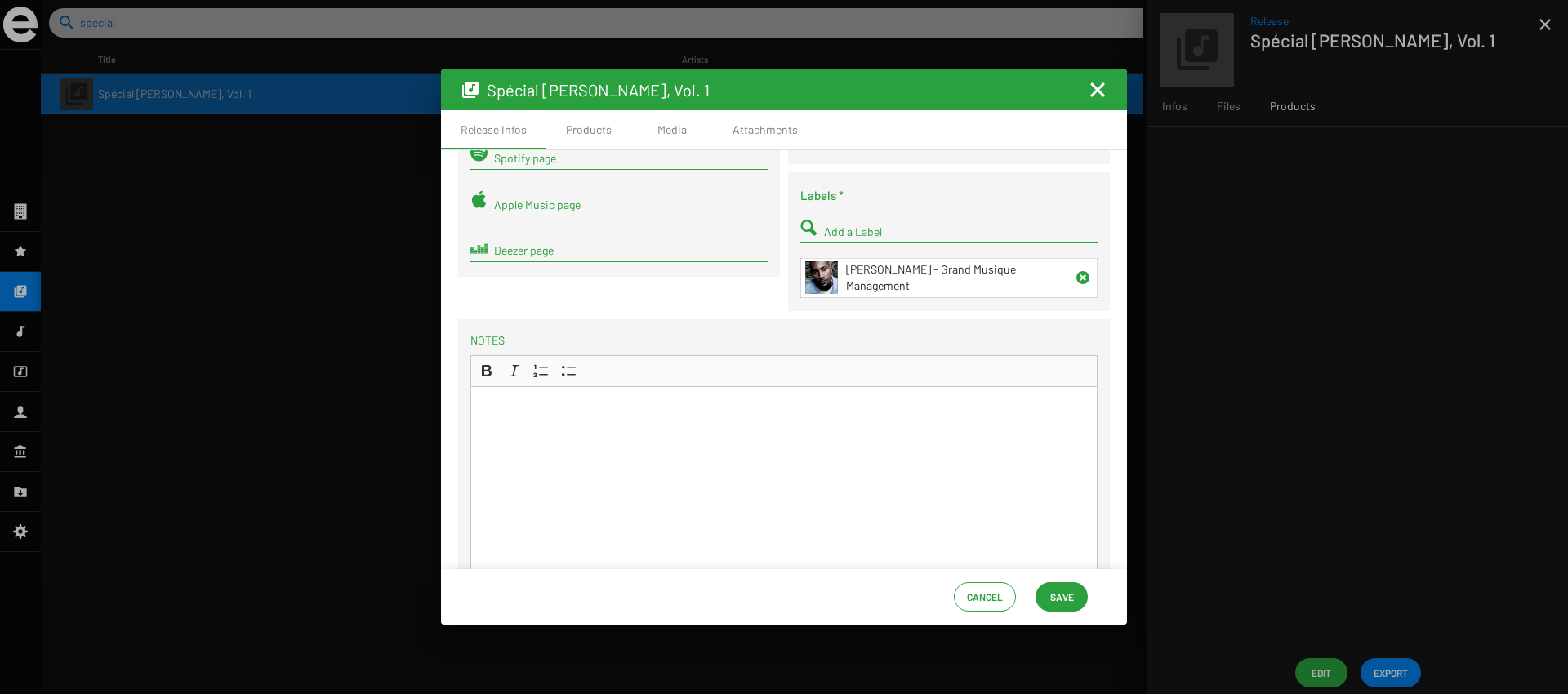
scroll to position [245, 0]
click at [1051, 599] on span "Save" at bounding box center [1062, 596] width 24 height 29
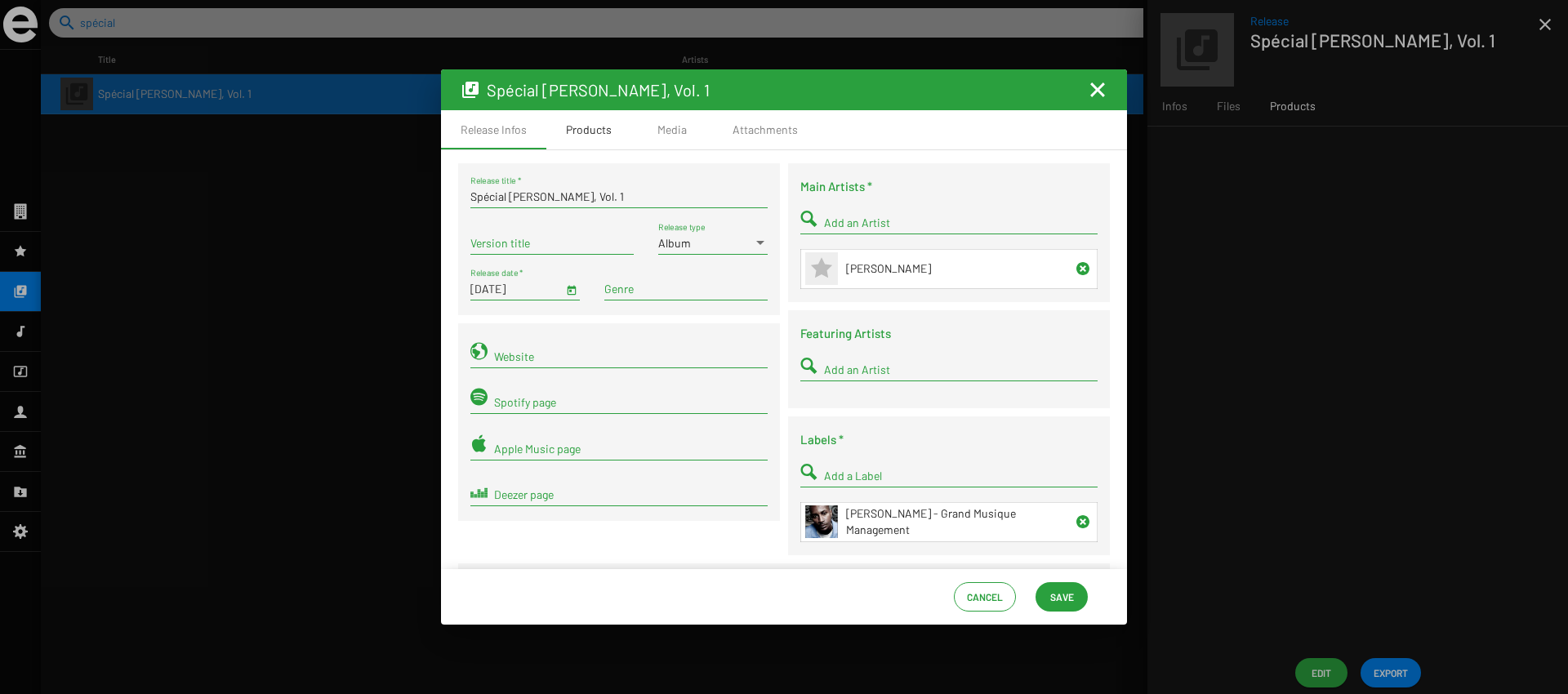
click at [605, 125] on div "Products" at bounding box center [589, 129] width 45 height 16
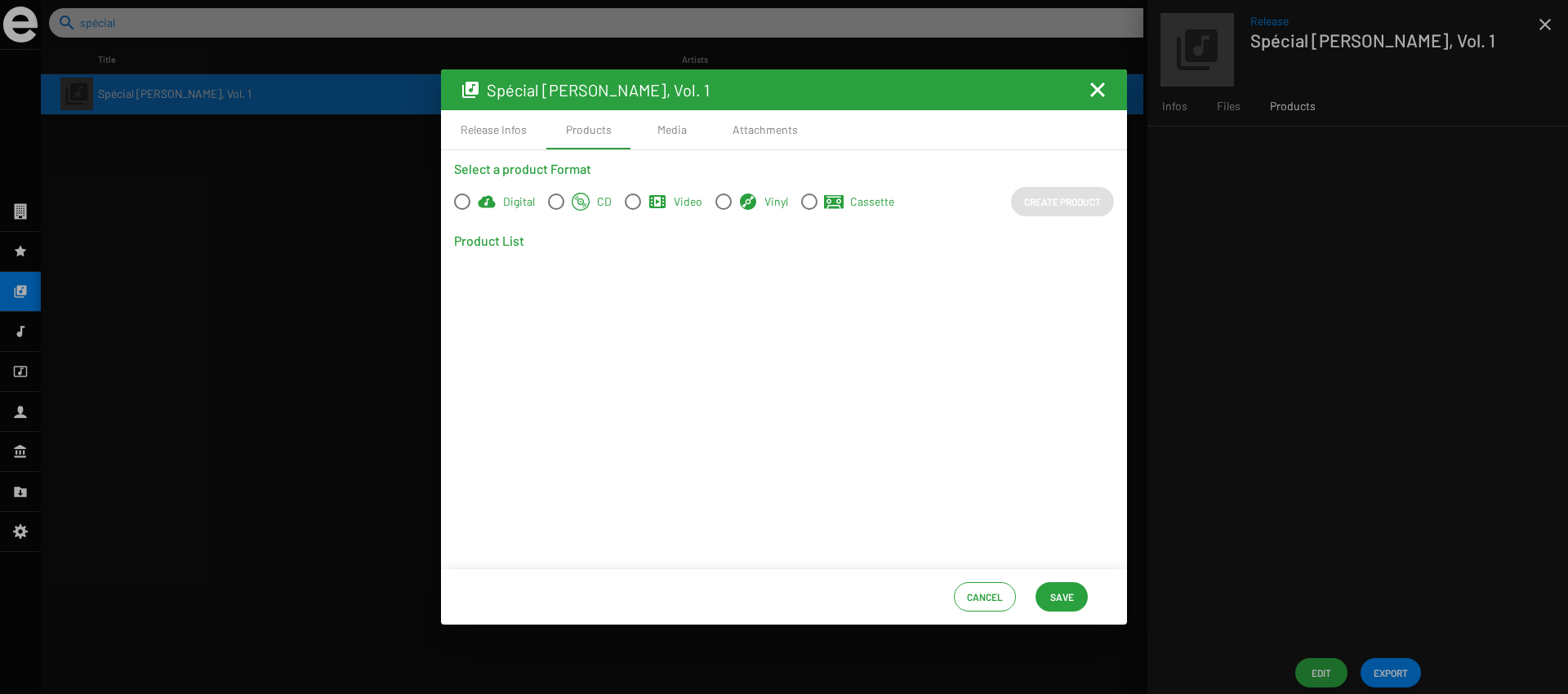
click at [468, 198] on span at bounding box center [462, 201] width 16 height 16
click at [463, 210] on input "Digital" at bounding box center [462, 210] width 1 height 1
radio input "true"
click at [1051, 206] on span "Create Product" at bounding box center [1062, 201] width 77 height 29
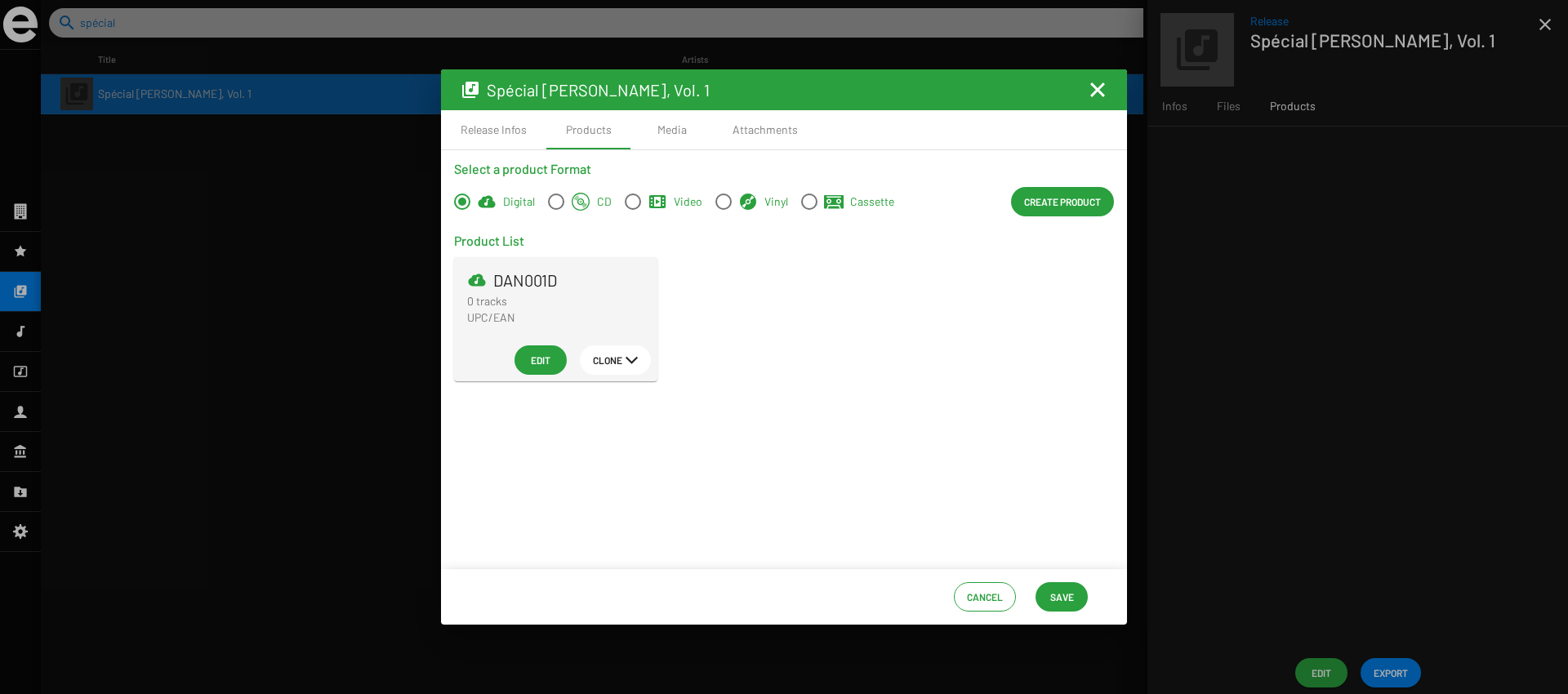
click at [1057, 601] on span "Save" at bounding box center [1062, 596] width 24 height 29
click at [538, 353] on span "Edit" at bounding box center [540, 360] width 26 height 29
